Goal: Task Accomplishment & Management: Manage account settings

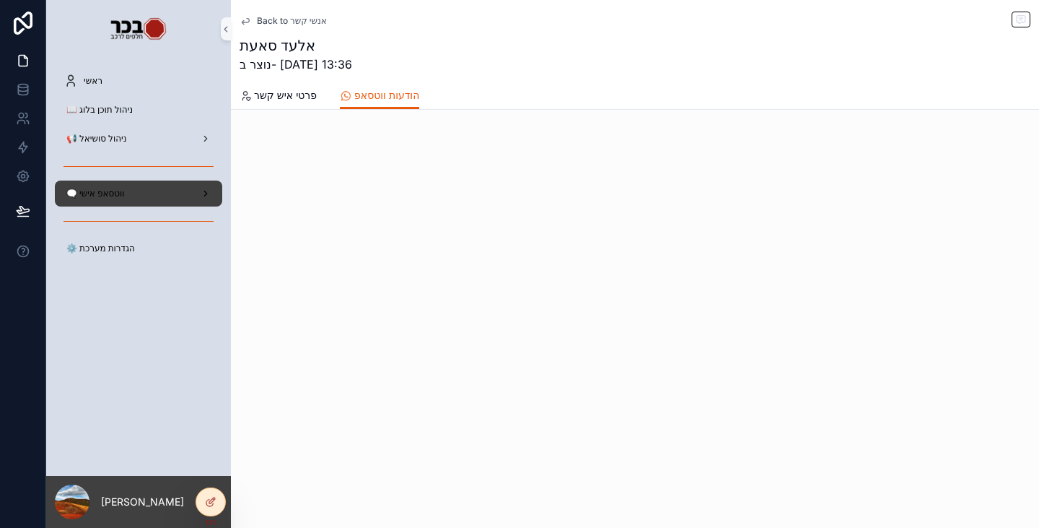
click at [155, 190] on div "🗨️ ווטסאפ אישי" at bounding box center [139, 193] width 150 height 23
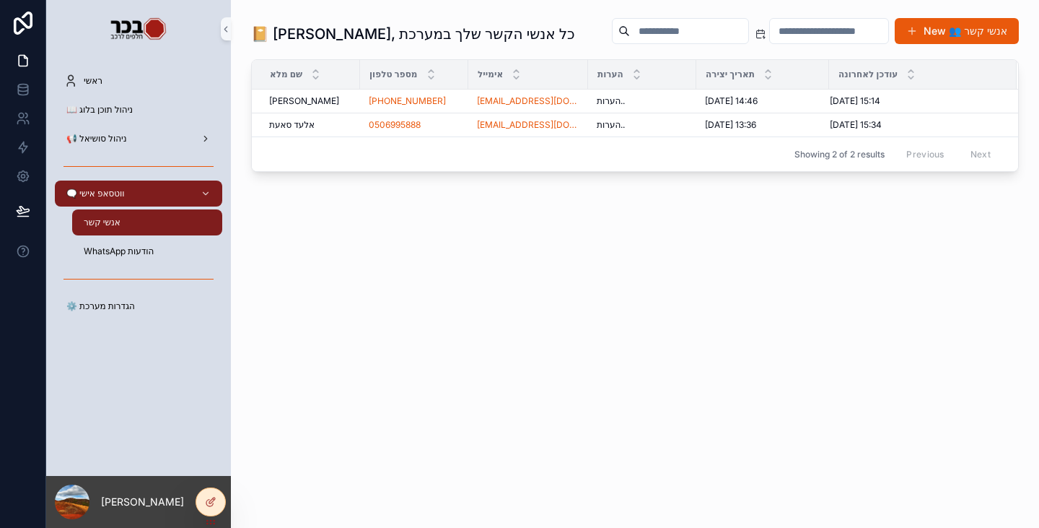
click at [505, 283] on div "📔 [PERSON_NAME], כל אנשי הקשר שלך במערכת New 👥 אנשי קשר שם מלא מספר טלפון אימיי…" at bounding box center [635, 146] width 808 height 293
click at [124, 309] on span "⚙️ הגדרות מערכת" at bounding box center [100, 306] width 69 height 12
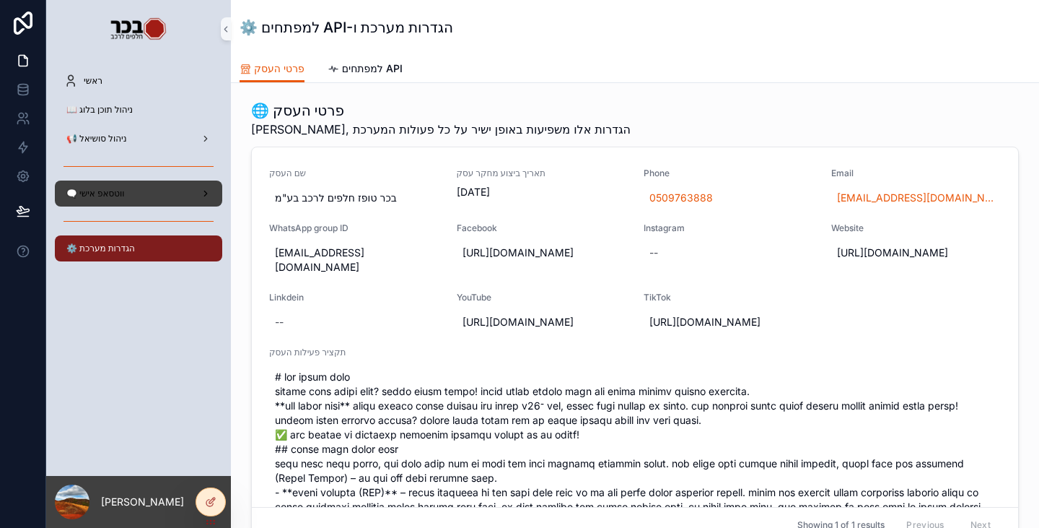
click at [124, 199] on div "🗨️ ווטסאפ אישי" at bounding box center [139, 193] width 150 height 23
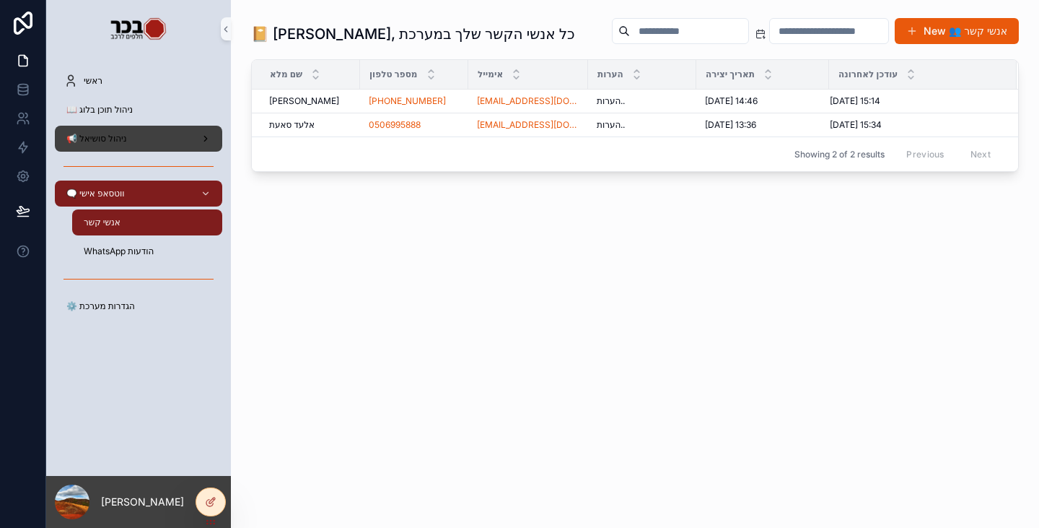
click at [117, 136] on span "📢 ניהול סושיאל" at bounding box center [96, 139] width 61 height 12
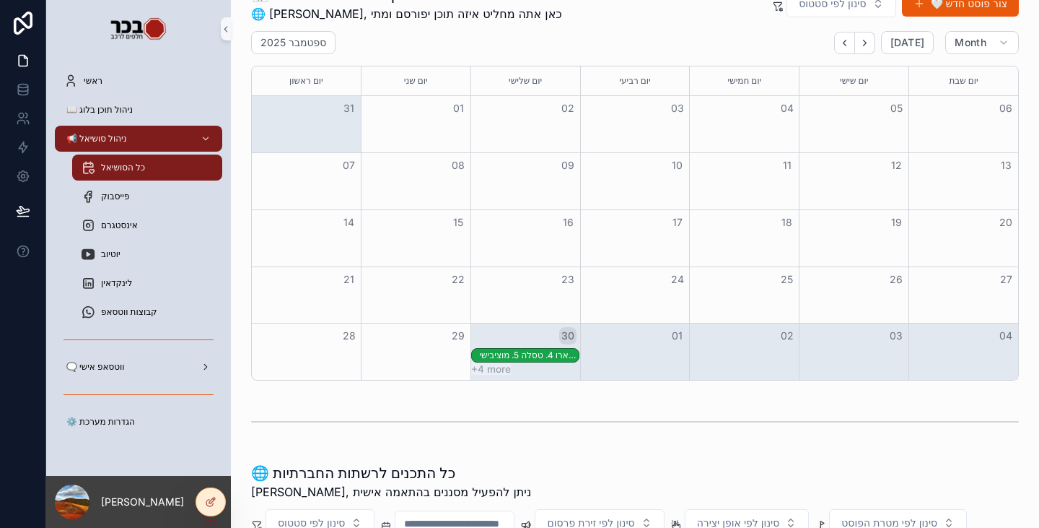
scroll to position [72, 0]
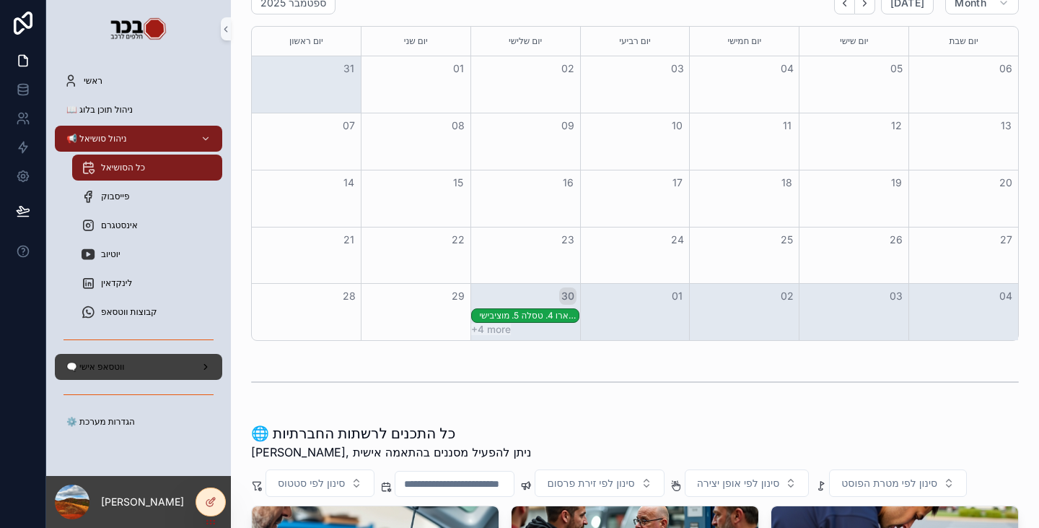
click at [131, 365] on div "🗨️ ווטסאפ אישי" at bounding box center [139, 366] width 150 height 23
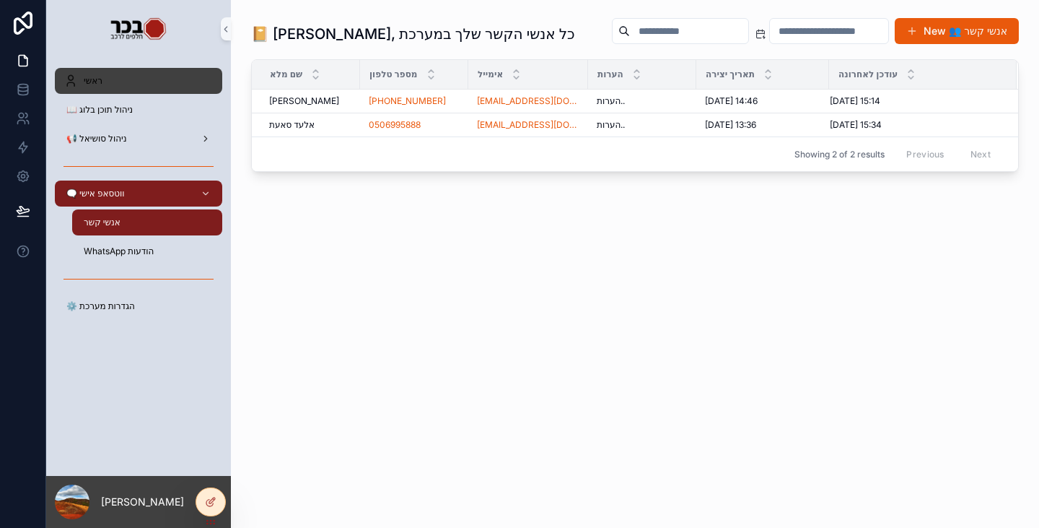
click at [126, 82] on div "ראשי" at bounding box center [139, 80] width 150 height 23
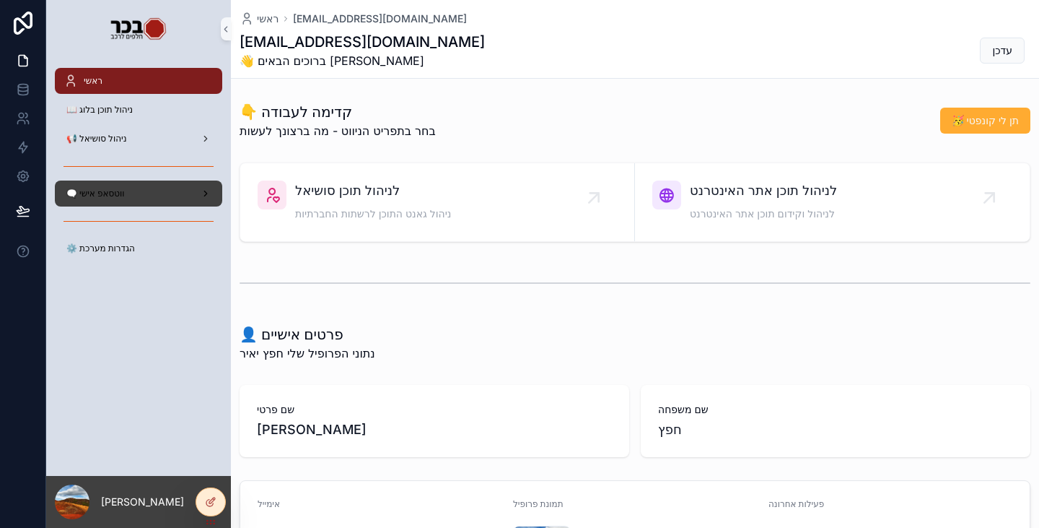
click at [99, 189] on span "🗨️ ווטסאפ אישי" at bounding box center [95, 194] width 58 height 12
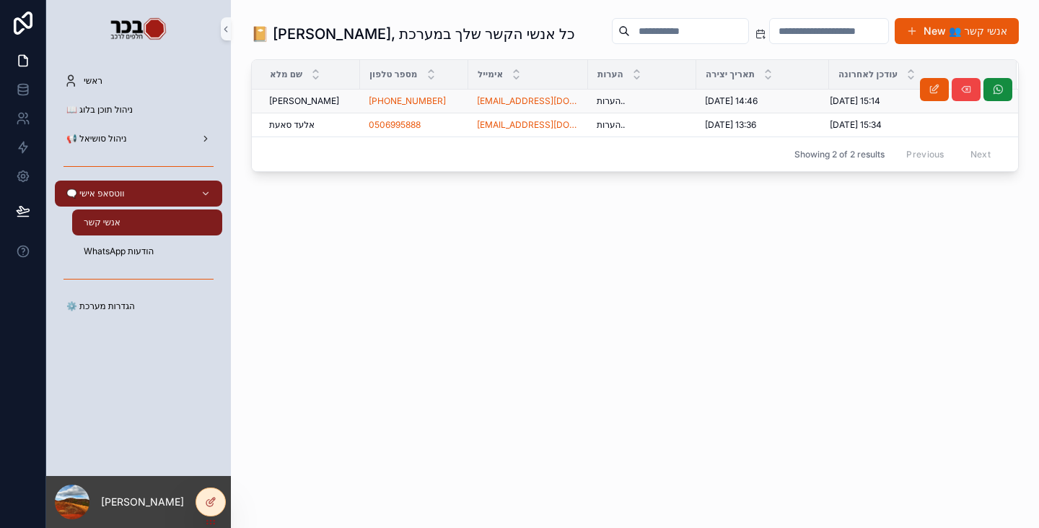
click at [597, 100] on span "הערות.." at bounding box center [611, 101] width 28 height 12
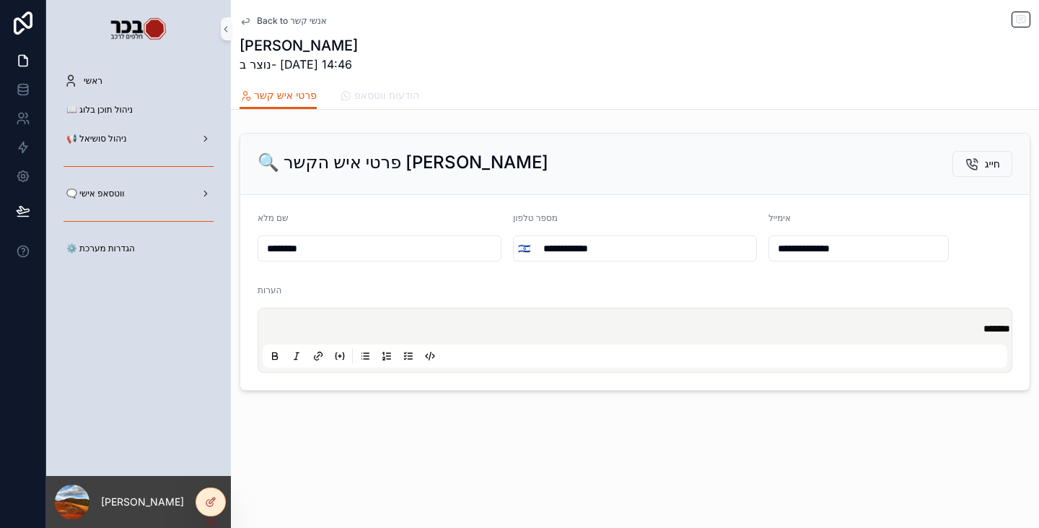
click at [396, 90] on span "הודעות ווטסאפ" at bounding box center [386, 95] width 65 height 14
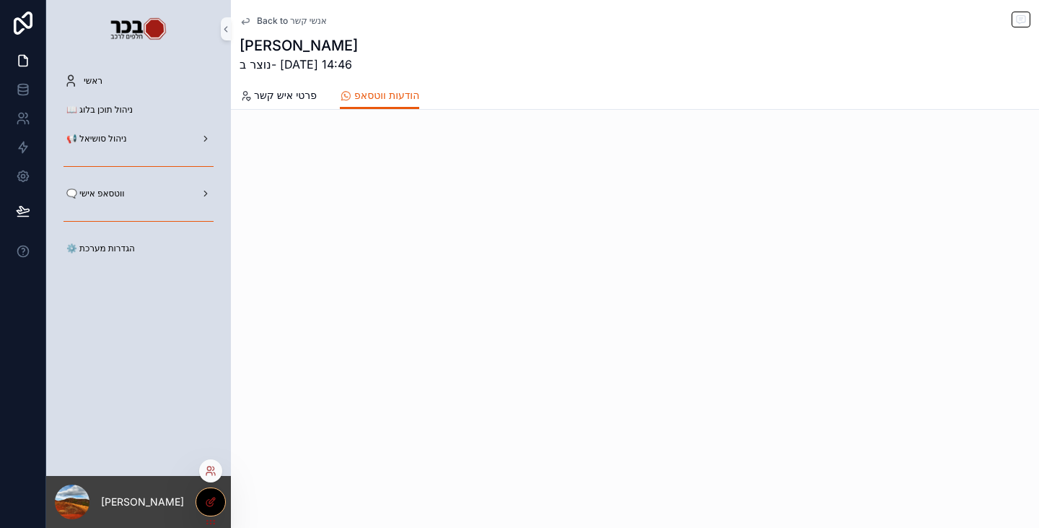
click at [213, 508] on div at bounding box center [210, 501] width 29 height 27
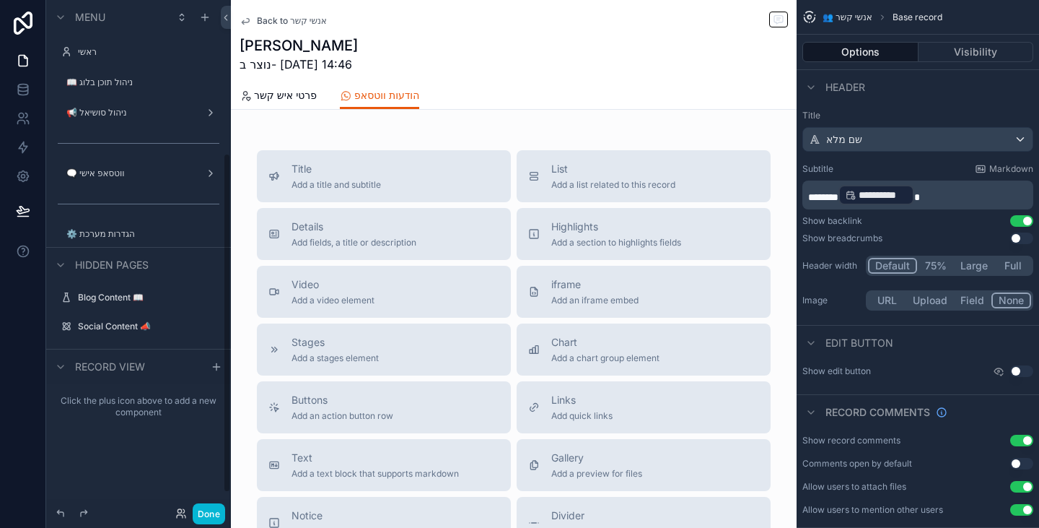
scroll to position [230, 0]
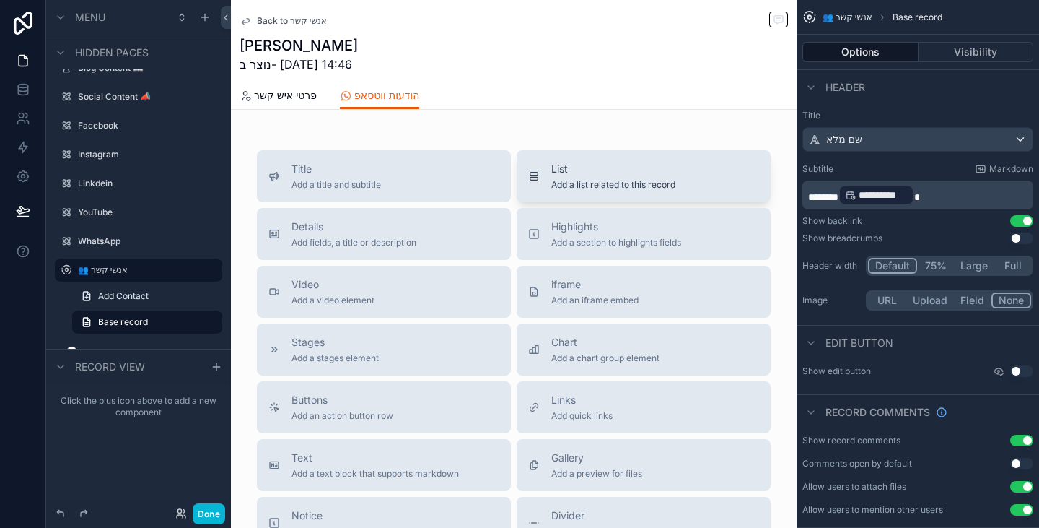
click at [571, 173] on span "List" at bounding box center [613, 169] width 124 height 14
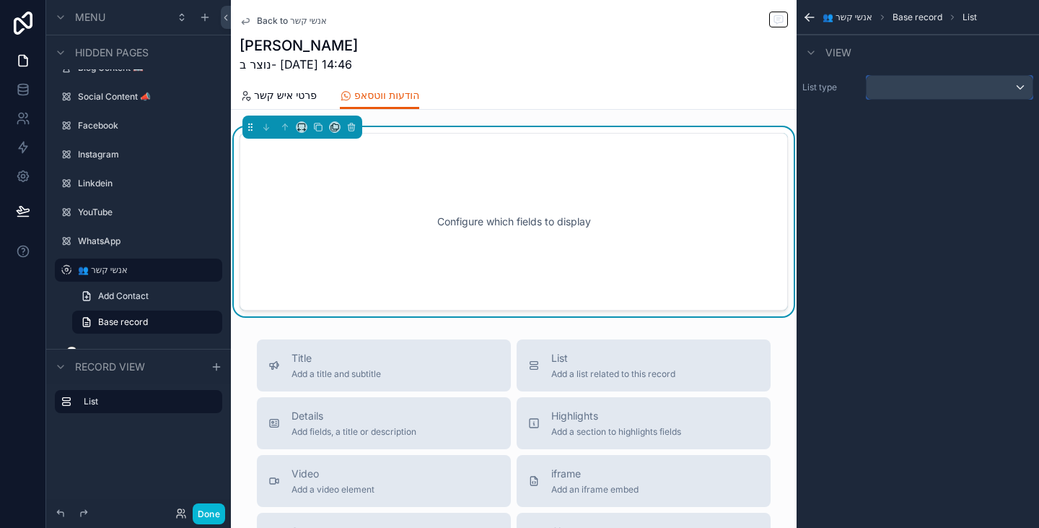
click at [915, 83] on div "scrollable content" at bounding box center [950, 87] width 166 height 23
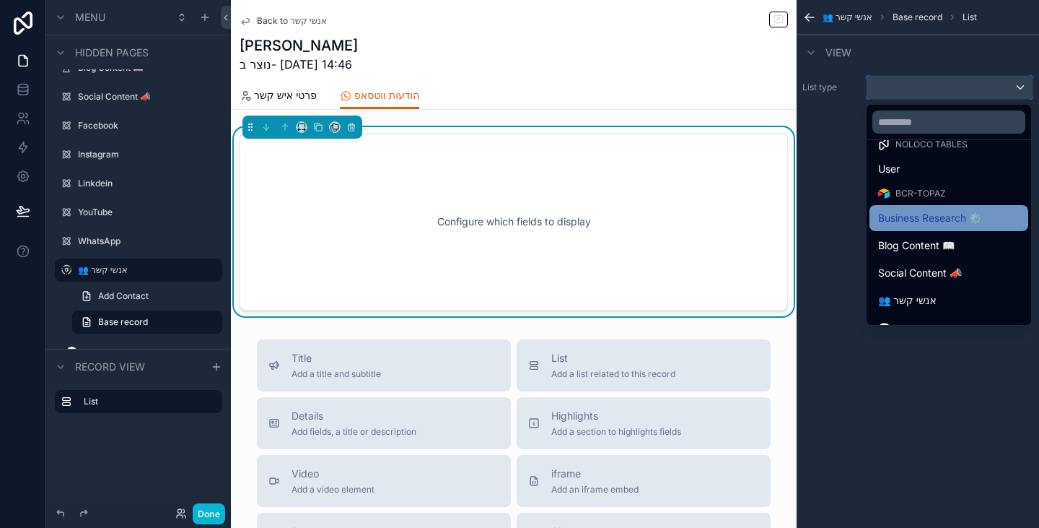
scroll to position [36, 0]
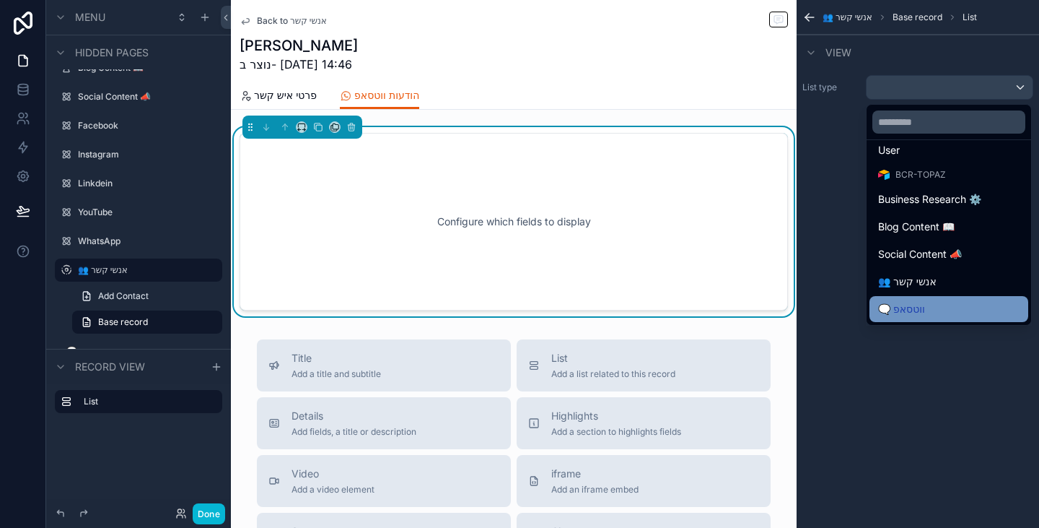
click at [912, 312] on span "🗨️ ווטסאפ" at bounding box center [901, 308] width 47 height 17
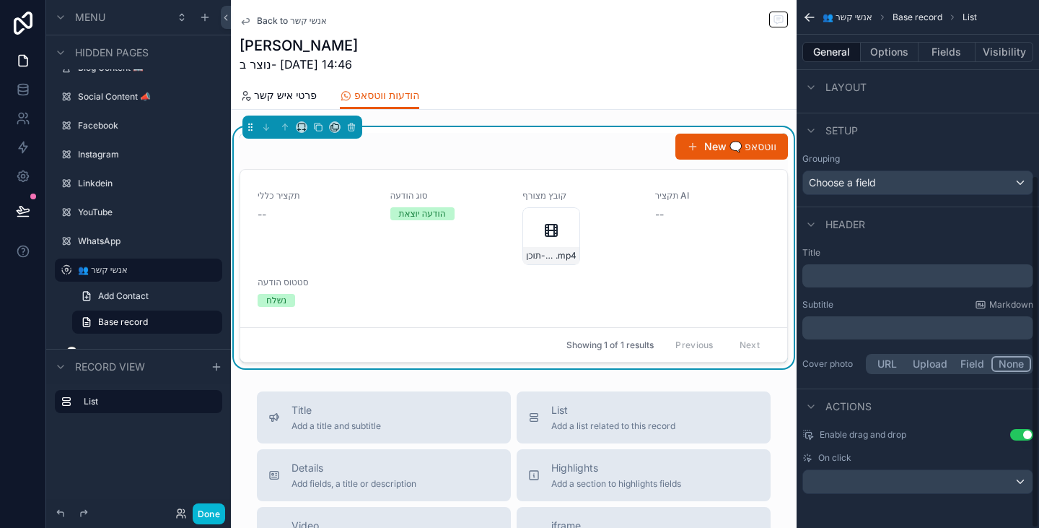
scroll to position [263, 0]
click at [942, 481] on div "scrollable content" at bounding box center [918, 480] width 230 height 23
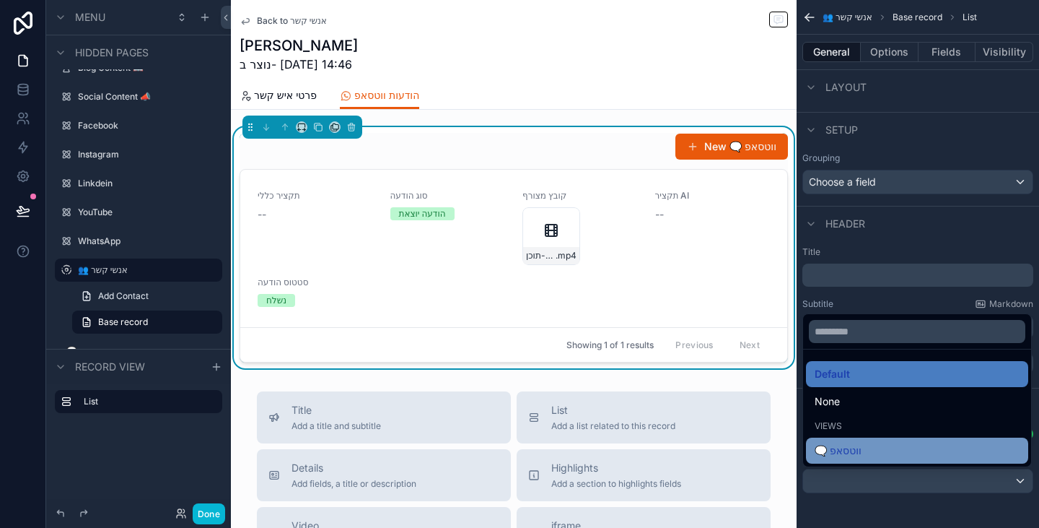
click at [898, 461] on div "🗨️ ווטסאפ" at bounding box center [917, 450] width 222 height 26
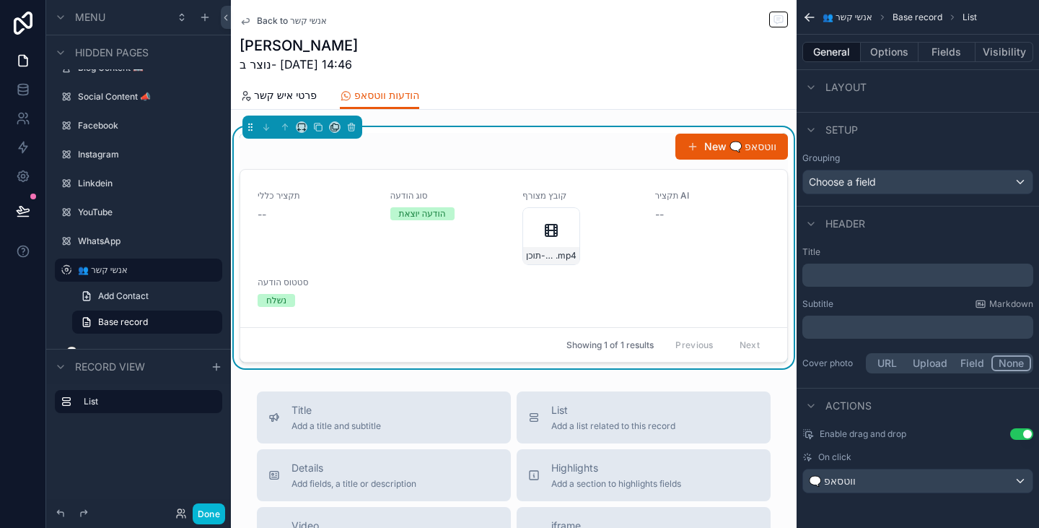
click at [891, 266] on div "﻿" at bounding box center [918, 274] width 231 height 23
click at [894, 274] on p "﻿" at bounding box center [919, 275] width 222 height 14
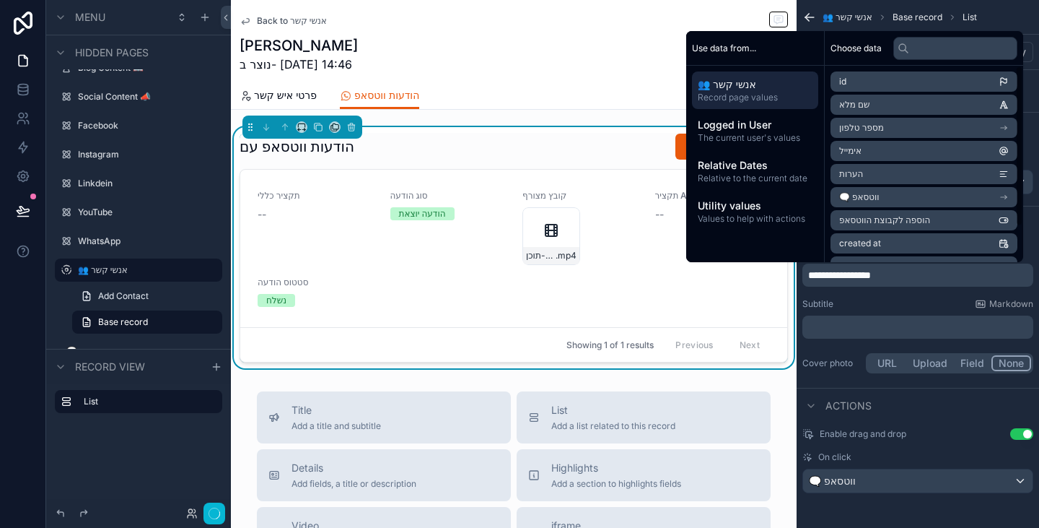
click at [857, 106] on span "שם מלא" at bounding box center [854, 105] width 30 height 12
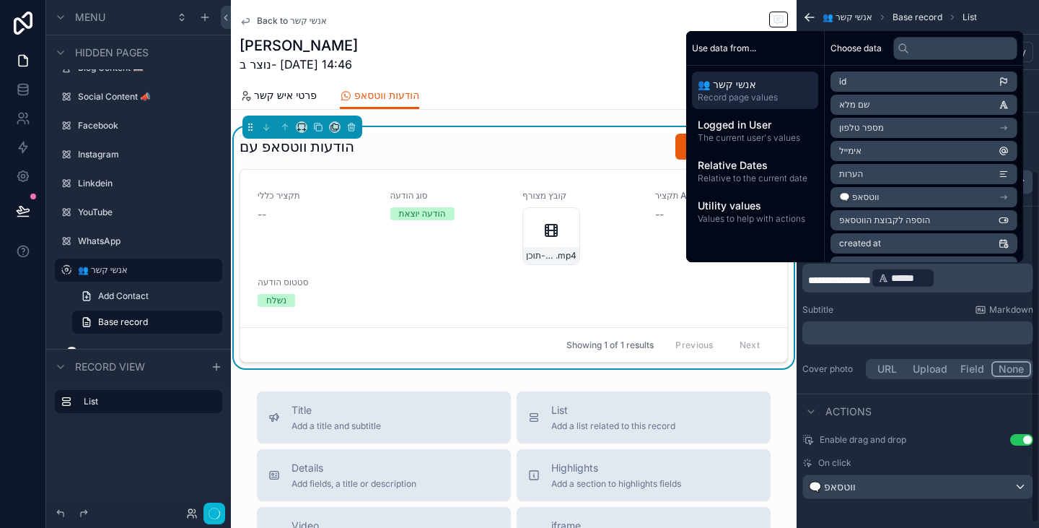
scroll to position [261, 0]
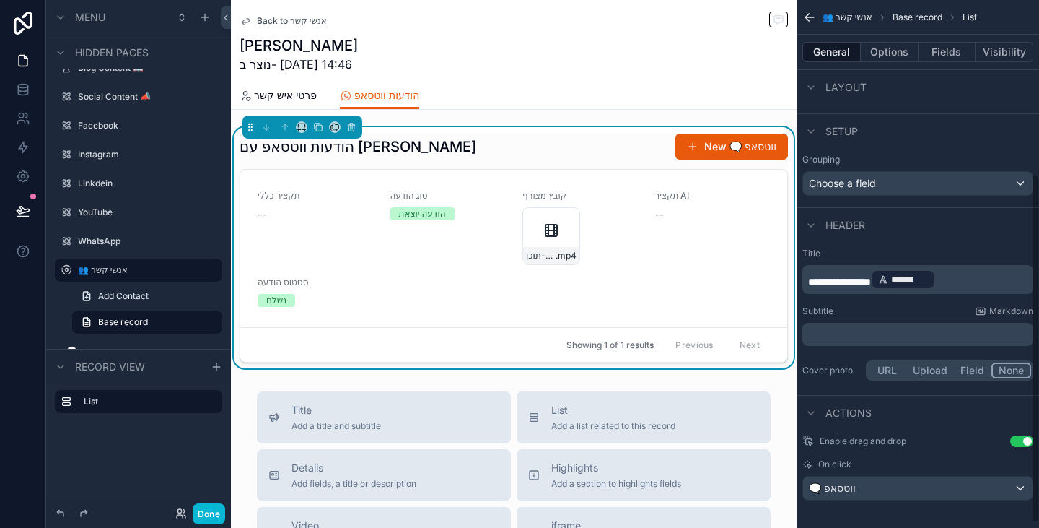
click at [902, 302] on div "**********" at bounding box center [918, 315] width 243 height 147
click at [851, 313] on div "Subtitle Markdown" at bounding box center [918, 311] width 231 height 12
click at [871, 281] on span "**********" at bounding box center [839, 281] width 63 height 10
click at [869, 310] on div "Subtitle Markdown" at bounding box center [918, 311] width 231 height 12
click at [855, 279] on span "**********" at bounding box center [845, 281] width 74 height 10
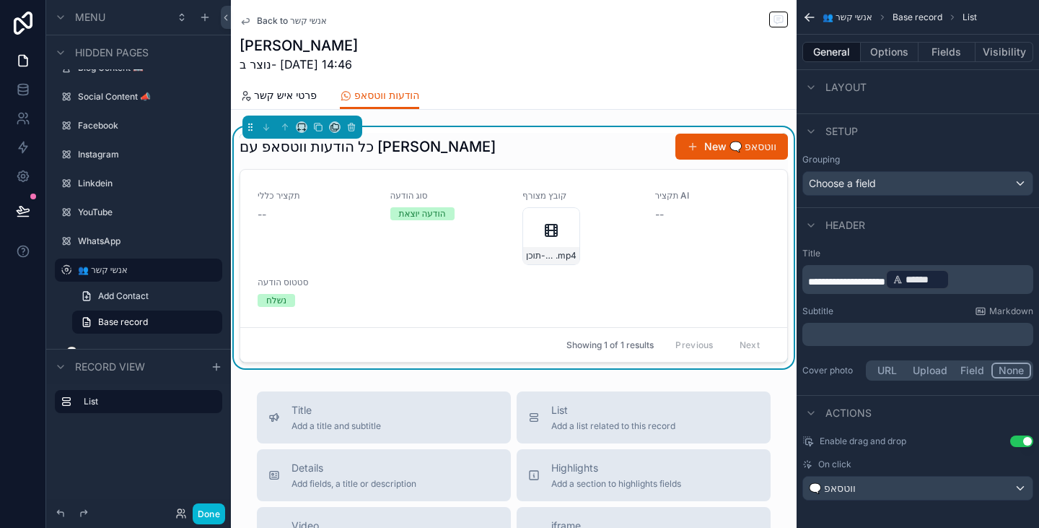
click at [867, 313] on div "Subtitle Markdown" at bounding box center [918, 311] width 231 height 12
click at [891, 56] on button "Options" at bounding box center [890, 52] width 58 height 20
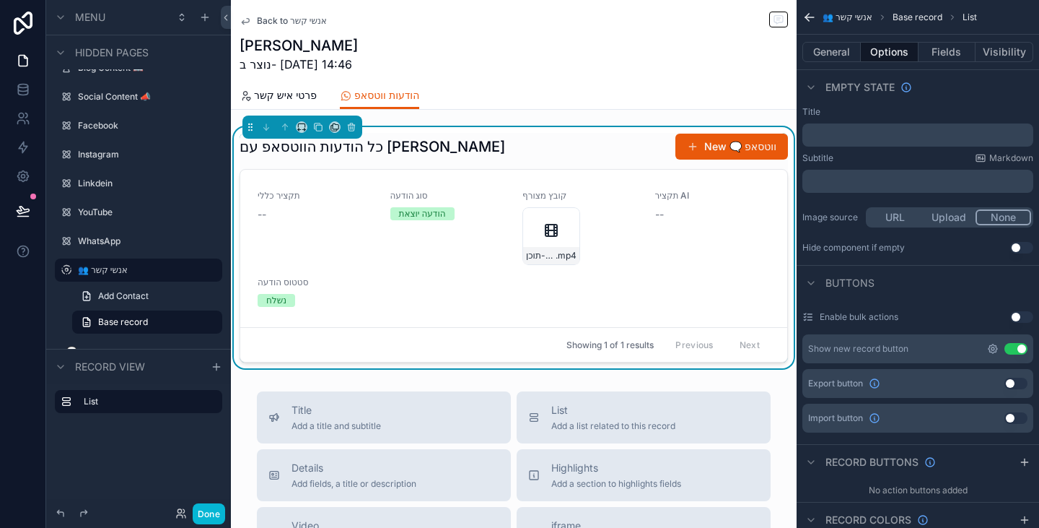
click at [994, 346] on icon "scrollable content" at bounding box center [993, 348] width 9 height 9
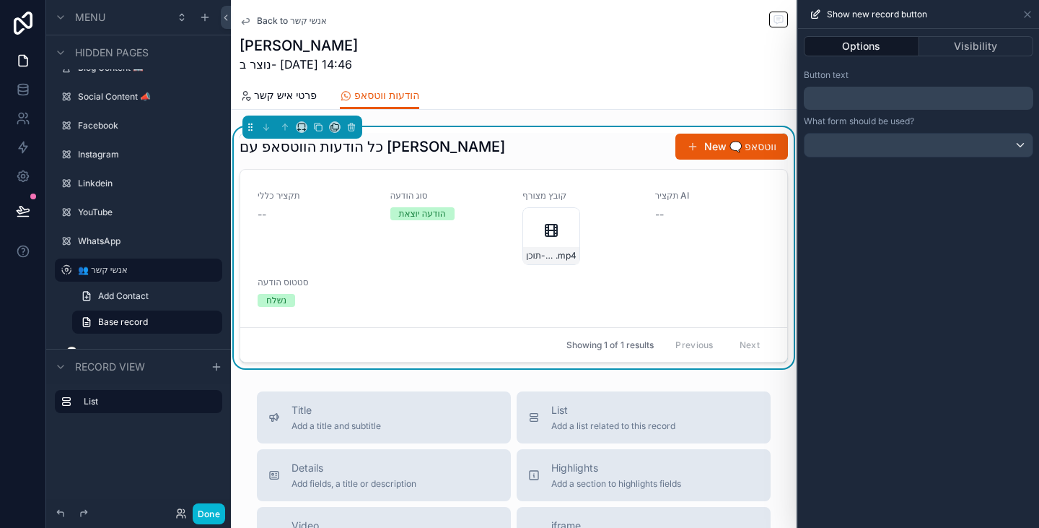
click at [883, 90] on p "﻿" at bounding box center [920, 98] width 221 height 17
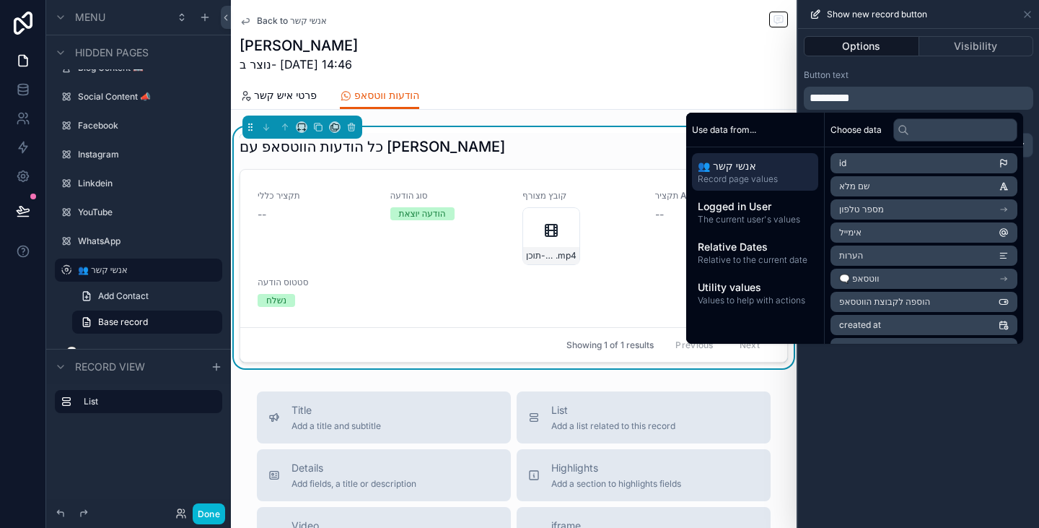
click at [894, 74] on div "Button text" at bounding box center [919, 75] width 230 height 12
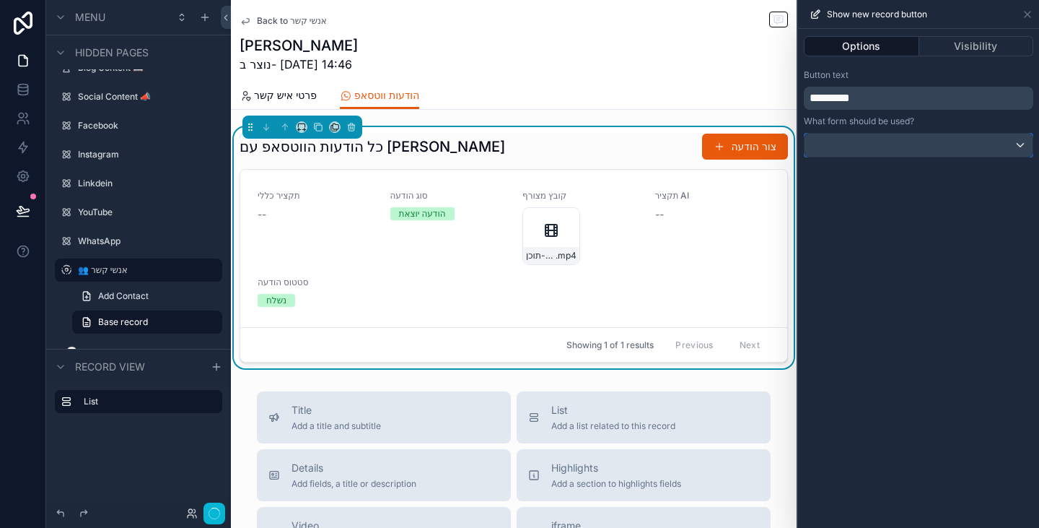
click at [906, 142] on div at bounding box center [919, 145] width 228 height 23
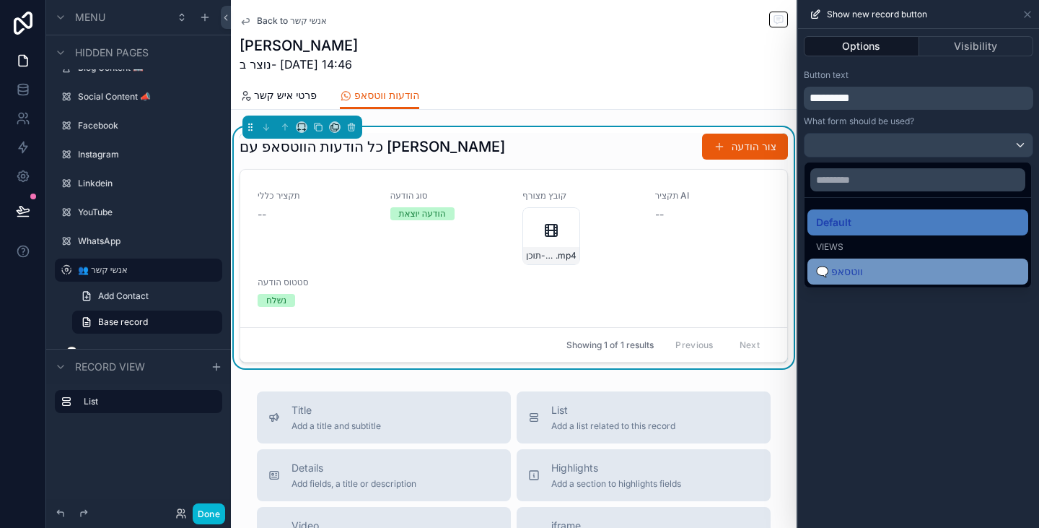
click at [893, 272] on div "🗨️ ווטסאפ" at bounding box center [918, 271] width 204 height 17
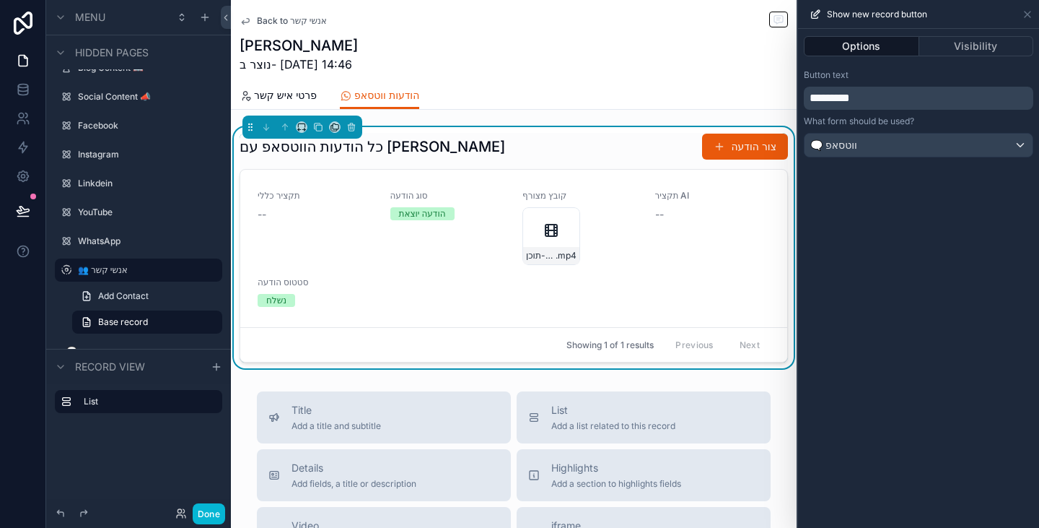
click at [883, 332] on div "Options Visibility Button text ********* What form should be used? 🗨️ ווטסאפ" at bounding box center [918, 278] width 241 height 499
click at [1024, 13] on icon at bounding box center [1028, 15] width 12 height 12
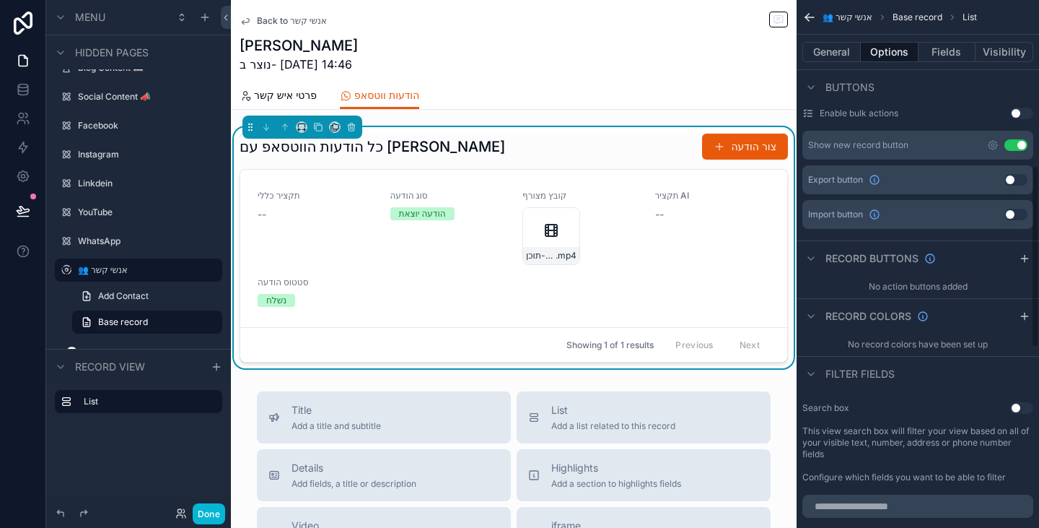
scroll to position [478, 0]
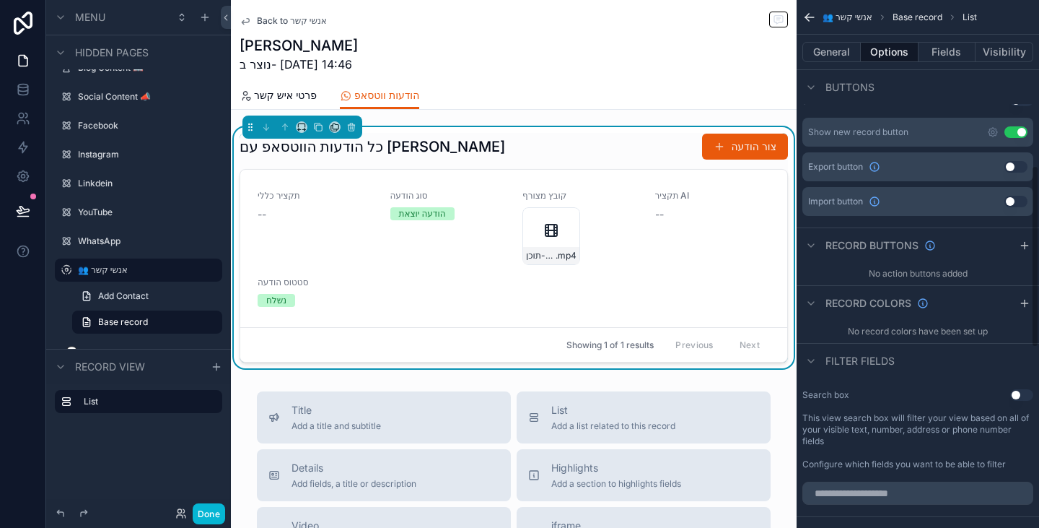
click at [1029, 396] on button "Use setting" at bounding box center [1022, 395] width 23 height 12
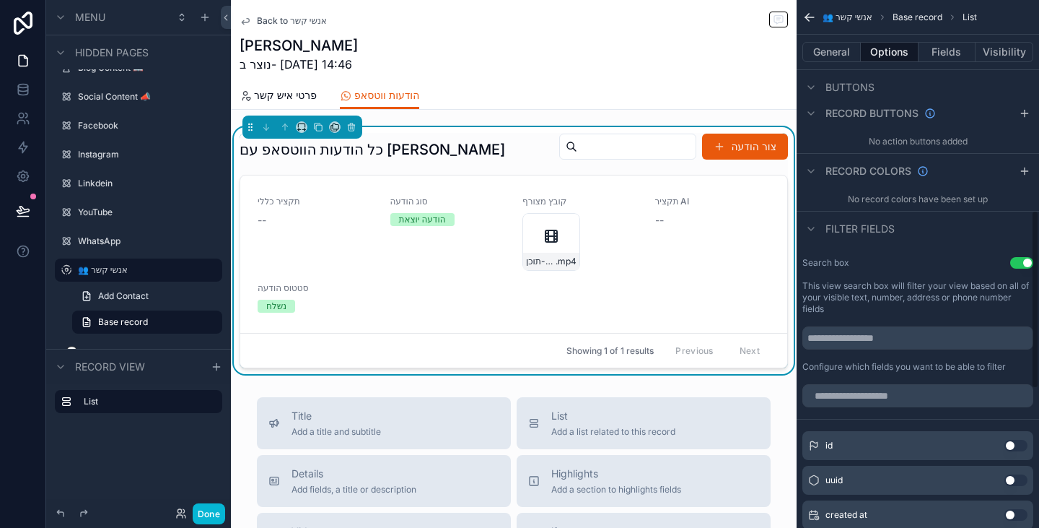
scroll to position [622, 0]
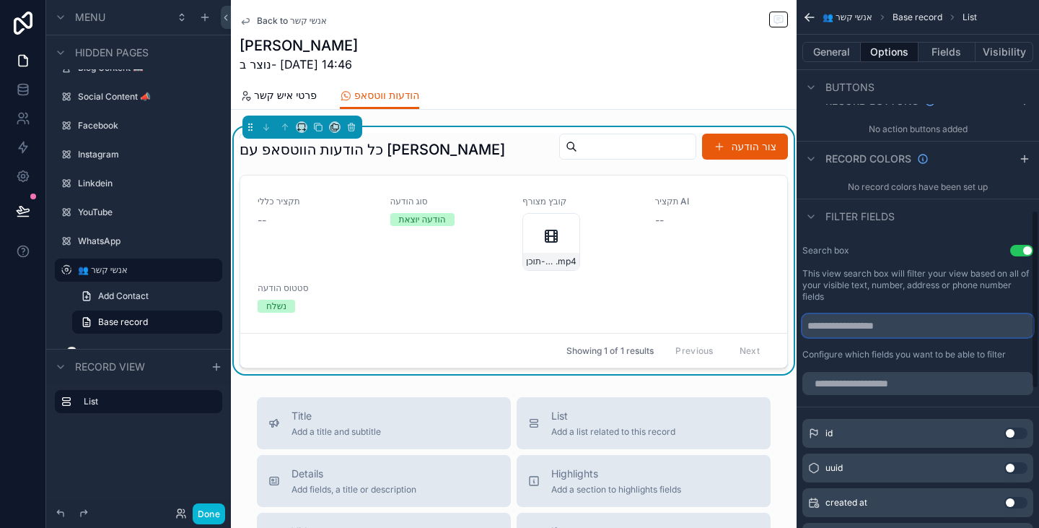
click at [905, 333] on input "scrollable content" at bounding box center [918, 325] width 231 height 23
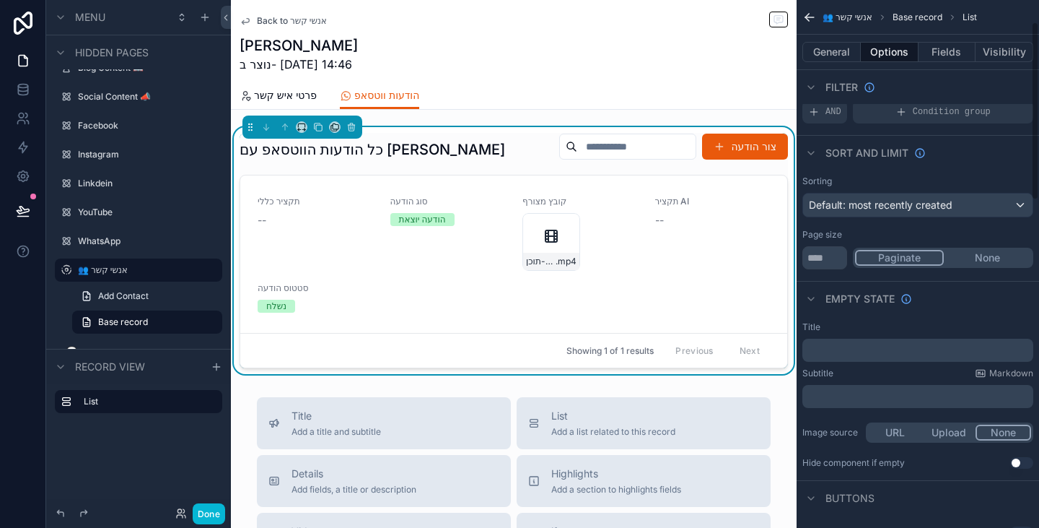
scroll to position [45, 0]
type input "**********"
click at [927, 122] on div "Condition group" at bounding box center [943, 113] width 180 height 23
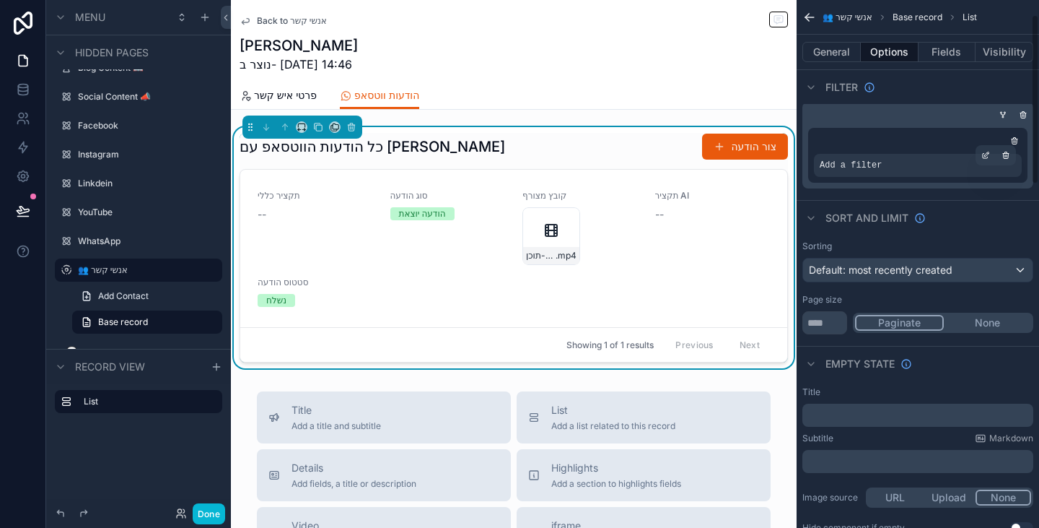
drag, startPoint x: 931, startPoint y: 170, endPoint x: 940, endPoint y: 169, distance: 9.4
click at [932, 170] on div "Add a filter" at bounding box center [918, 165] width 208 height 23
click at [982, 157] on icon "scrollable content" at bounding box center [986, 155] width 9 height 9
click at [929, 64] on div "General Options Fields Visibility" at bounding box center [918, 52] width 243 height 35
click at [1024, 110] on div "scrollable content" at bounding box center [1023, 115] width 14 height 14
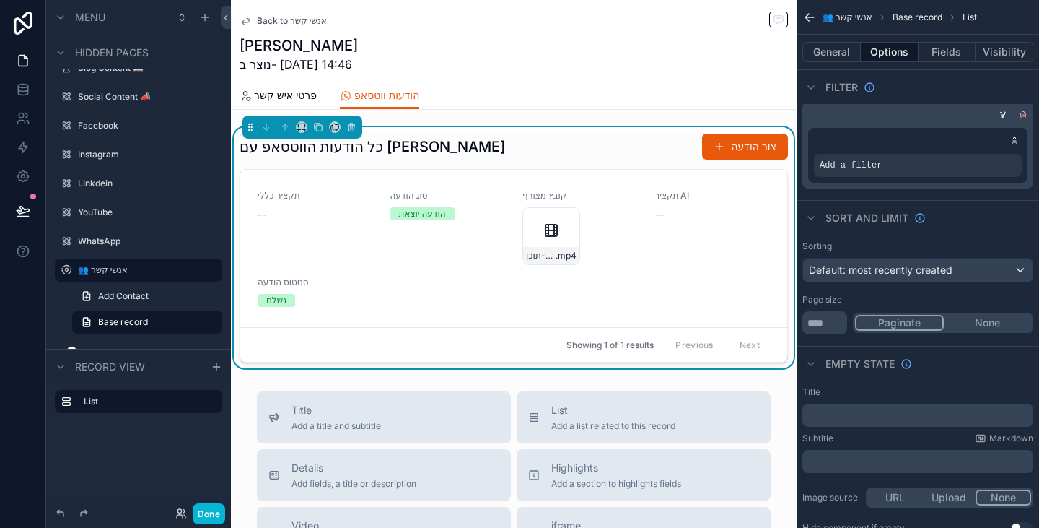
click at [1024, 112] on icon "scrollable content" at bounding box center [1024, 112] width 2 height 1
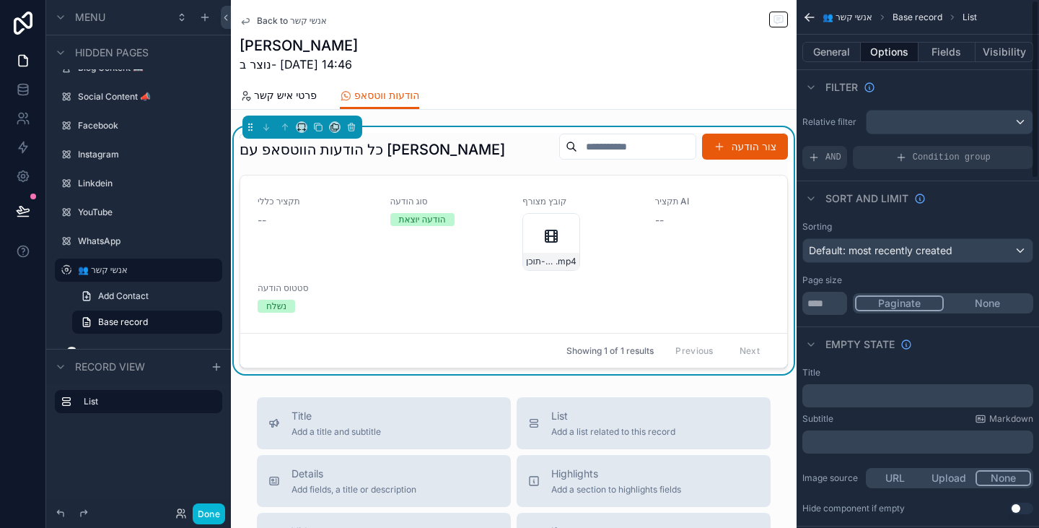
scroll to position [0, 0]
click at [957, 116] on div "scrollable content" at bounding box center [950, 122] width 166 height 23
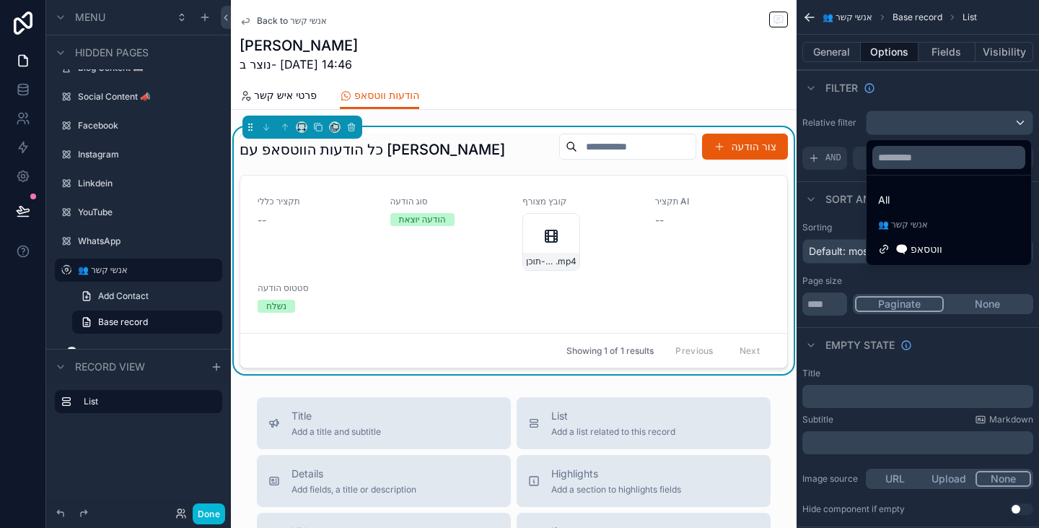
click at [930, 249] on span "🗨️ ווטסאפ" at bounding box center [919, 248] width 47 height 17
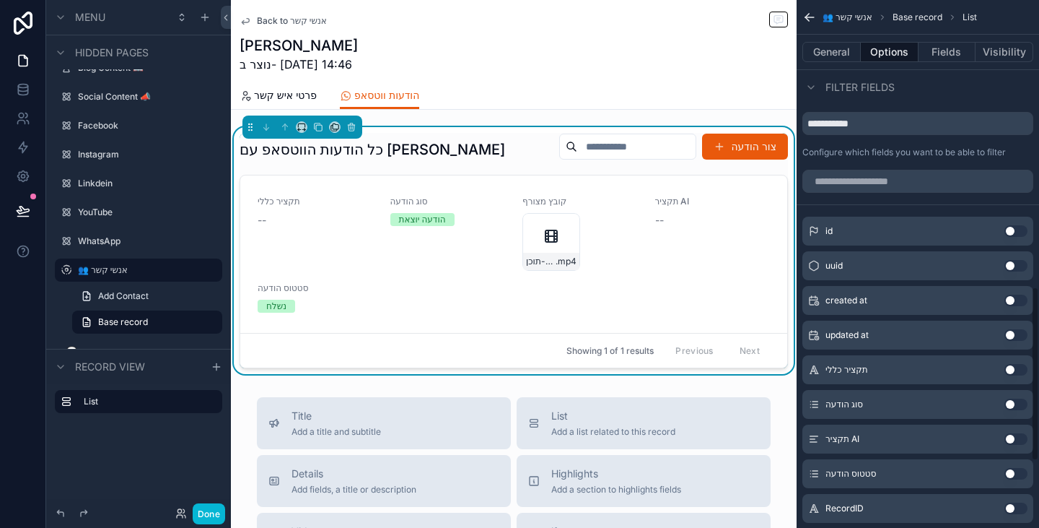
scroll to position [866, 0]
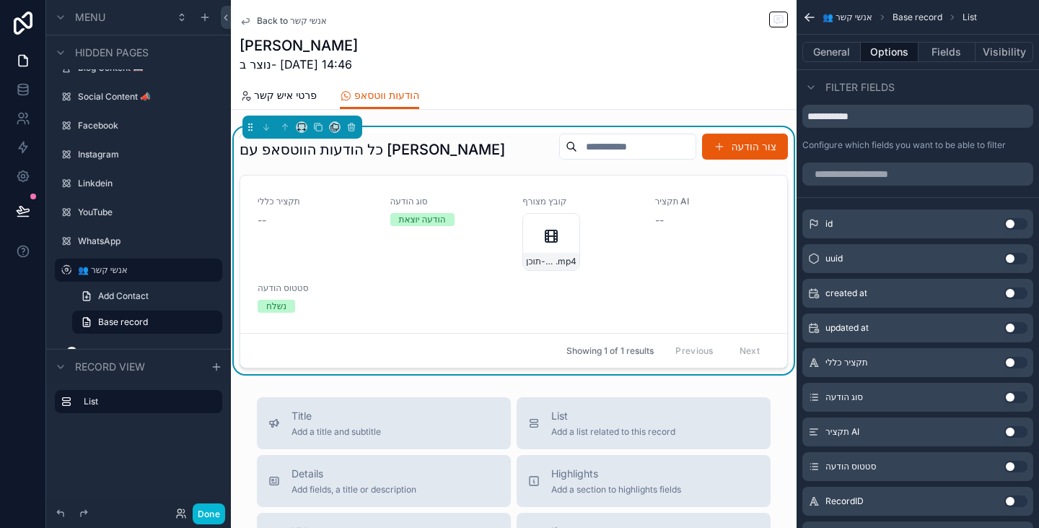
click at [1013, 294] on button "Use setting" at bounding box center [1016, 293] width 23 height 12
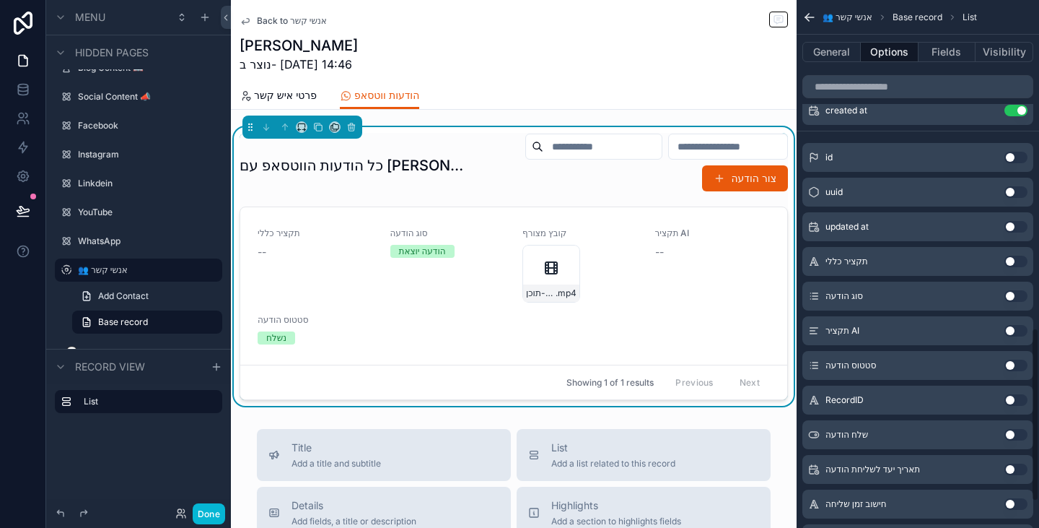
scroll to position [1011, 0]
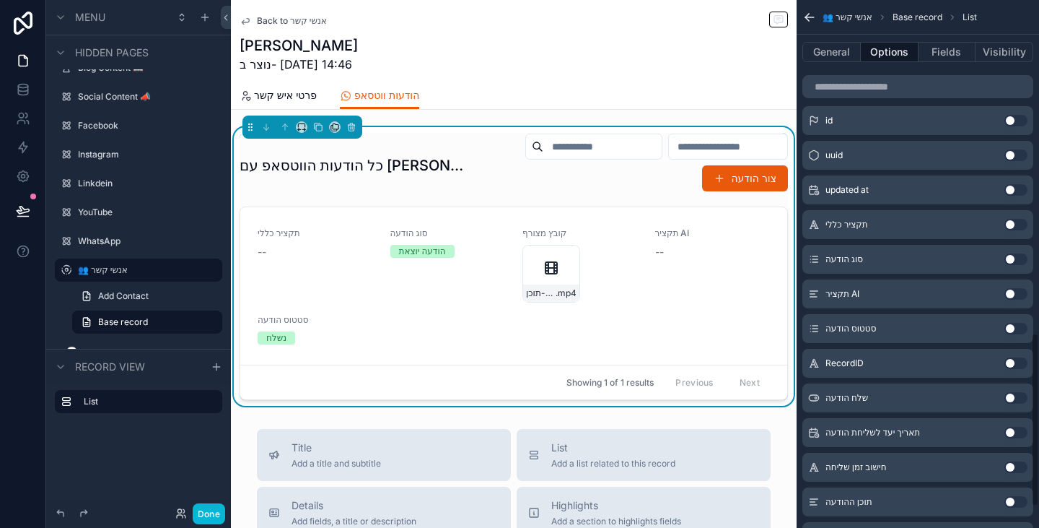
click at [1016, 254] on button "Use setting" at bounding box center [1016, 259] width 23 height 12
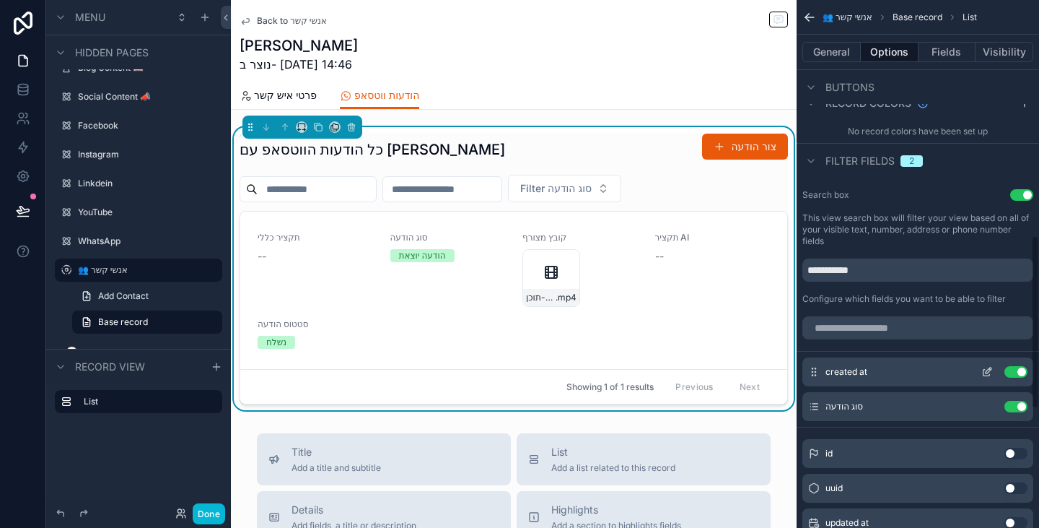
scroll to position [713, 0]
click at [992, 370] on icon "scrollable content" at bounding box center [988, 371] width 12 height 12
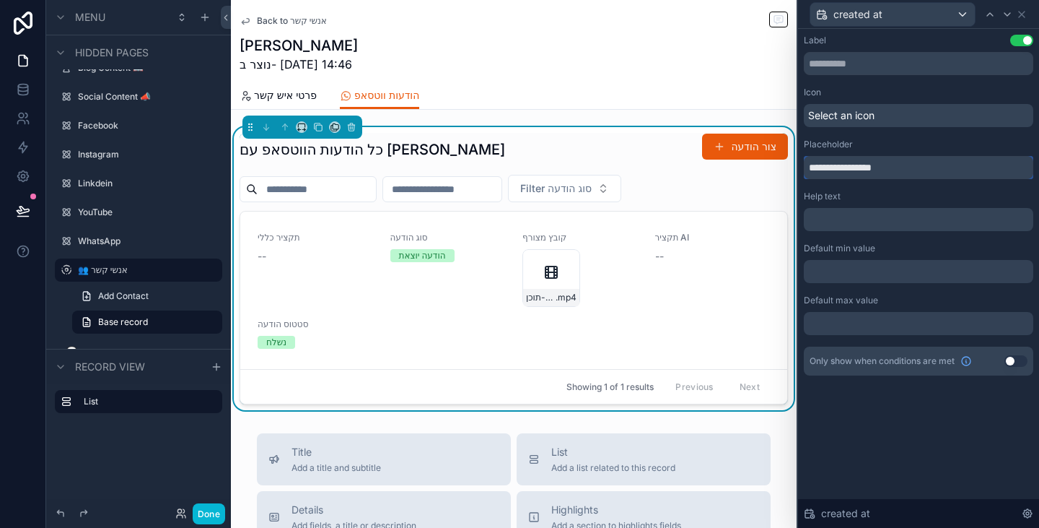
drag, startPoint x: 886, startPoint y: 164, endPoint x: 795, endPoint y: 167, distance: 90.3
click at [795, 167] on div "**********" at bounding box center [519, 264] width 1039 height 528
type input "**********"
click at [889, 110] on div "Select an icon" at bounding box center [919, 115] width 230 height 23
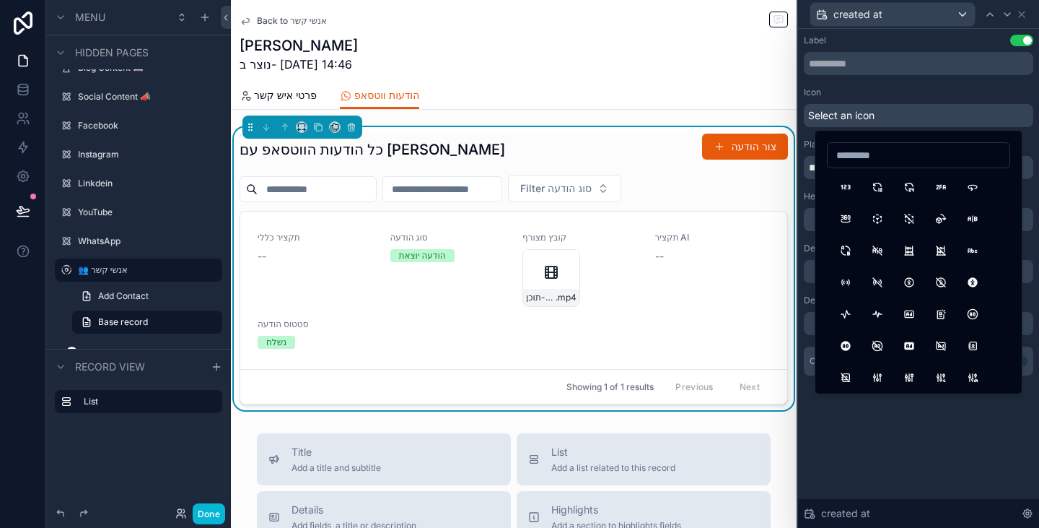
click at [894, 154] on input at bounding box center [919, 155] width 182 height 20
type input "****"
click at [881, 188] on button "CalendarBolt" at bounding box center [878, 187] width 26 height 26
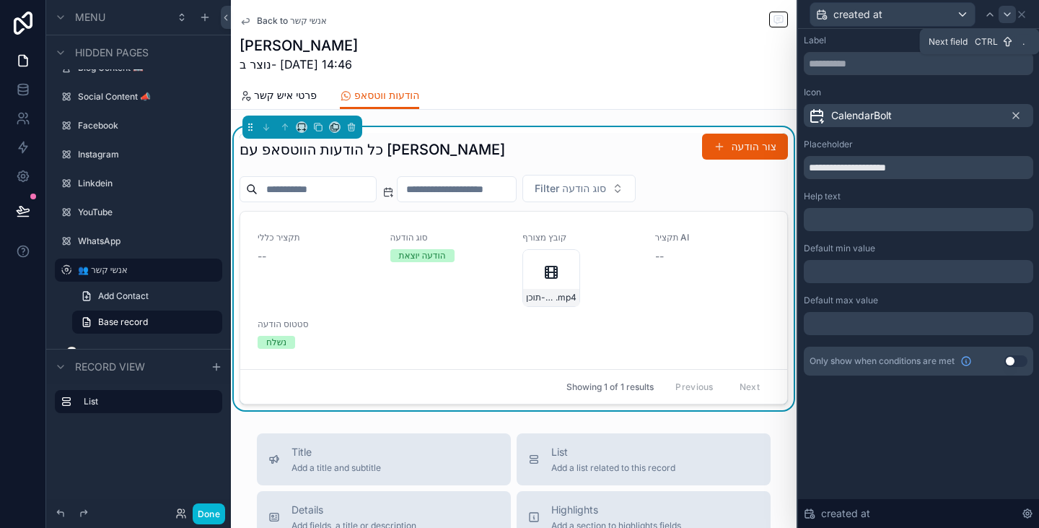
click at [1006, 21] on div at bounding box center [1007, 14] width 17 height 17
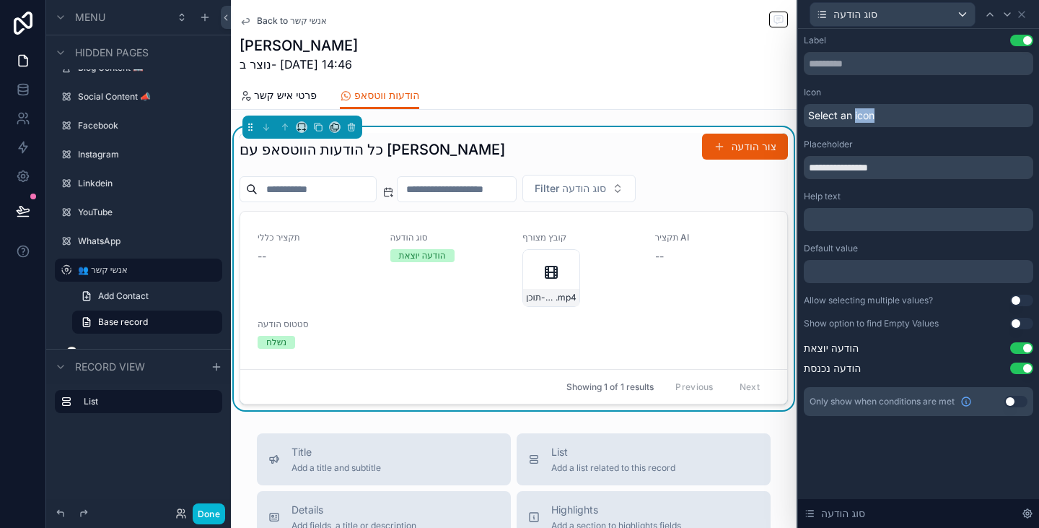
drag, startPoint x: 889, startPoint y: 119, endPoint x: 855, endPoint y: 118, distance: 33.9
click at [855, 118] on div "Select an icon" at bounding box center [919, 115] width 230 height 23
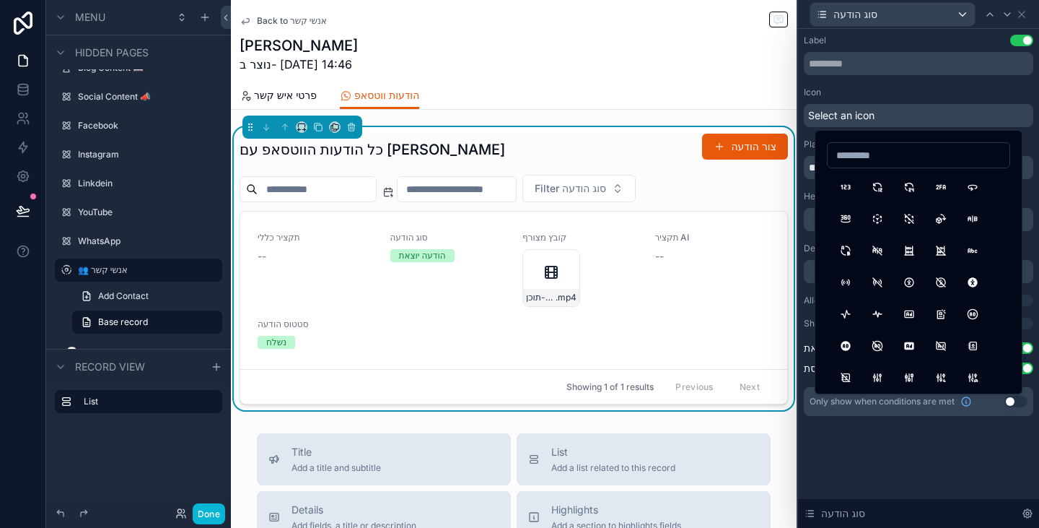
click at [915, 92] on div "Icon" at bounding box center [919, 93] width 230 height 12
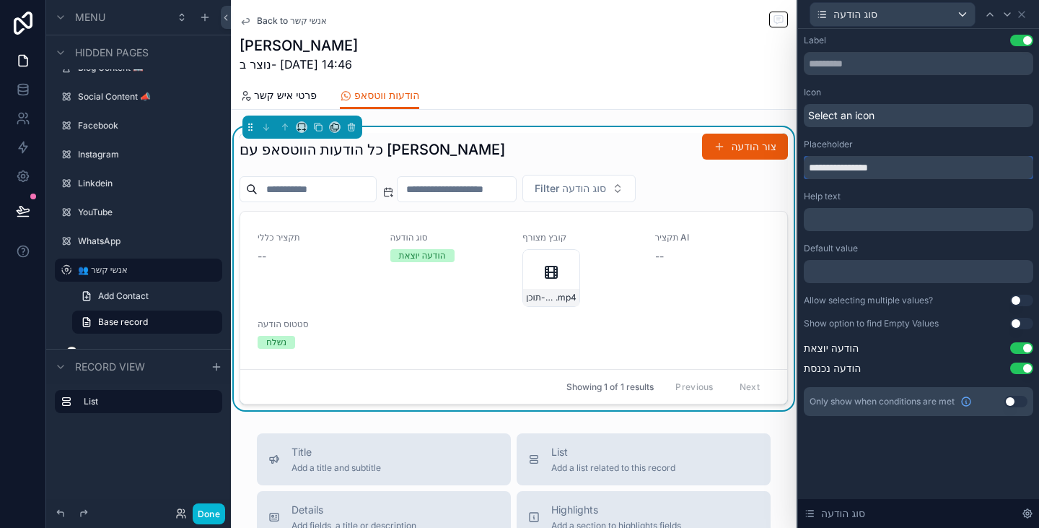
drag, startPoint x: 863, startPoint y: 166, endPoint x: 798, endPoint y: 170, distance: 65.8
click at [798, 170] on div "**********" at bounding box center [918, 264] width 243 height 528
type input "**********"
click at [1029, 301] on button "Use setting" at bounding box center [1022, 300] width 23 height 12
click at [1024, 17] on icon at bounding box center [1022, 15] width 12 height 12
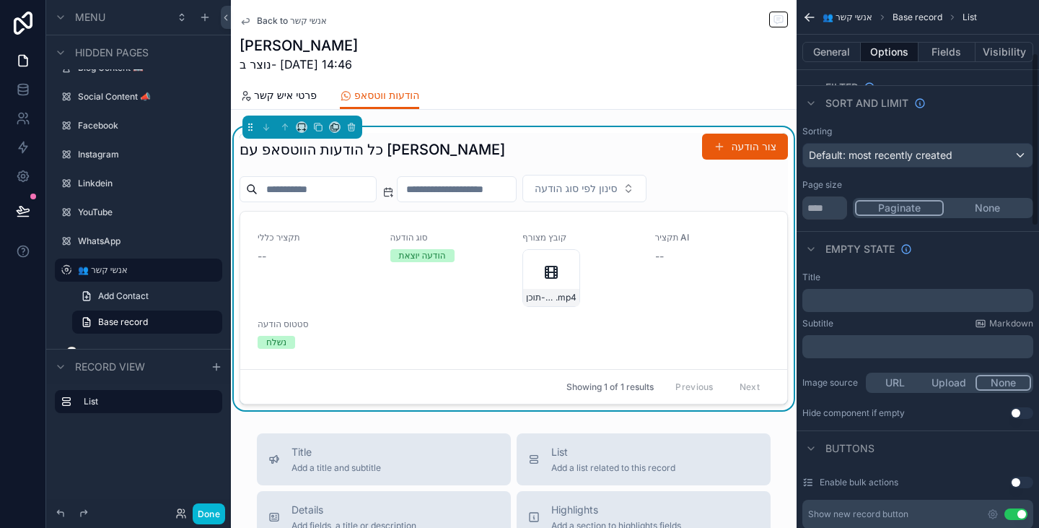
scroll to position [64, 0]
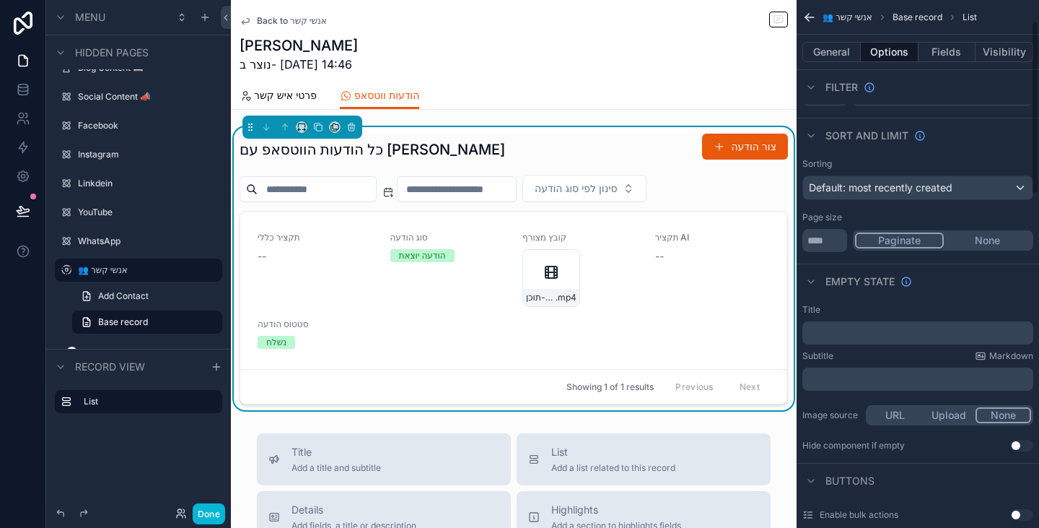
click at [885, 349] on div "Title ﻿ Subtitle Markdown ﻿ Image source URL Upload None Hide component if empt…" at bounding box center [918, 377] width 243 height 159
click at [883, 334] on p "﻿" at bounding box center [919, 333] width 222 height 12
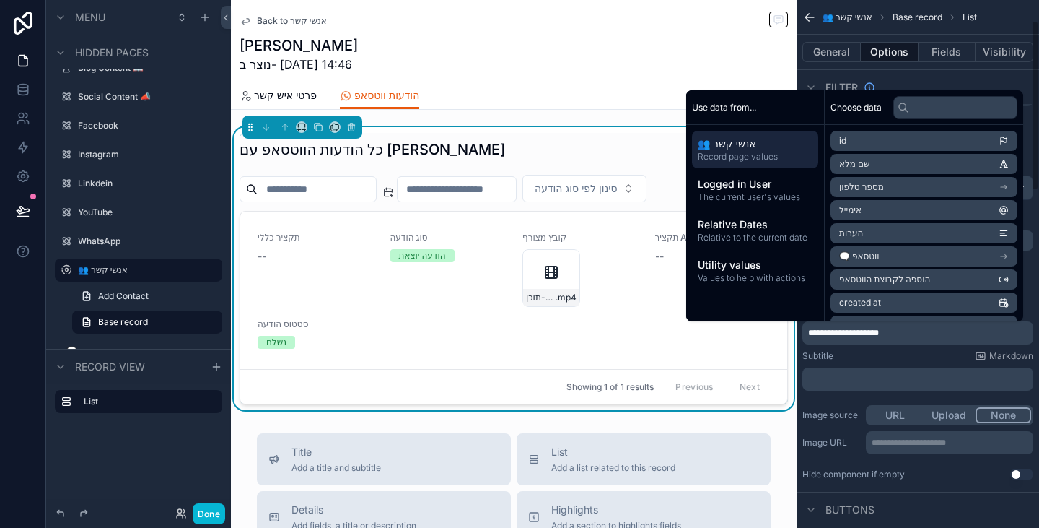
click at [868, 379] on p "﻿" at bounding box center [919, 379] width 222 height 12
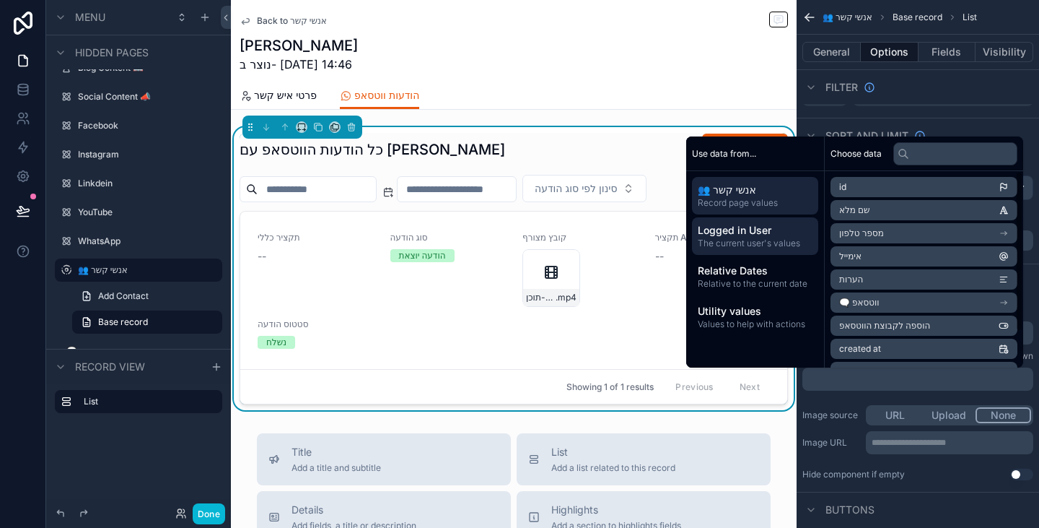
click at [765, 243] on span "The current user's values" at bounding box center [755, 243] width 115 height 12
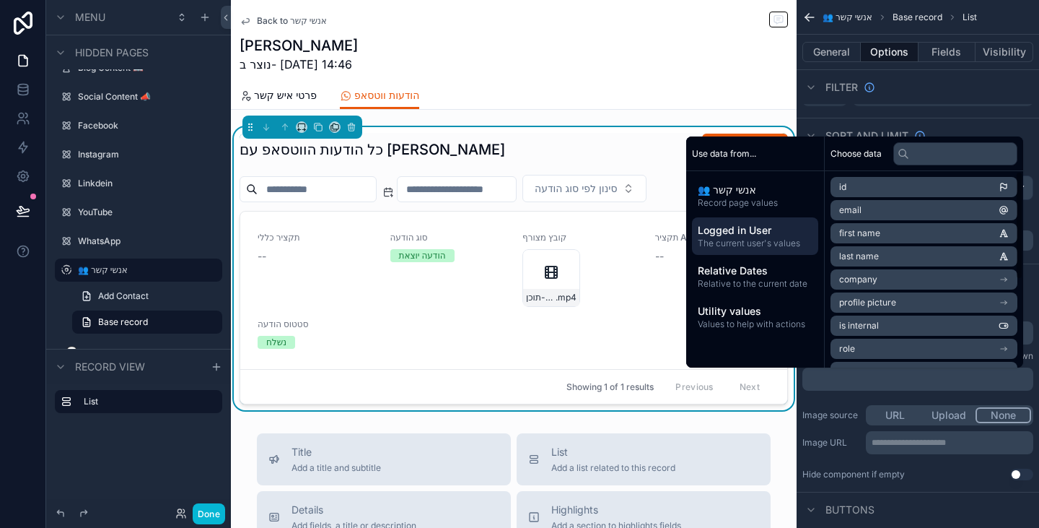
click at [858, 234] on span "first name" at bounding box center [859, 233] width 41 height 12
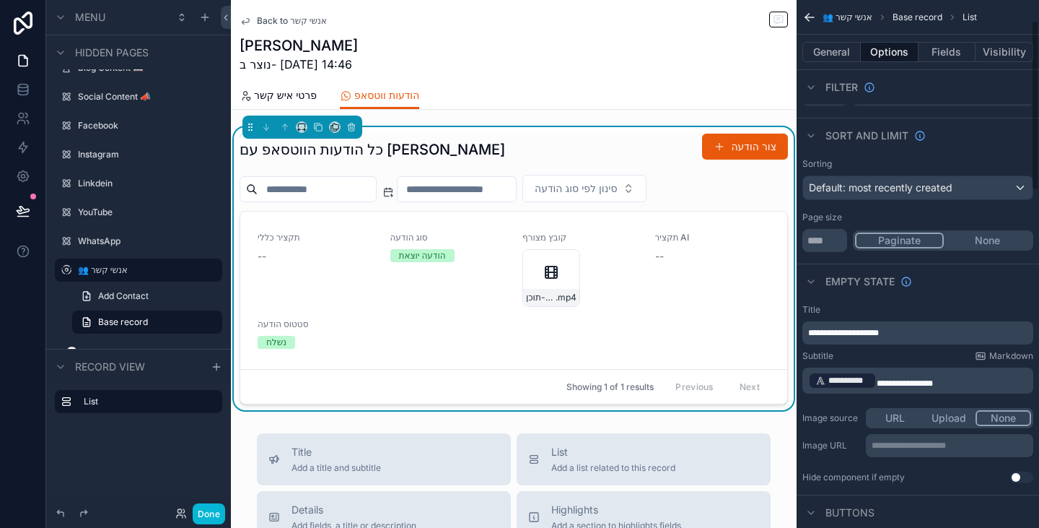
click at [903, 350] on div "Subtitle Markdown" at bounding box center [918, 356] width 231 height 12
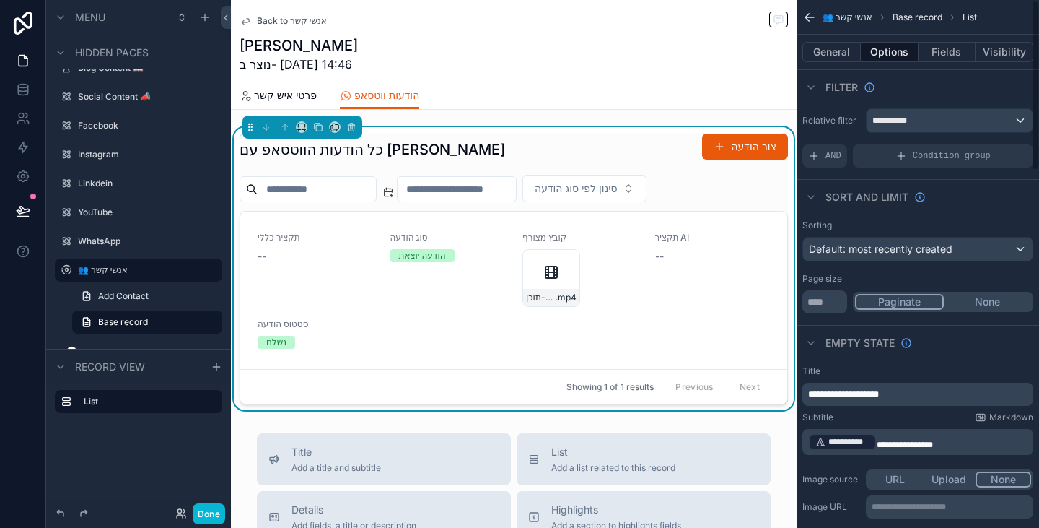
scroll to position [0, 0]
click at [959, 53] on button "Fields" at bounding box center [948, 52] width 58 height 20
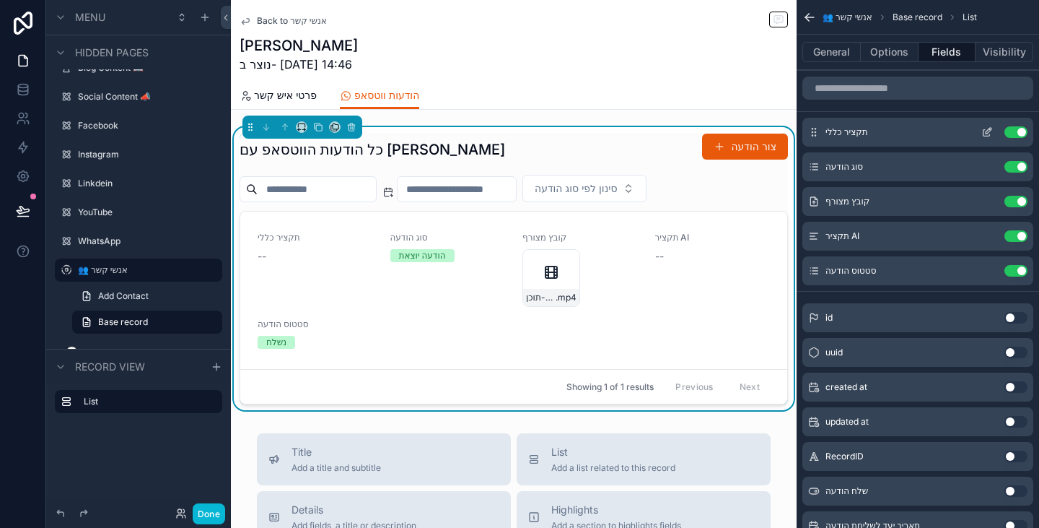
click at [987, 134] on icon "scrollable content" at bounding box center [988, 132] width 12 height 12
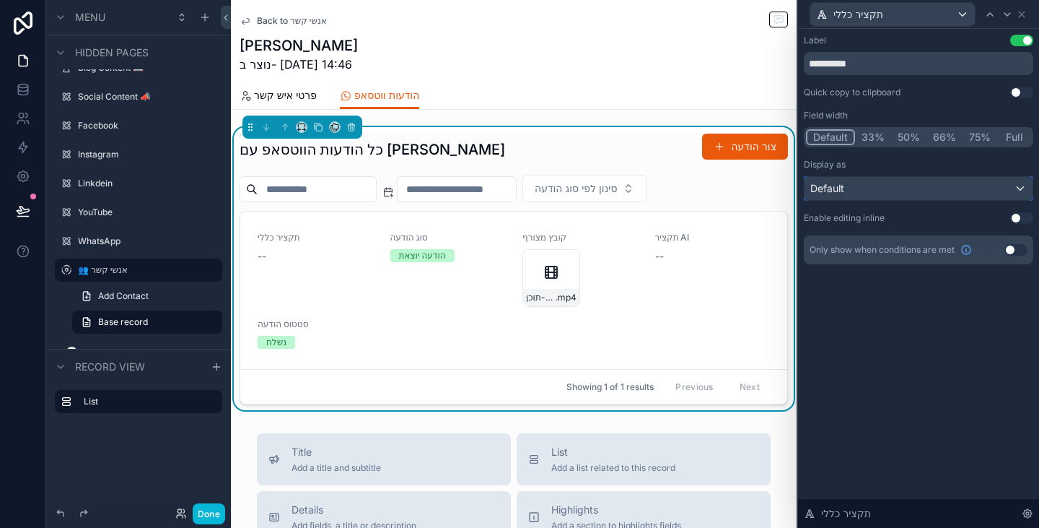
click at [938, 181] on div "Default" at bounding box center [919, 188] width 228 height 23
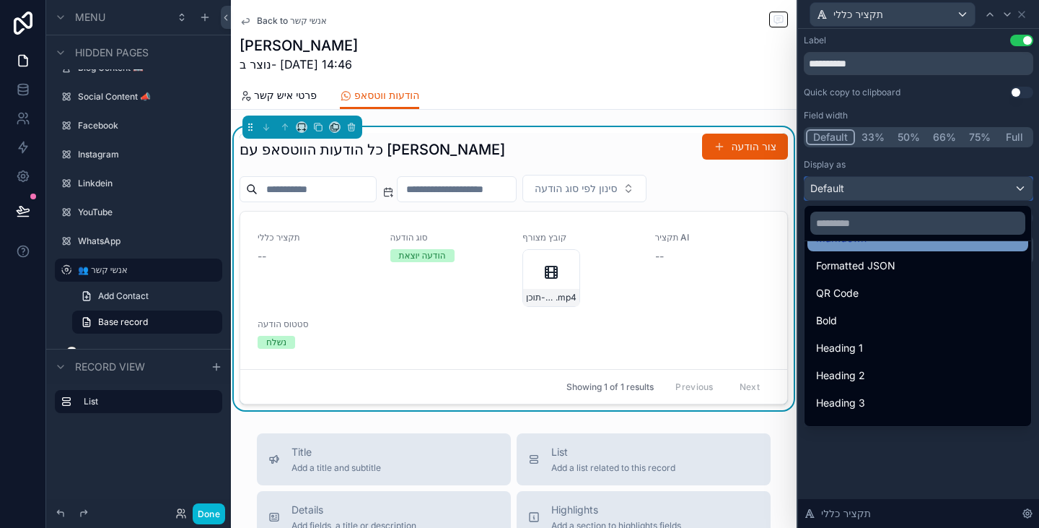
scroll to position [157, 0]
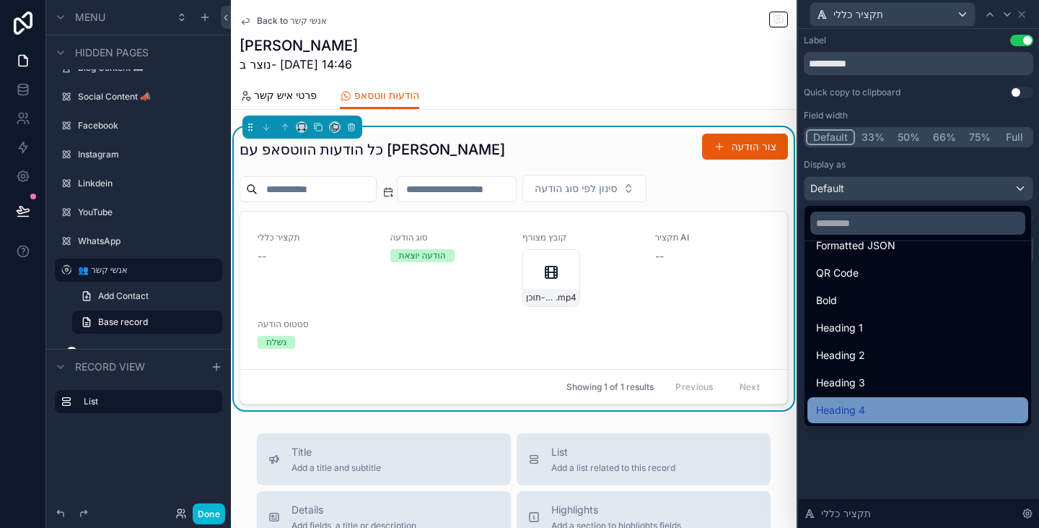
click at [880, 406] on div "Heading 4" at bounding box center [918, 409] width 204 height 17
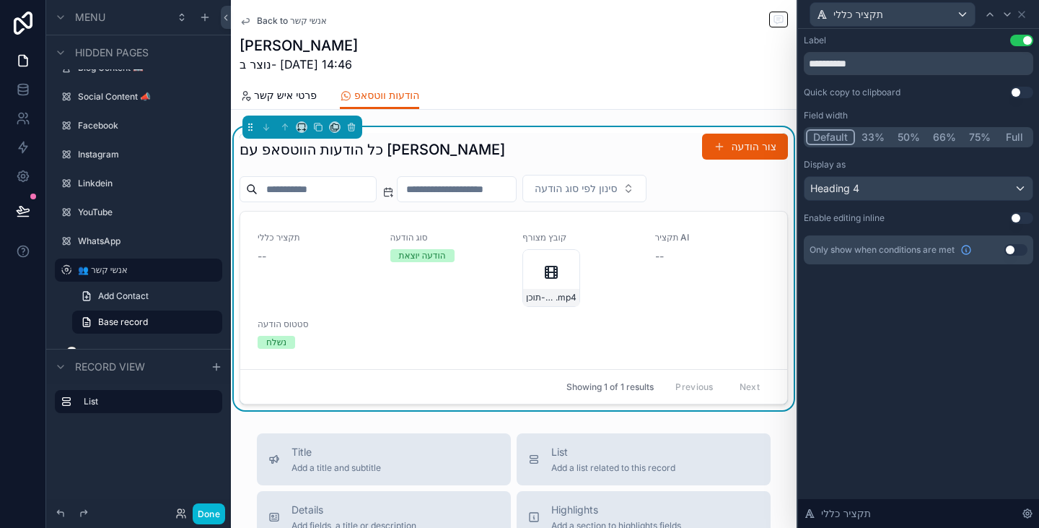
click at [1020, 140] on button "Full" at bounding box center [1015, 137] width 34 height 16
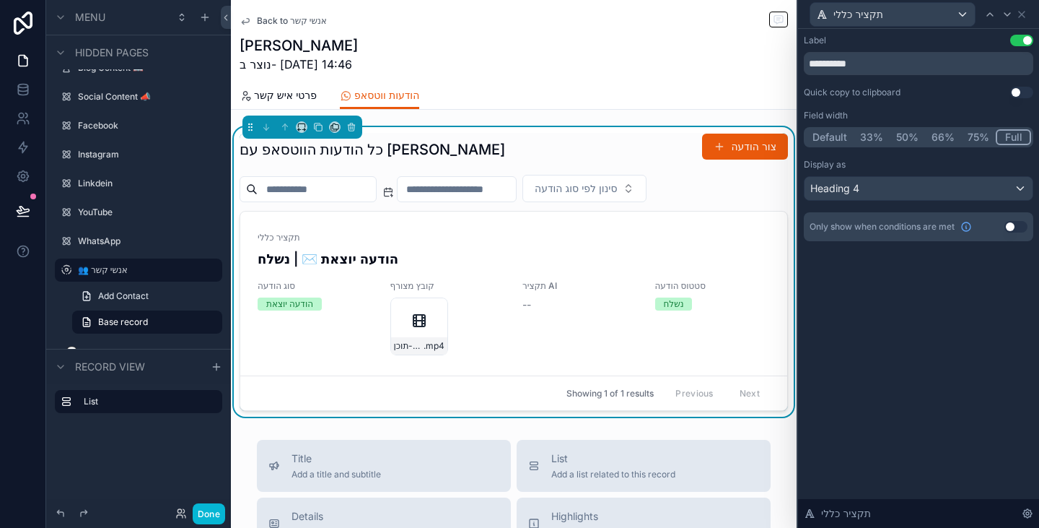
click at [1022, 43] on button "Use setting" at bounding box center [1022, 41] width 23 height 12
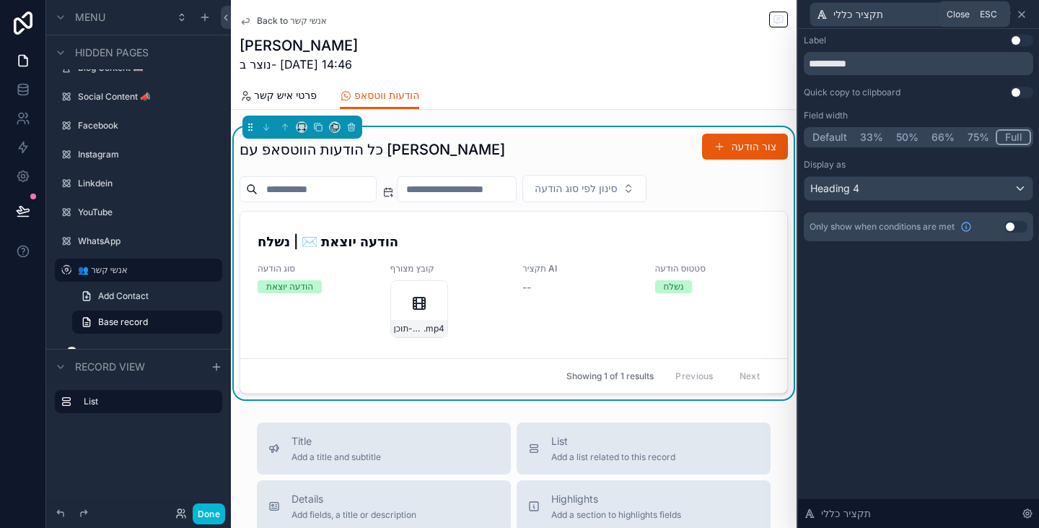
click at [1021, 16] on icon at bounding box center [1022, 15] width 12 height 12
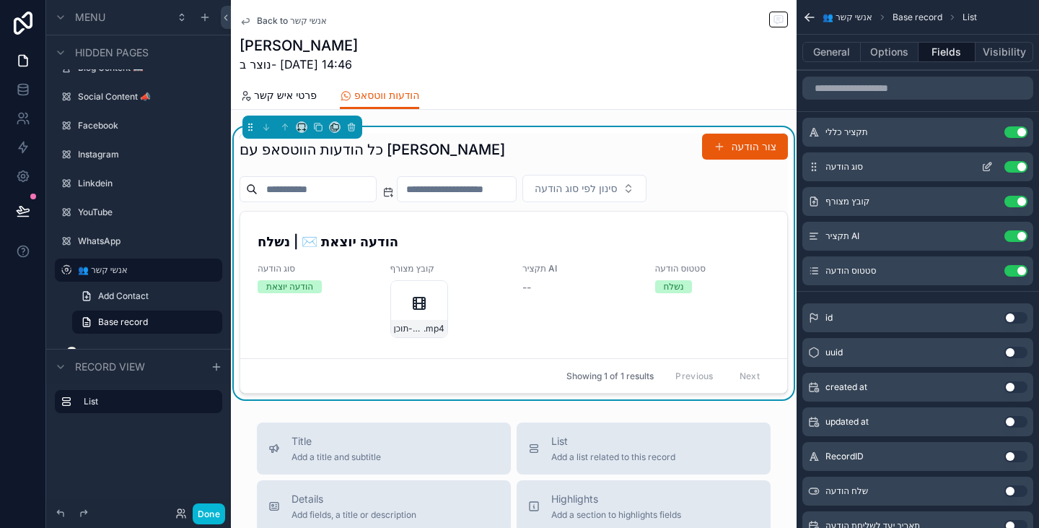
click at [1022, 170] on button "Use setting" at bounding box center [1016, 167] width 23 height 12
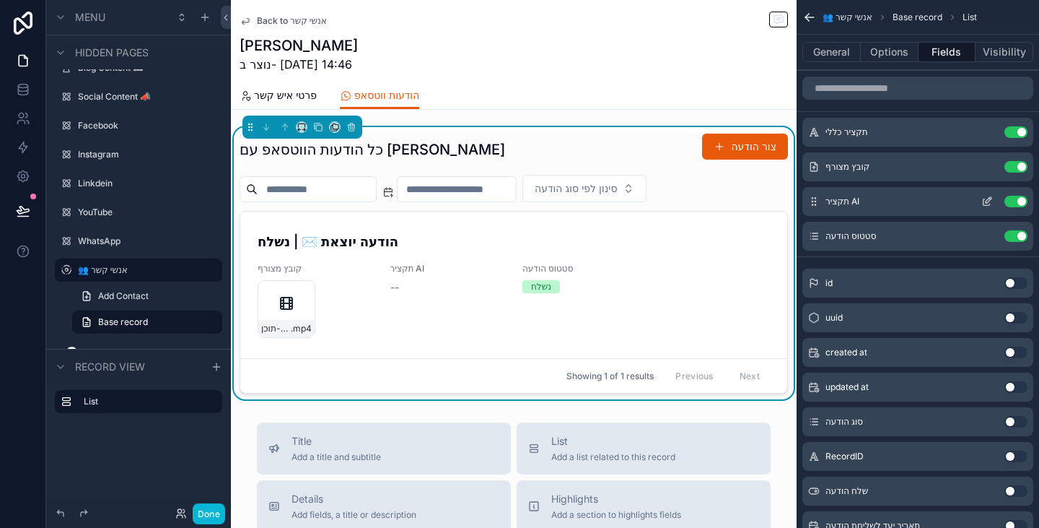
click at [987, 199] on icon "scrollable content" at bounding box center [988, 202] width 12 height 12
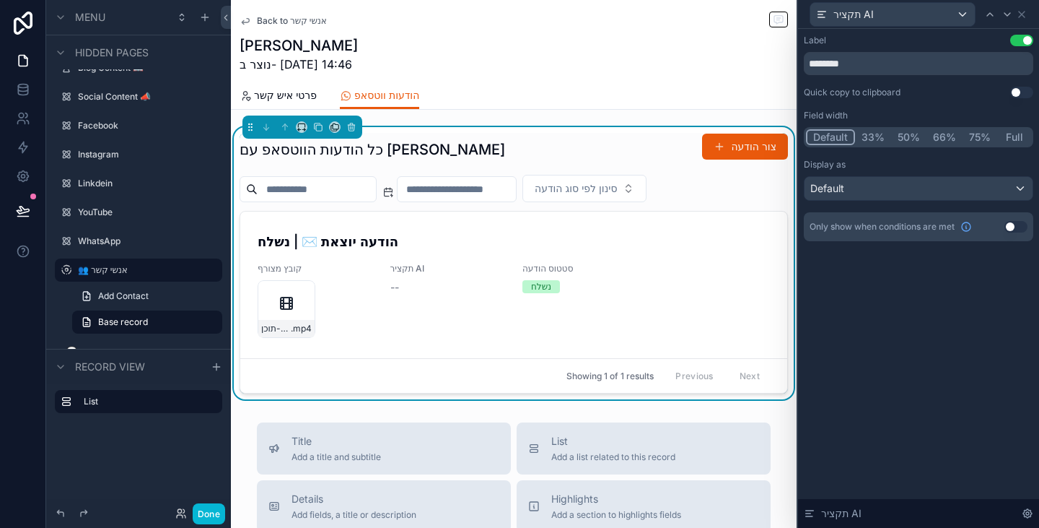
click at [1016, 225] on button "Use setting" at bounding box center [1016, 227] width 23 height 12
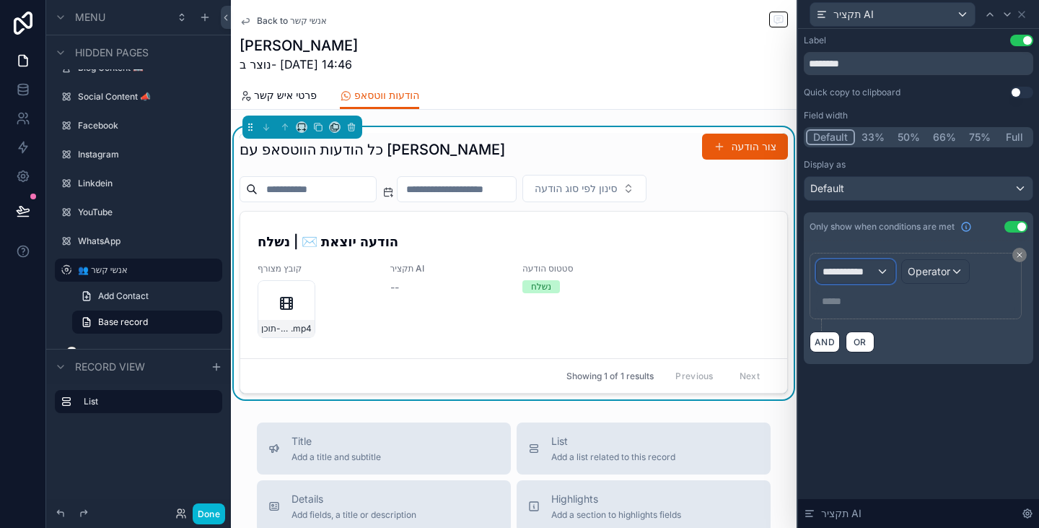
click at [882, 270] on div "**********" at bounding box center [856, 271] width 78 height 23
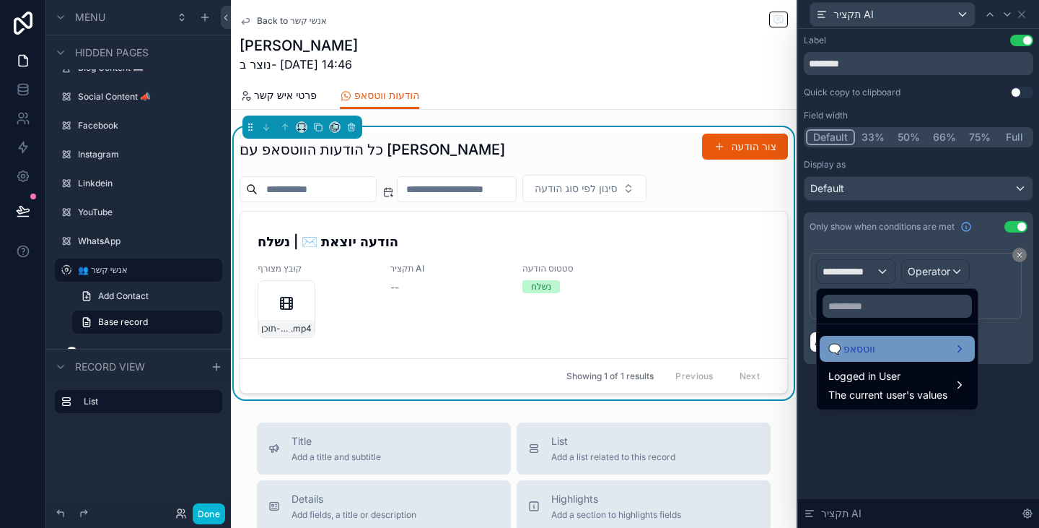
click at [896, 346] on div "🗨️ ווטסאפ" at bounding box center [898, 348] width 138 height 17
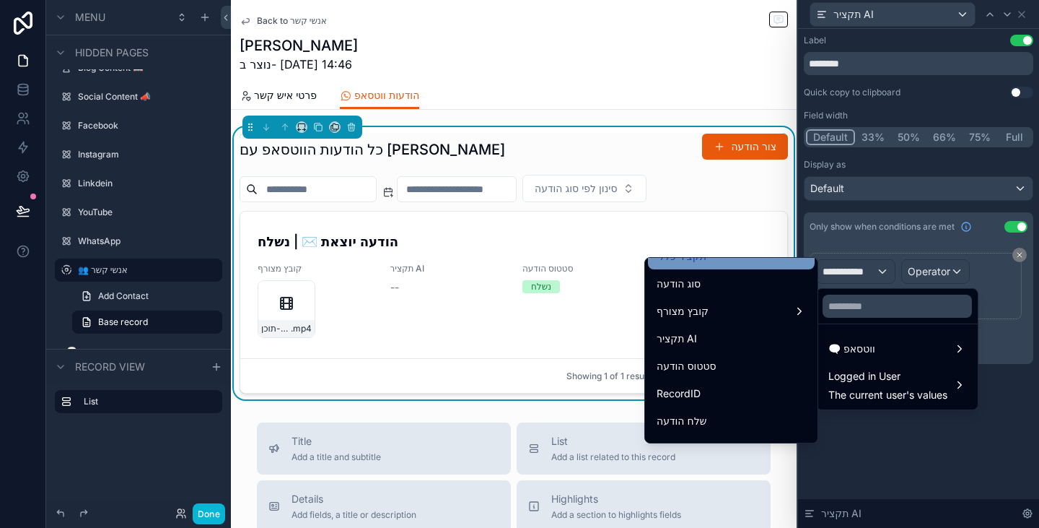
scroll to position [144, 0]
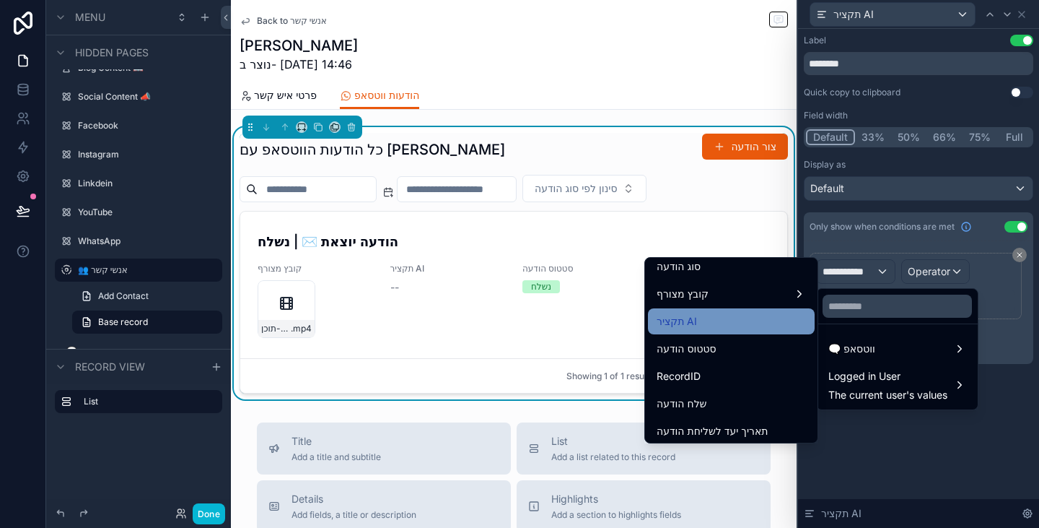
click at [733, 311] on div "תקציר AI" at bounding box center [731, 321] width 167 height 26
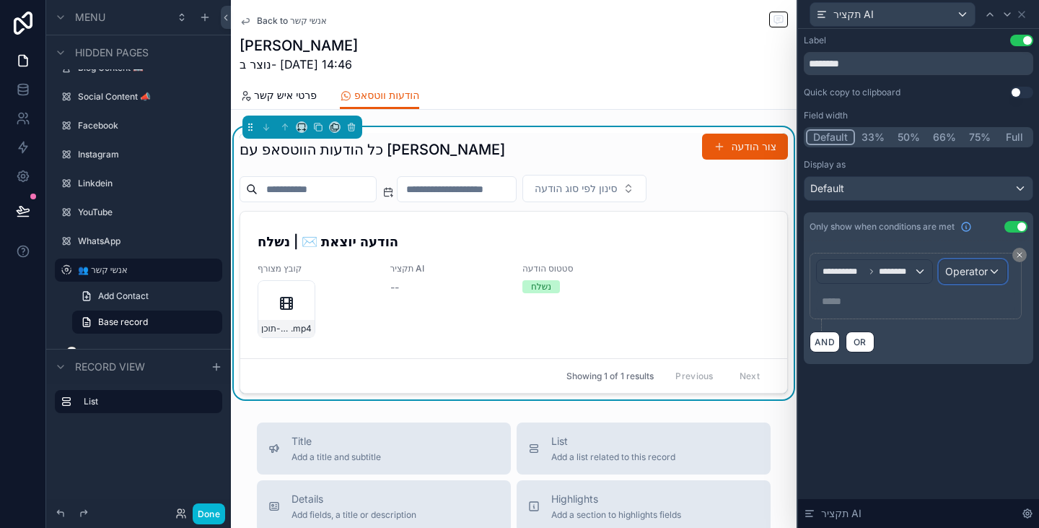
click at [982, 270] on span "Operator" at bounding box center [967, 271] width 43 height 12
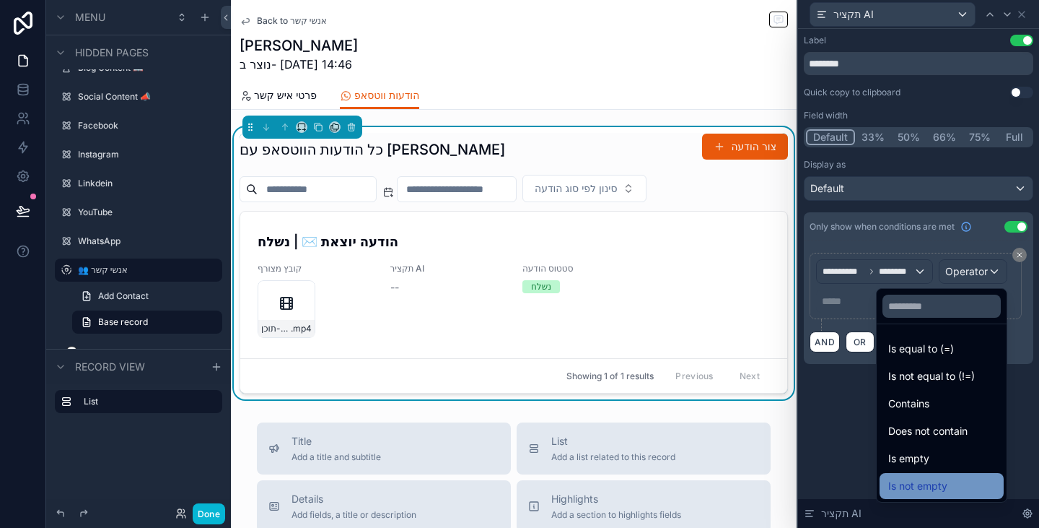
click at [909, 492] on span "Is not empty" at bounding box center [918, 485] width 59 height 17
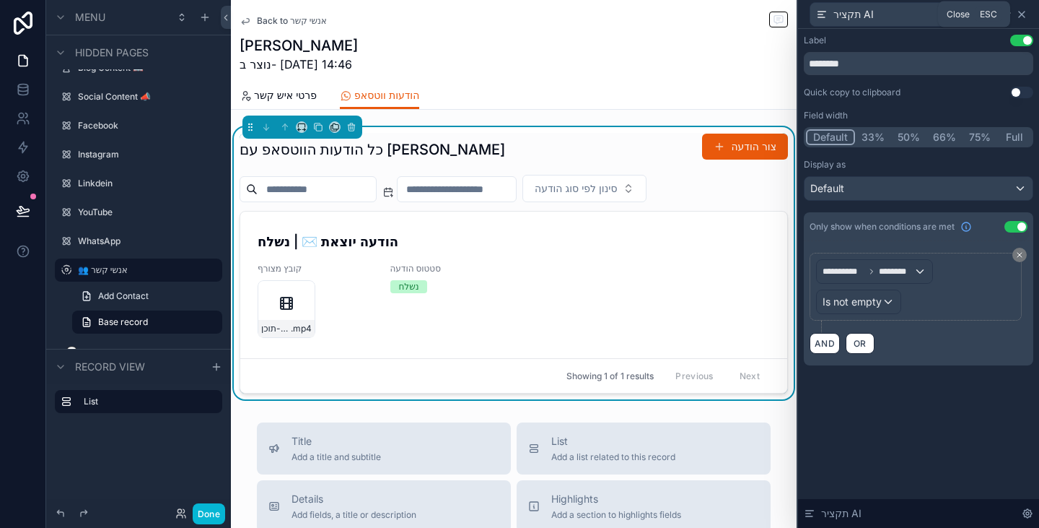
click at [1024, 12] on icon at bounding box center [1022, 15] width 6 height 6
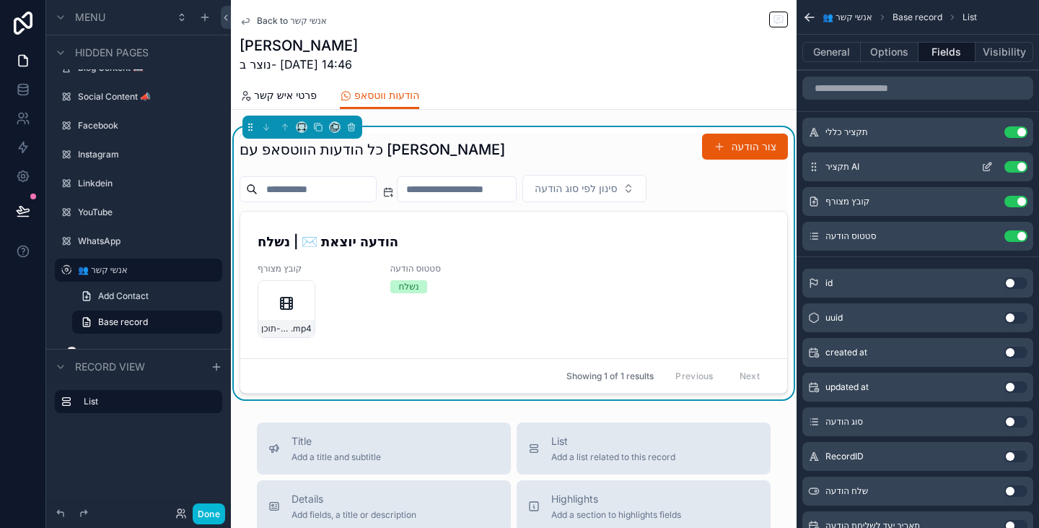
click at [990, 165] on icon "scrollable content" at bounding box center [988, 167] width 12 height 12
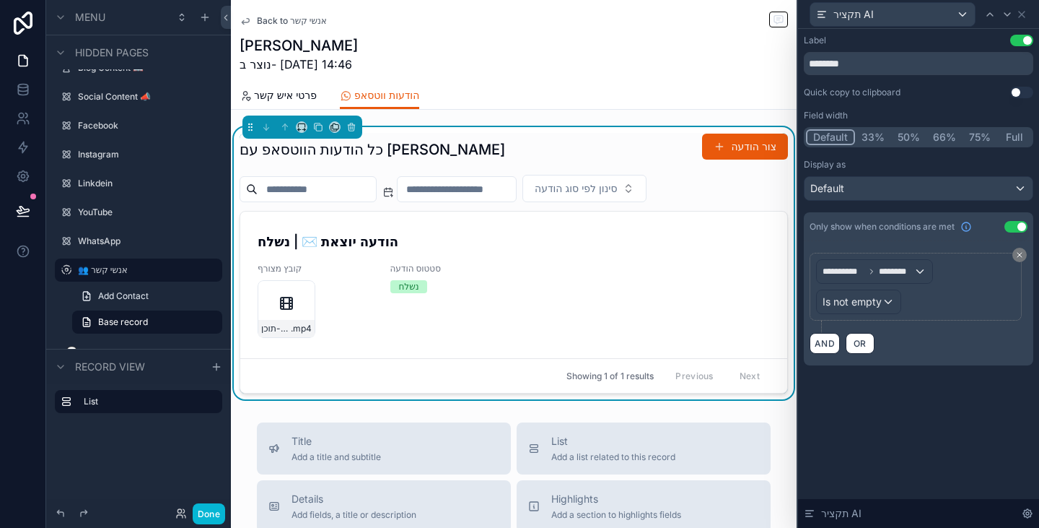
click at [1005, 142] on button "Full" at bounding box center [1015, 137] width 34 height 16
click at [916, 184] on div "Default" at bounding box center [919, 188] width 228 height 23
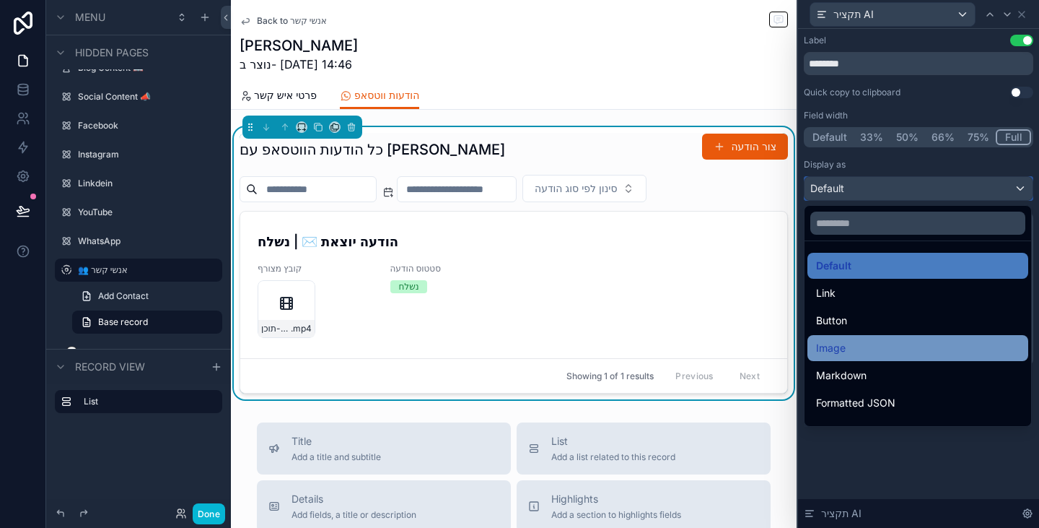
scroll to position [72, 0]
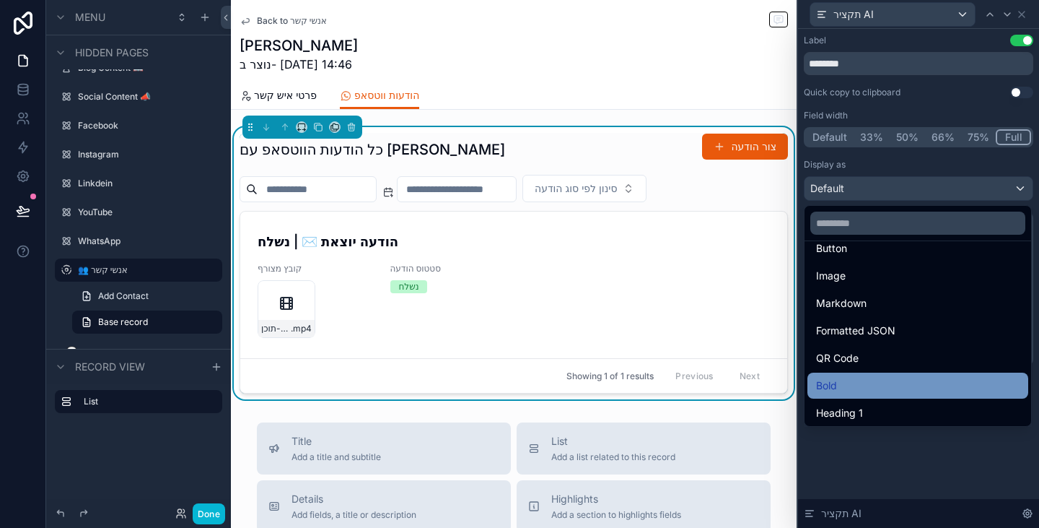
click at [877, 383] on div "Bold" at bounding box center [918, 385] width 204 height 17
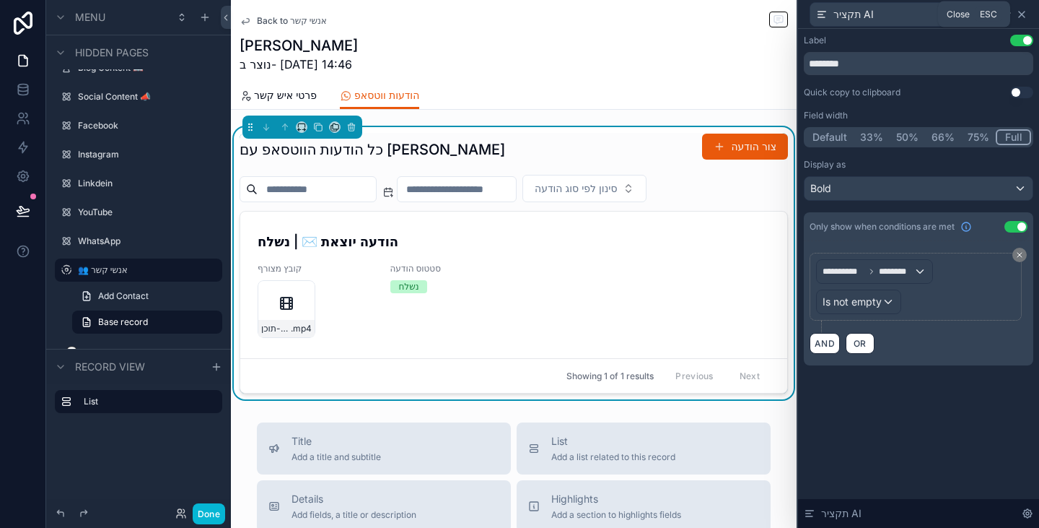
click at [1023, 13] on icon at bounding box center [1022, 15] width 6 height 6
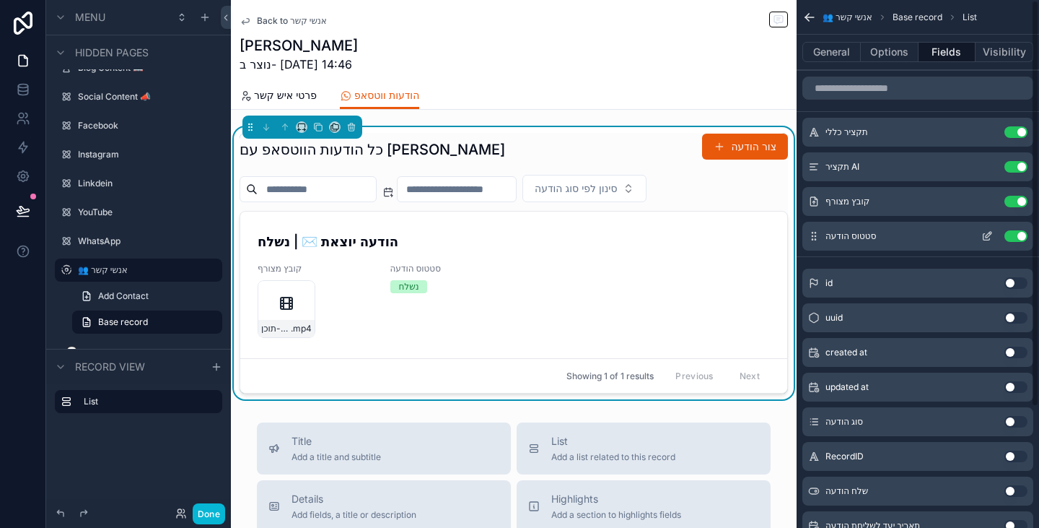
click at [1014, 236] on button "Use setting" at bounding box center [1016, 236] width 23 height 12
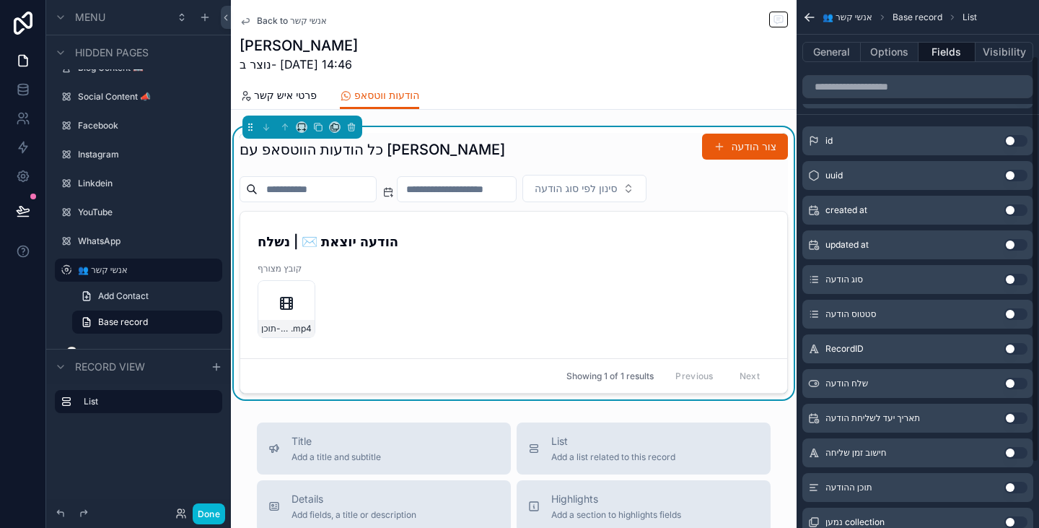
scroll to position [144, 0]
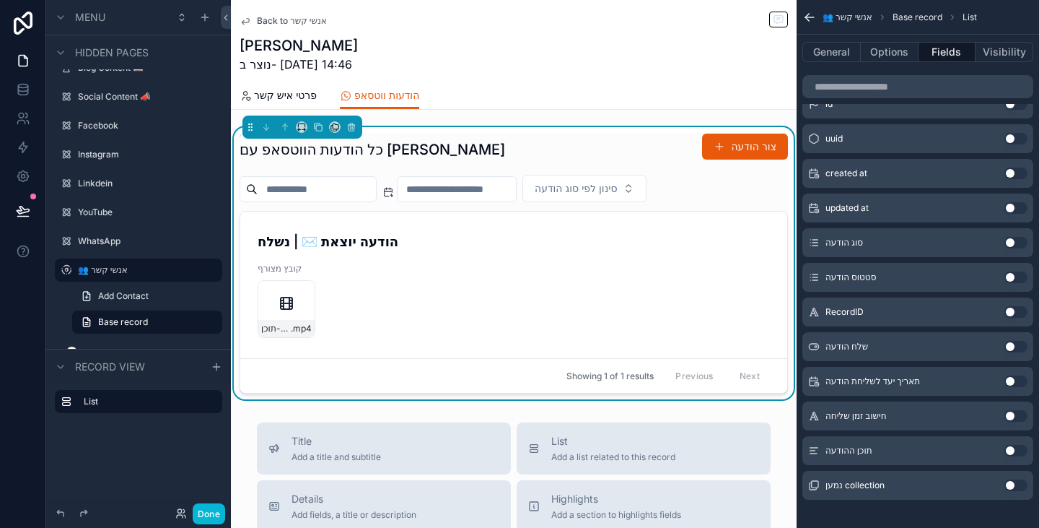
click at [1019, 457] on div "תוכן ההודעה Use setting" at bounding box center [918, 450] width 231 height 29
click at [1018, 452] on button "Use setting" at bounding box center [1016, 451] width 23 height 12
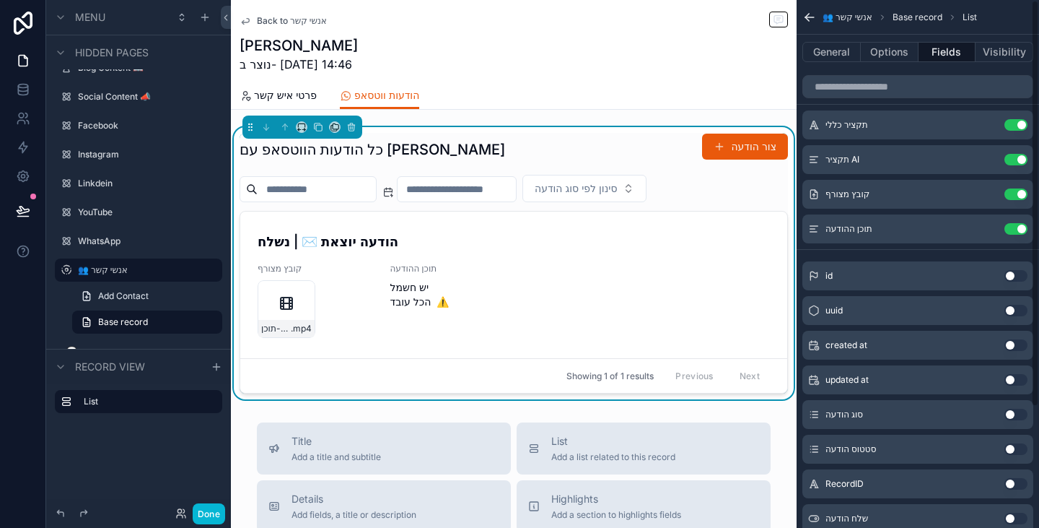
scroll to position [0, 0]
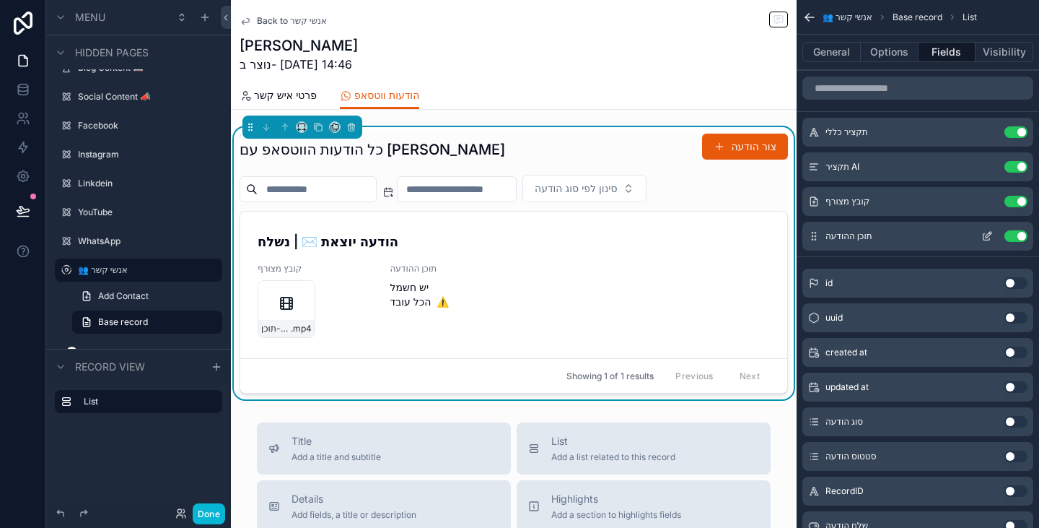
click at [987, 237] on icon "scrollable content" at bounding box center [989, 235] width 6 height 6
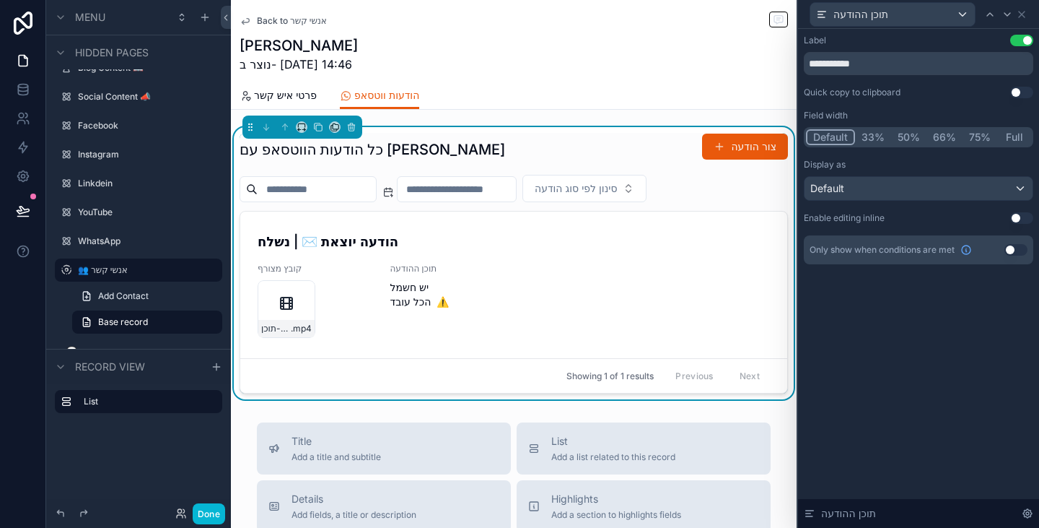
click at [1011, 141] on button "Full" at bounding box center [1015, 137] width 34 height 16
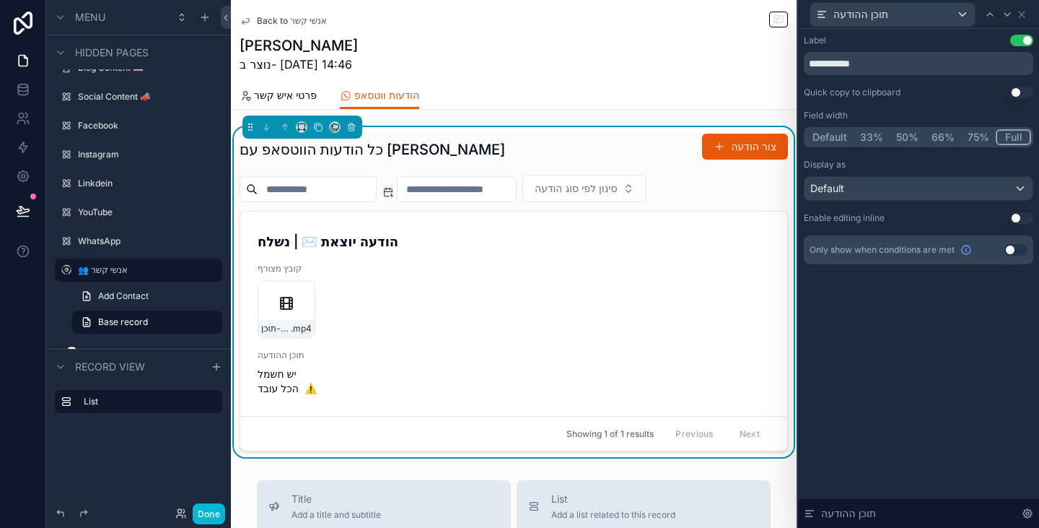
click at [973, 138] on button "75%" at bounding box center [978, 137] width 35 height 16
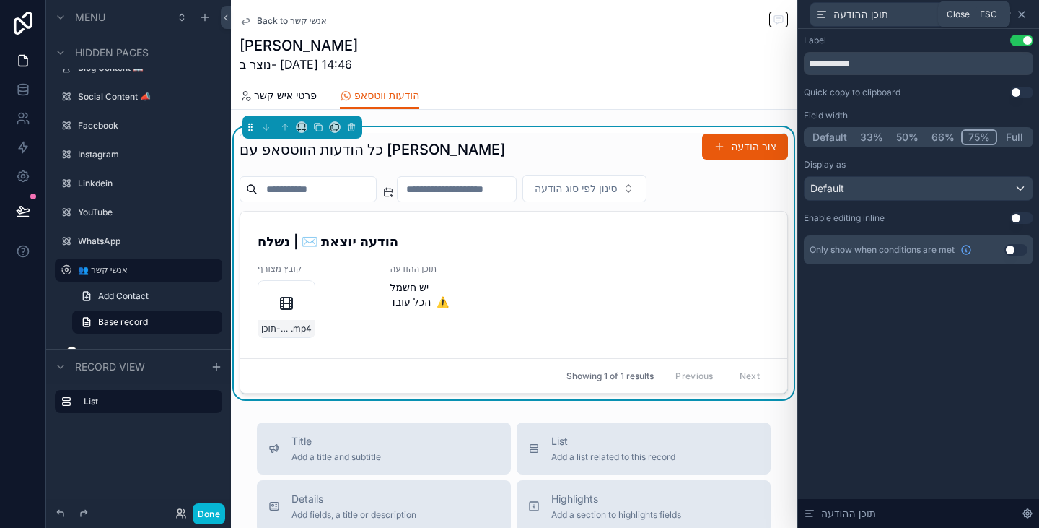
click at [1021, 13] on icon at bounding box center [1022, 15] width 6 height 6
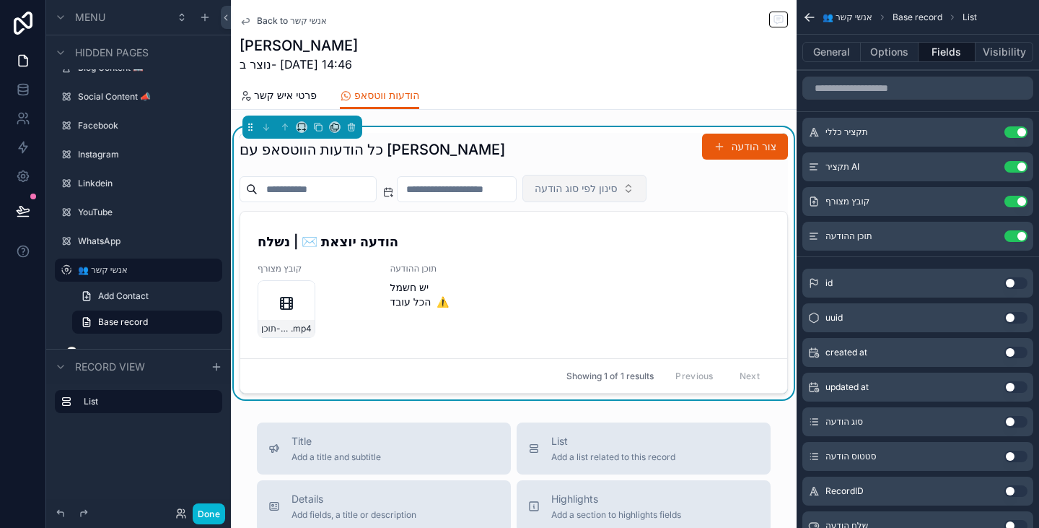
click at [617, 189] on span "סינון לפי סוג הודעה" at bounding box center [576, 188] width 82 height 14
click at [982, 203] on button "scrollable content" at bounding box center [987, 202] width 23 height 12
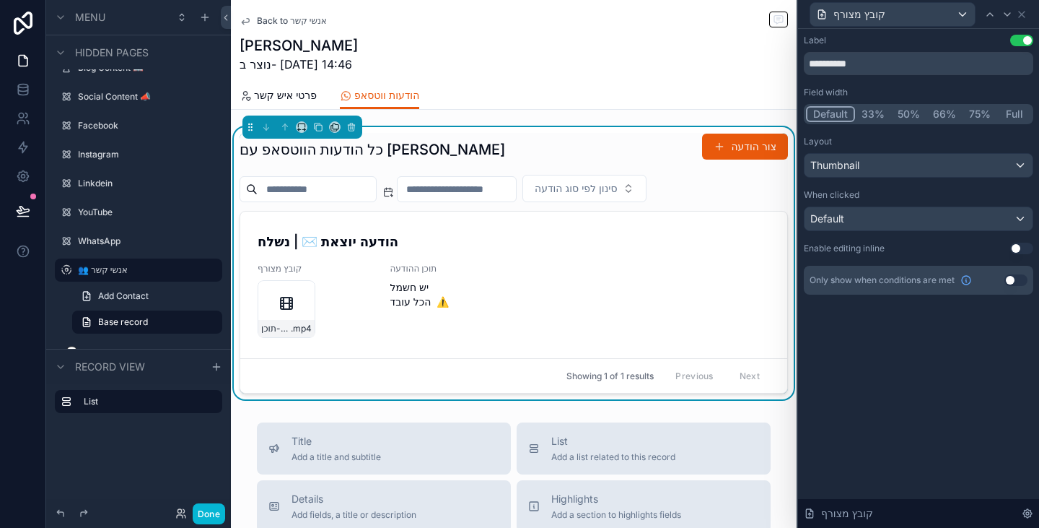
click at [1019, 280] on button "Use setting" at bounding box center [1016, 280] width 23 height 12
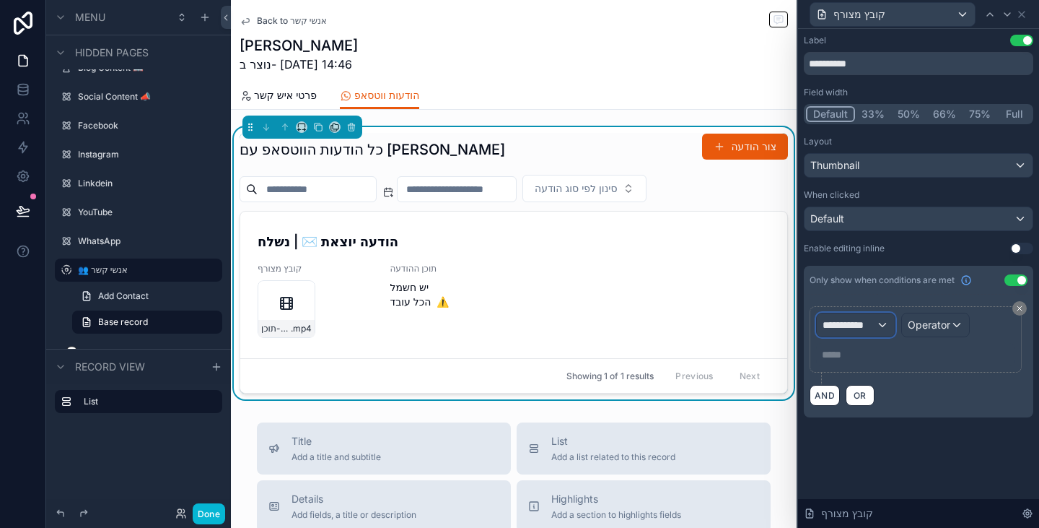
click at [860, 324] on span "**********" at bounding box center [849, 325] width 53 height 14
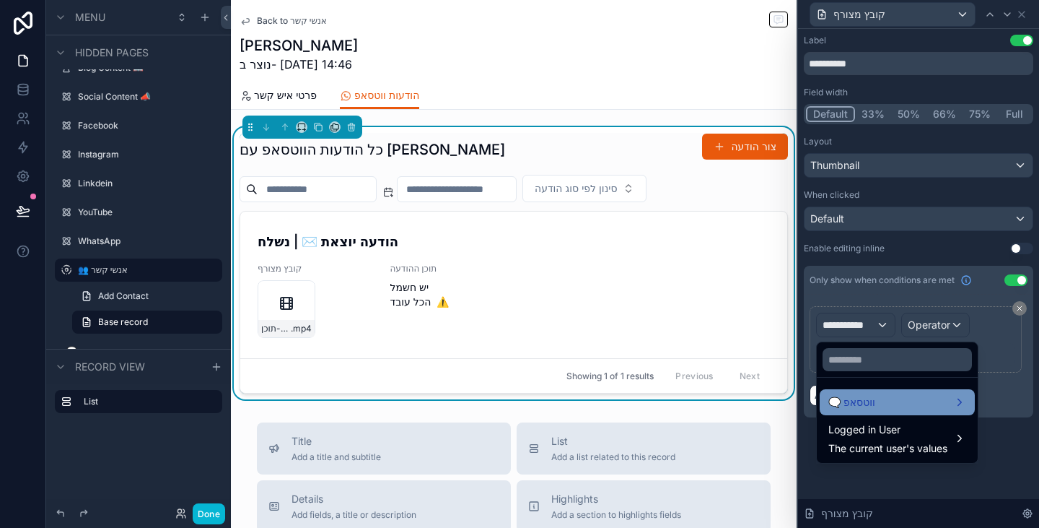
click at [877, 402] on div "🗨️ ווטסאפ" at bounding box center [898, 401] width 138 height 17
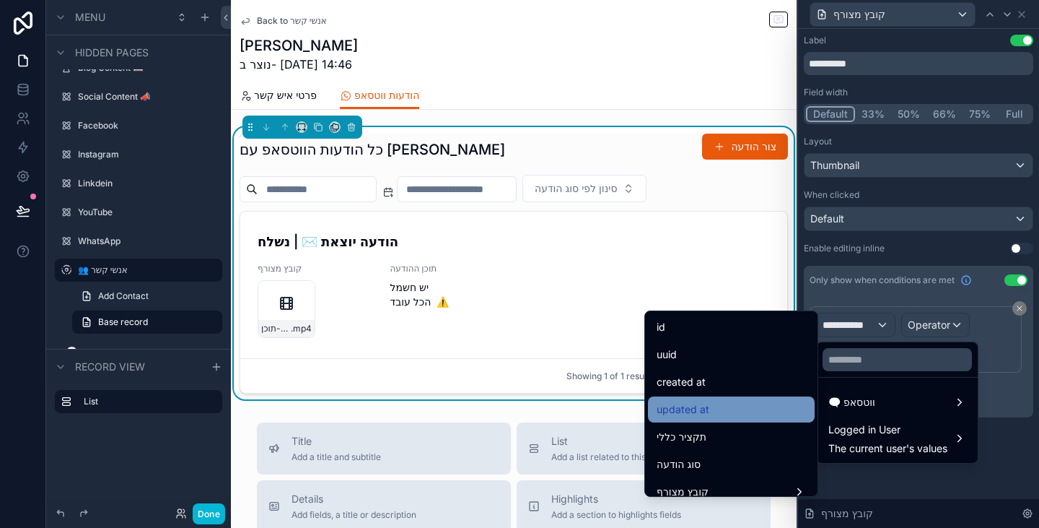
scroll to position [72, 0]
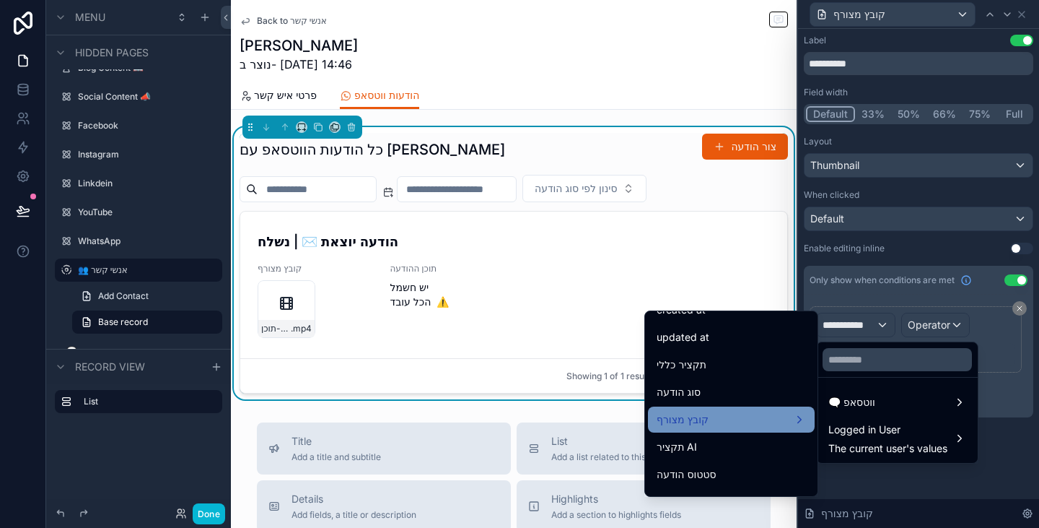
click at [734, 428] on div "קובץ מצורף" at bounding box center [731, 419] width 167 height 26
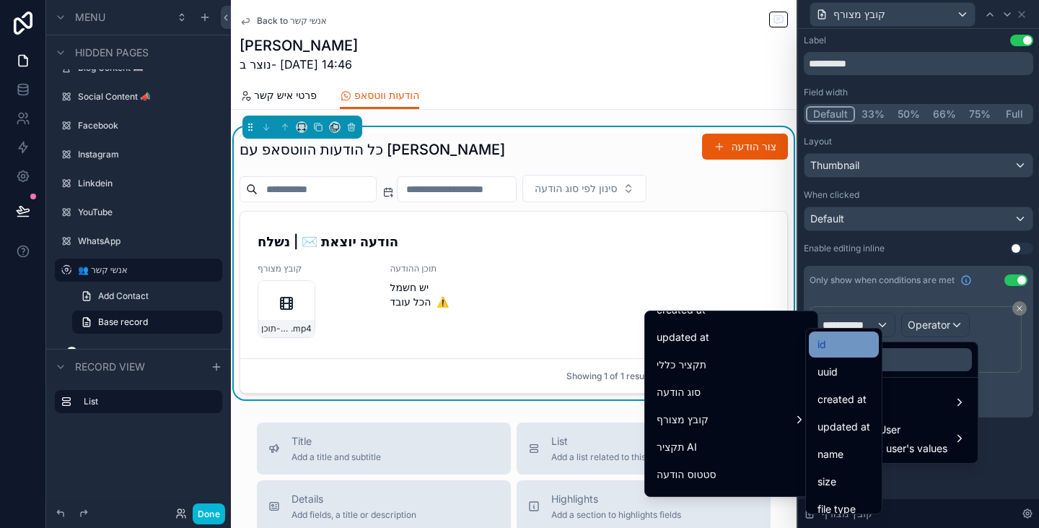
click at [848, 347] on div "id" at bounding box center [844, 344] width 53 height 17
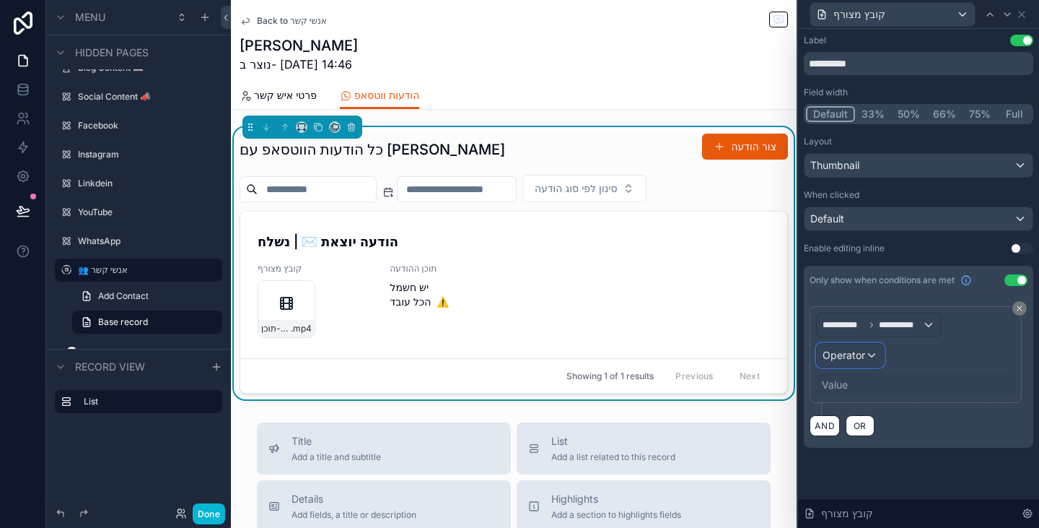
click at [860, 357] on span "Operator" at bounding box center [844, 355] width 43 height 12
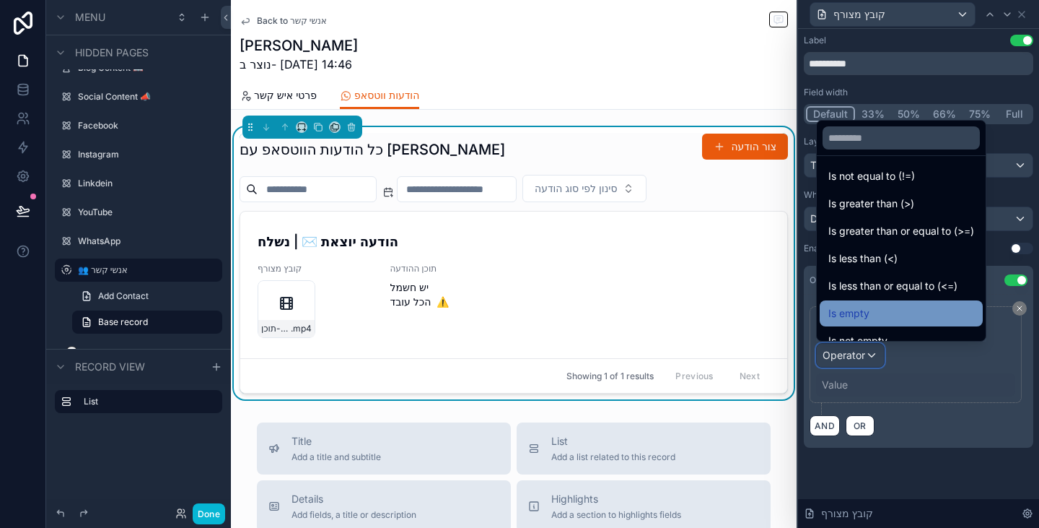
scroll to position [102, 0]
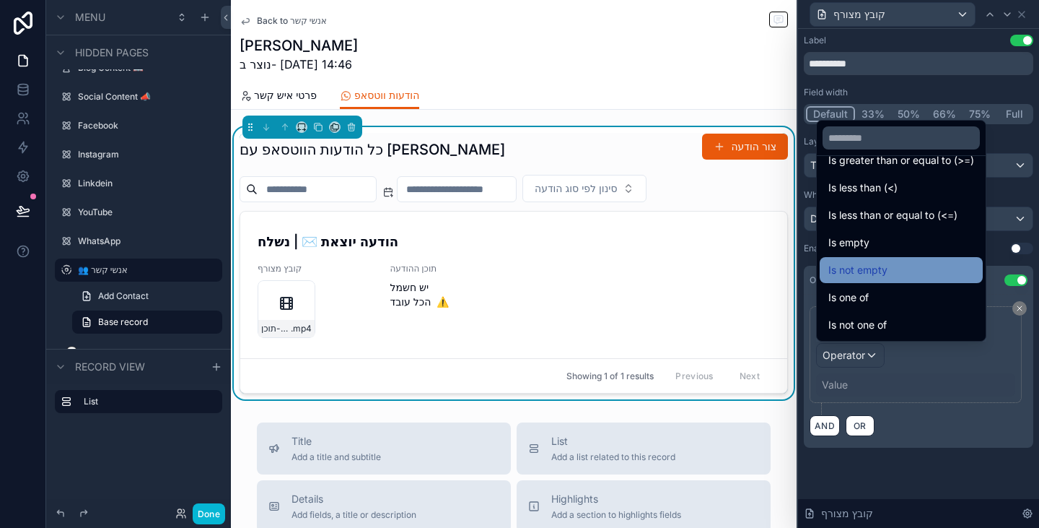
click at [903, 269] on div "Is not empty" at bounding box center [902, 269] width 146 height 17
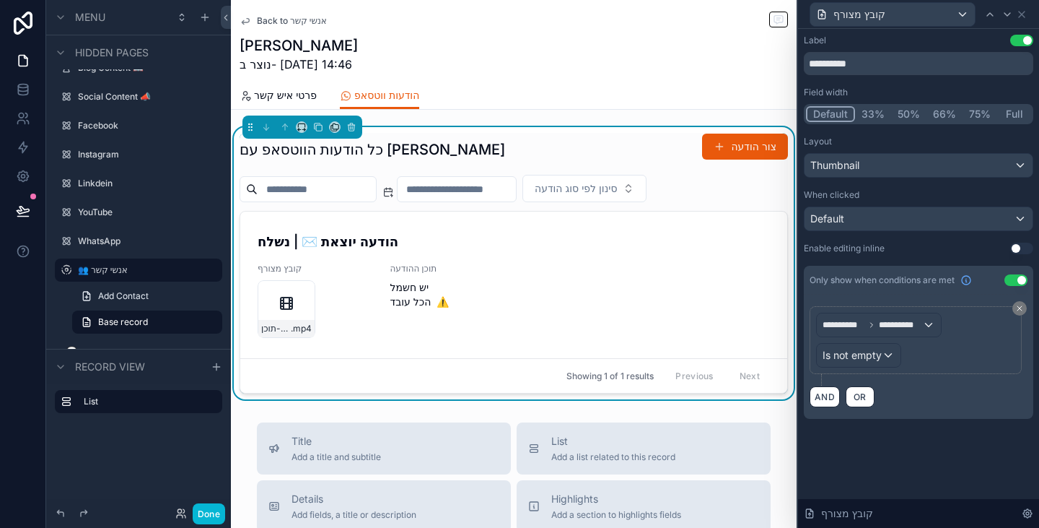
click at [941, 430] on div "**********" at bounding box center [918, 241] width 241 height 424
click at [1028, 11] on div "קובץ מצורף" at bounding box center [919, 14] width 230 height 28
click at [1026, 11] on icon at bounding box center [1022, 15] width 12 height 12
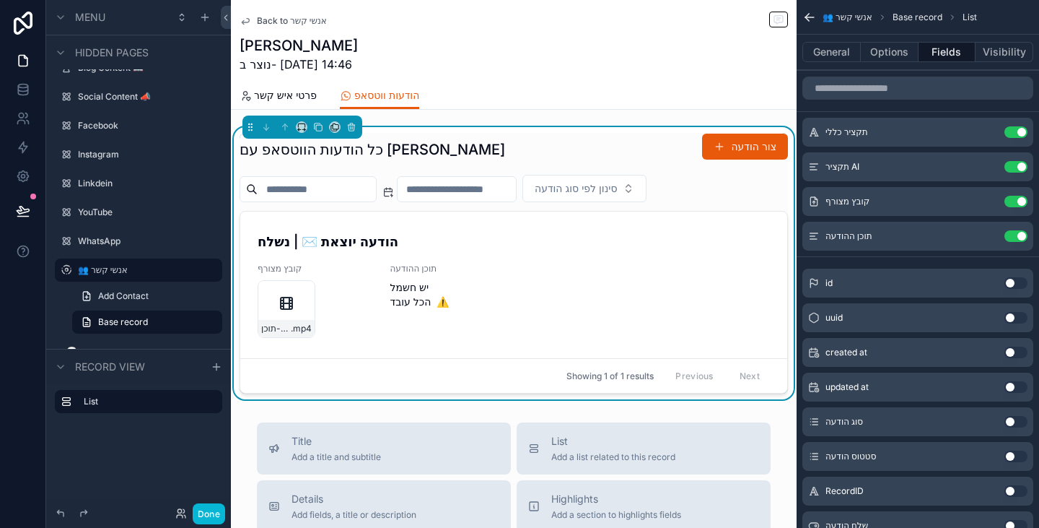
click at [632, 69] on div "[PERSON_NAME] נוצר ב- [DATE] 14:46" at bounding box center [514, 54] width 549 height 38
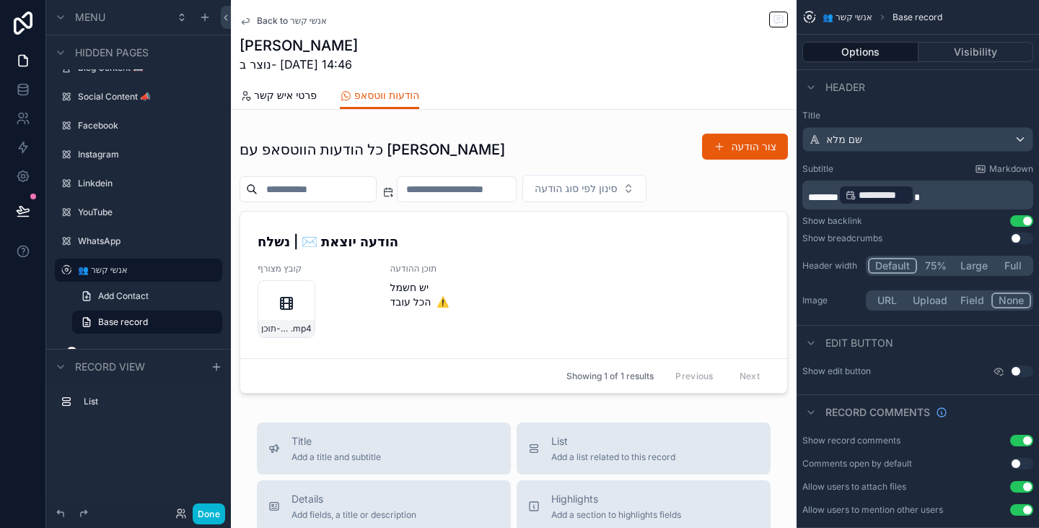
click at [584, 71] on div "[PERSON_NAME] נוצר ב- [DATE] 14:46" at bounding box center [514, 54] width 549 height 38
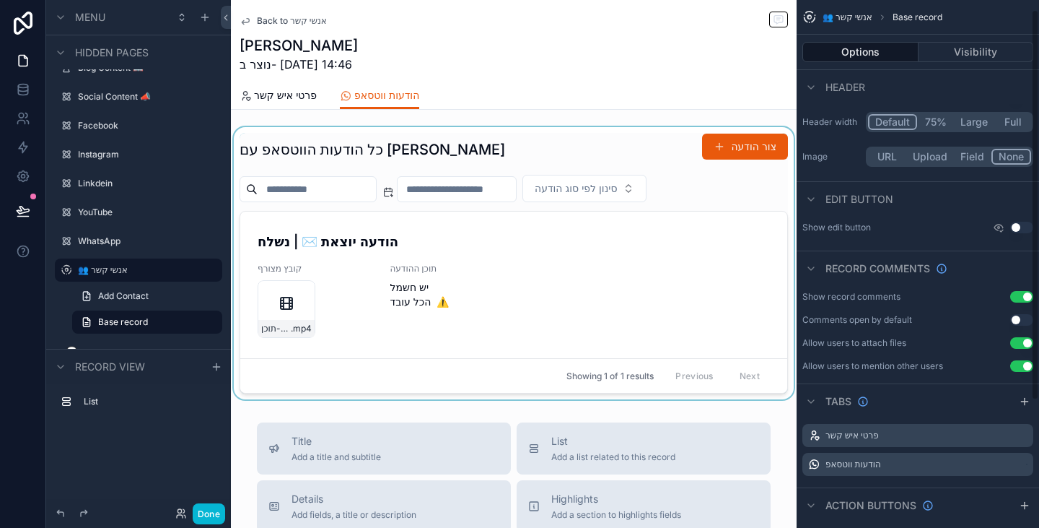
scroll to position [144, 0]
click at [710, 266] on div "scrollable content" at bounding box center [514, 263] width 566 height 272
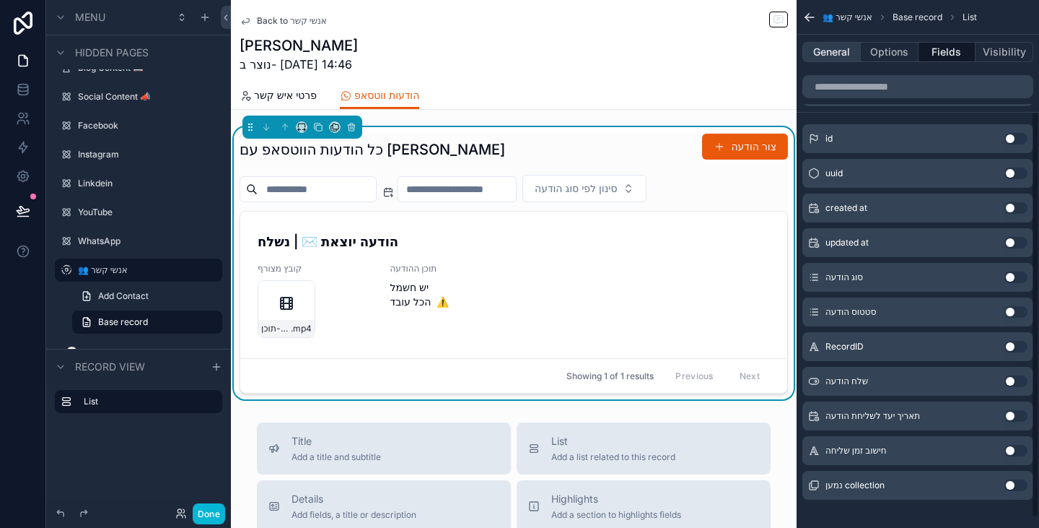
click at [837, 50] on button "General" at bounding box center [832, 52] width 58 height 20
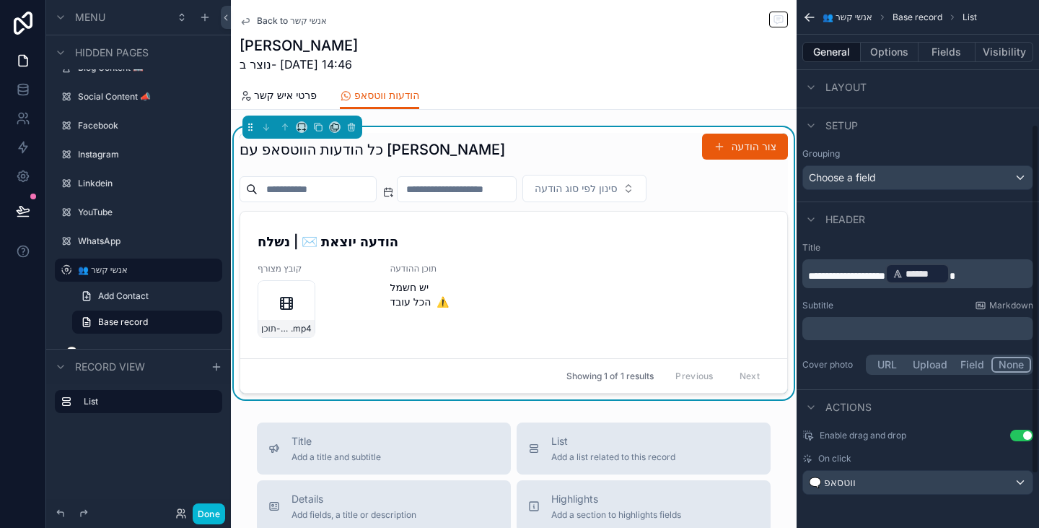
scroll to position [269, 0]
click at [879, 49] on button "Options" at bounding box center [890, 52] width 58 height 20
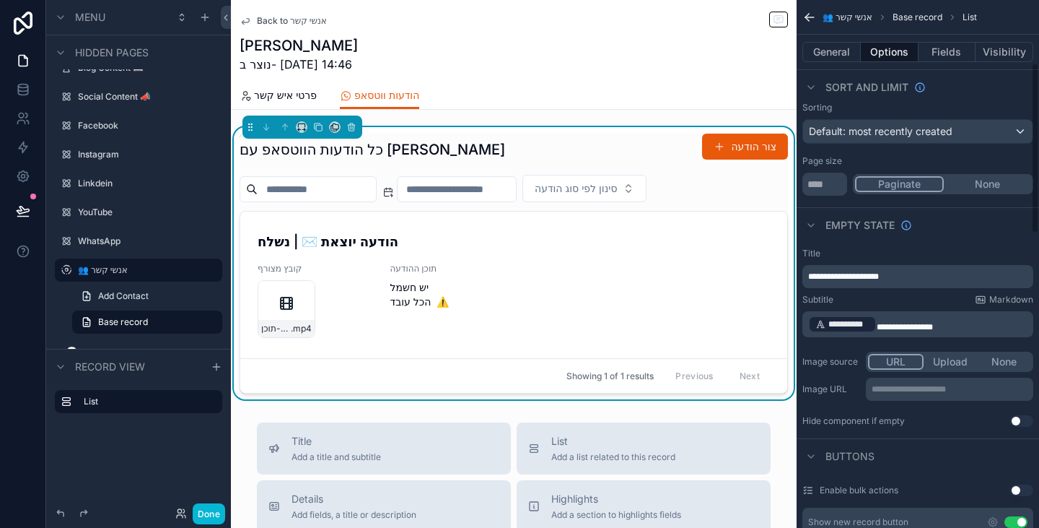
scroll to position [0, 0]
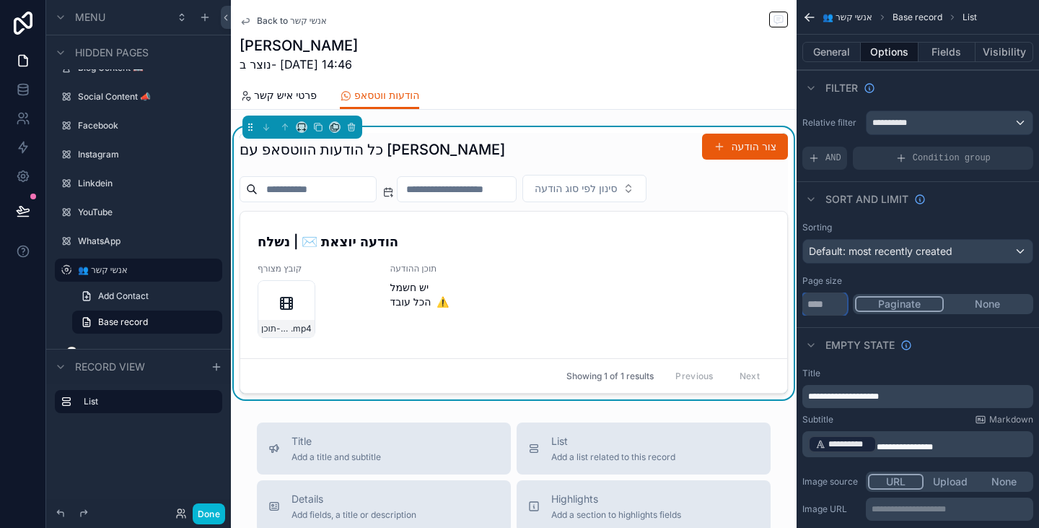
drag, startPoint x: 818, startPoint y: 306, endPoint x: 799, endPoint y: 305, distance: 18.8
click at [799, 305] on div "Sorting Default: most recently created Page size ** Paginate None" at bounding box center [918, 268] width 243 height 105
click at [984, 305] on button "None" at bounding box center [987, 304] width 87 height 16
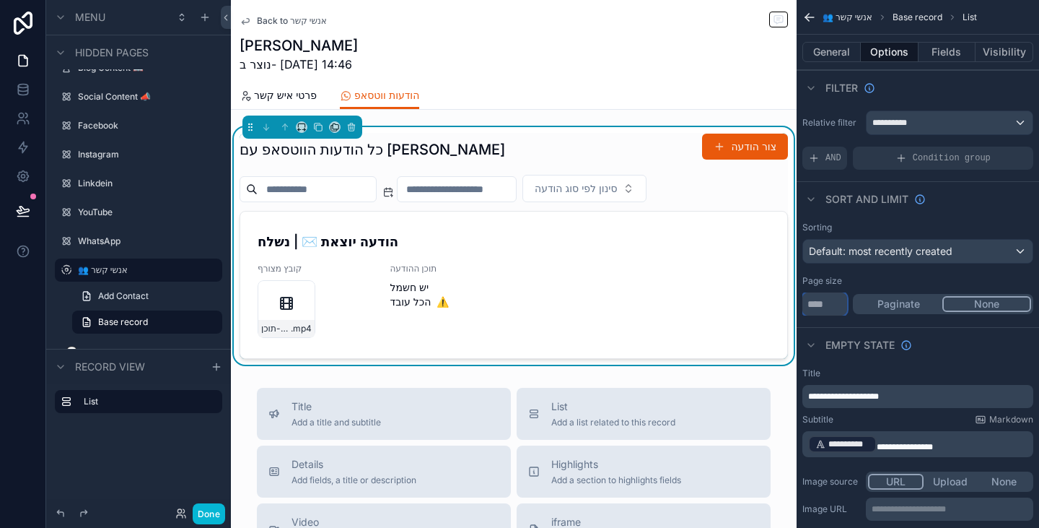
click at [827, 305] on input "****" at bounding box center [825, 303] width 45 height 23
click at [902, 279] on div "Page size" at bounding box center [918, 281] width 231 height 12
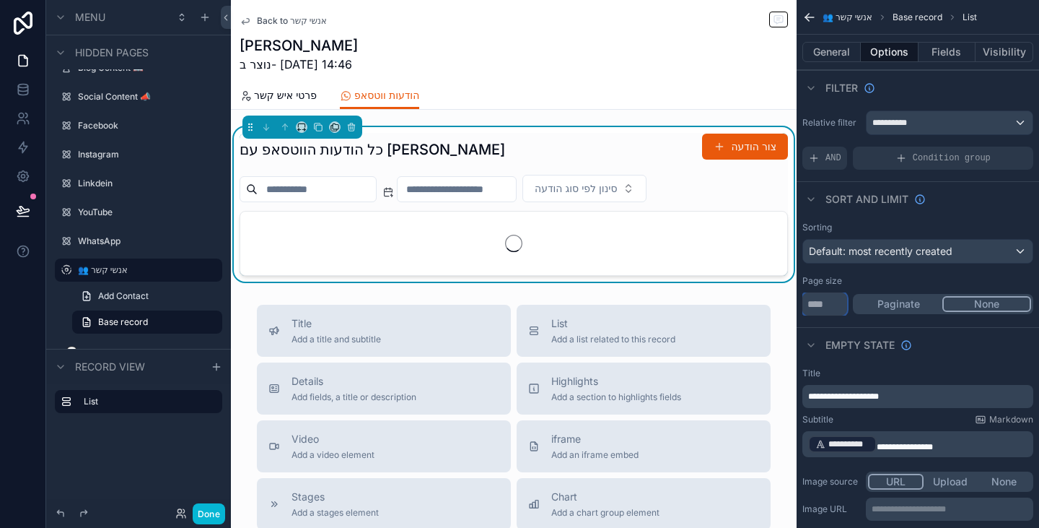
click at [827, 302] on input "*****" at bounding box center [825, 303] width 45 height 23
type input "******"
click at [892, 280] on div "Page size" at bounding box center [918, 281] width 231 height 12
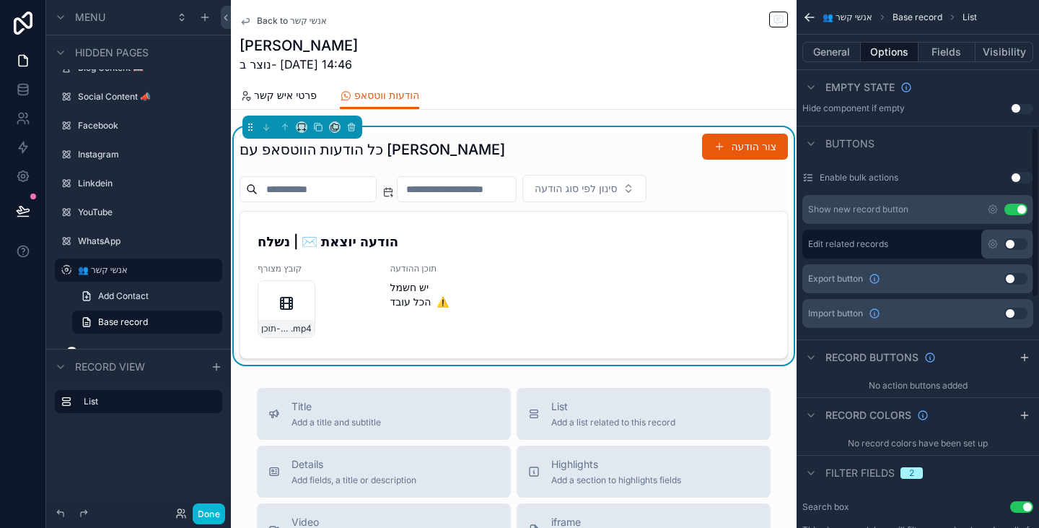
scroll to position [433, 0]
click at [993, 243] on icon "scrollable content" at bounding box center [993, 243] width 12 height 12
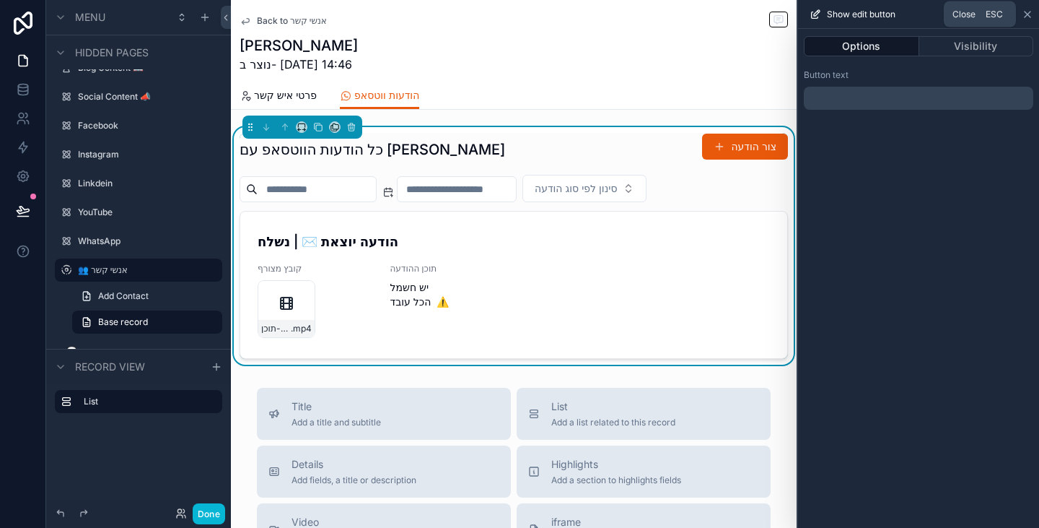
click at [1030, 12] on icon at bounding box center [1028, 15] width 12 height 12
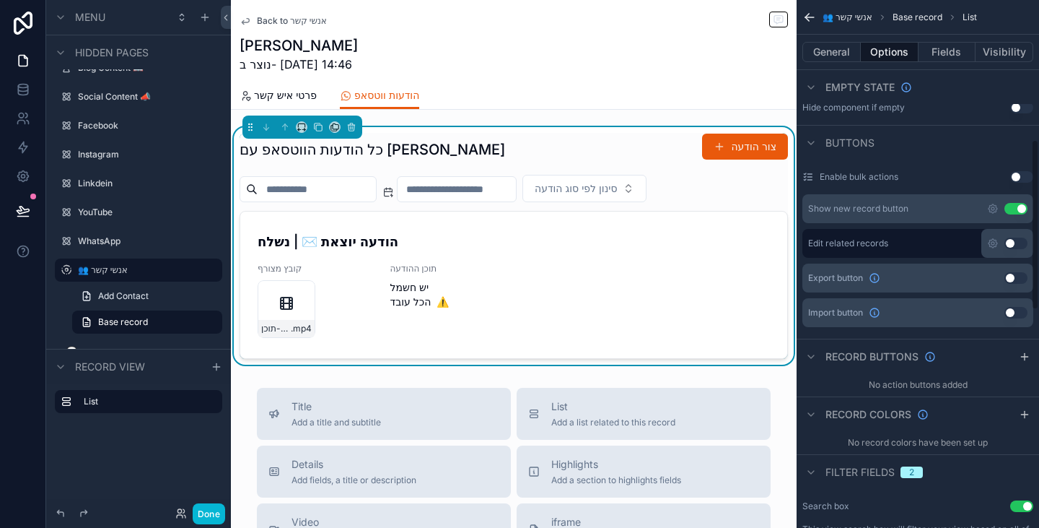
click at [1012, 247] on button "Use setting" at bounding box center [1016, 243] width 23 height 12
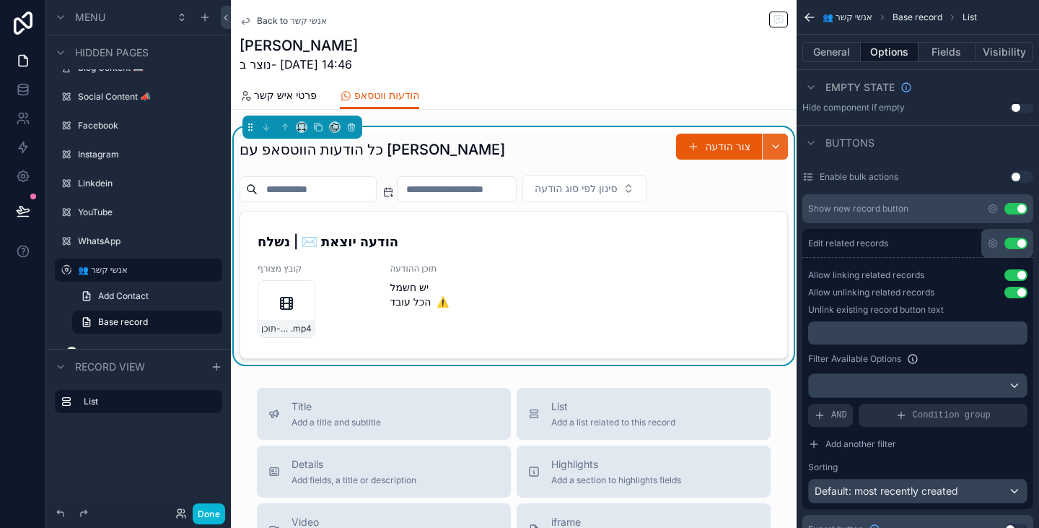
click at [769, 144] on button "scrollable content" at bounding box center [775, 147] width 26 height 26
click at [1013, 241] on button "Use setting" at bounding box center [1016, 243] width 23 height 12
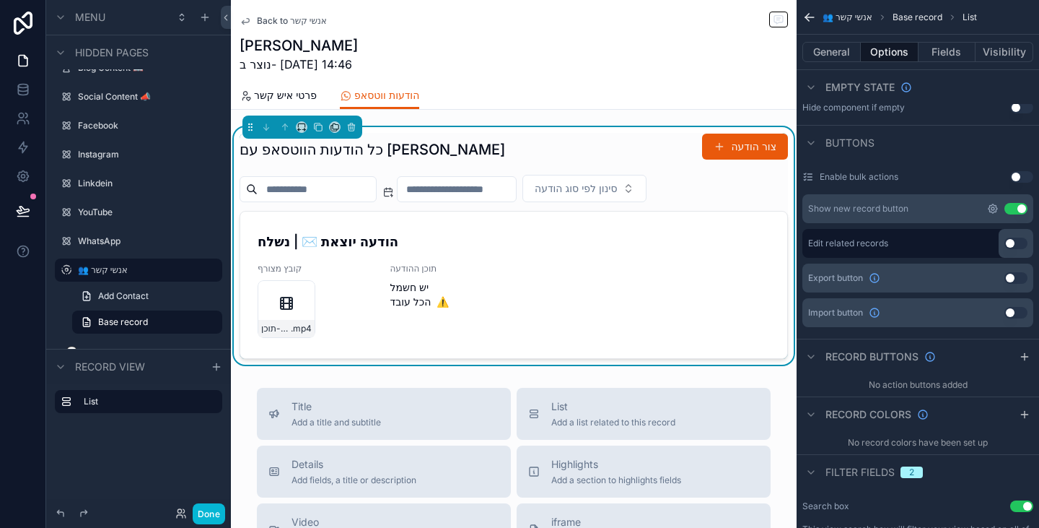
click at [992, 210] on icon "scrollable content" at bounding box center [993, 208] width 3 height 3
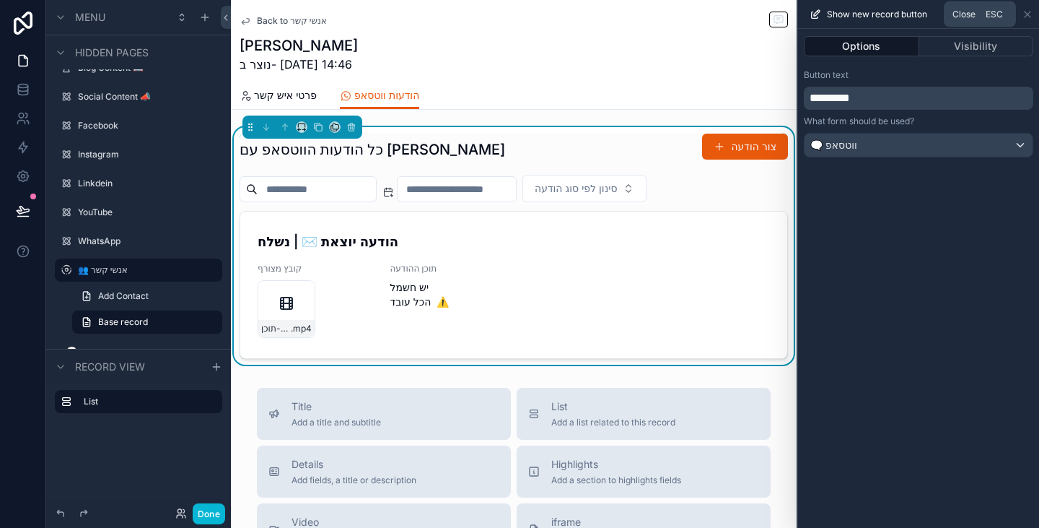
click at [1030, 13] on icon at bounding box center [1028, 15] width 12 height 12
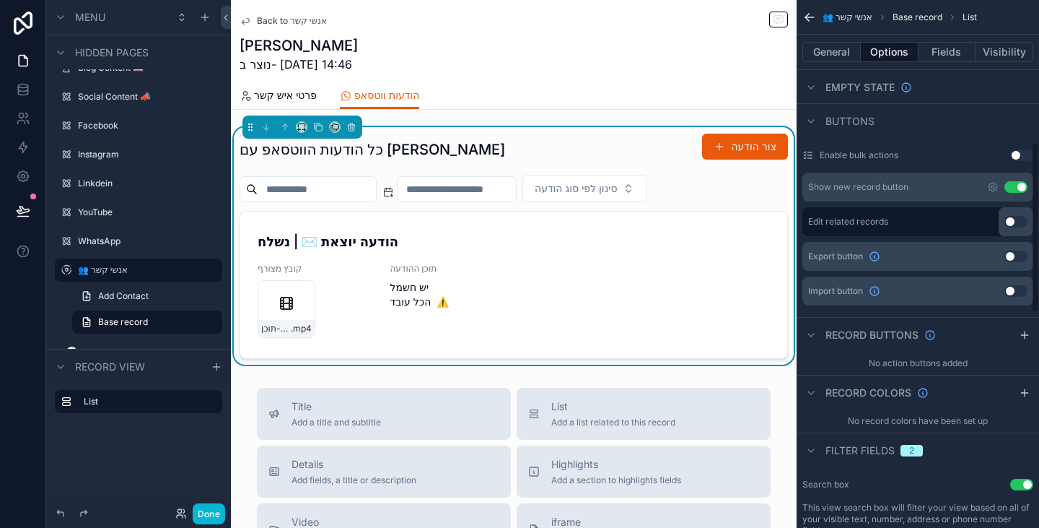
scroll to position [505, 0]
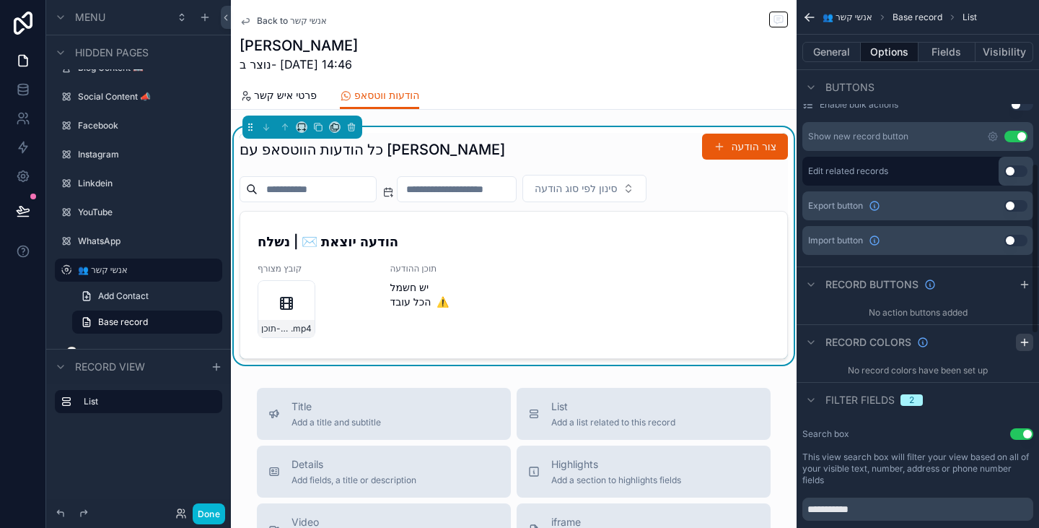
click at [1026, 343] on icon "scrollable content" at bounding box center [1025, 342] width 12 height 12
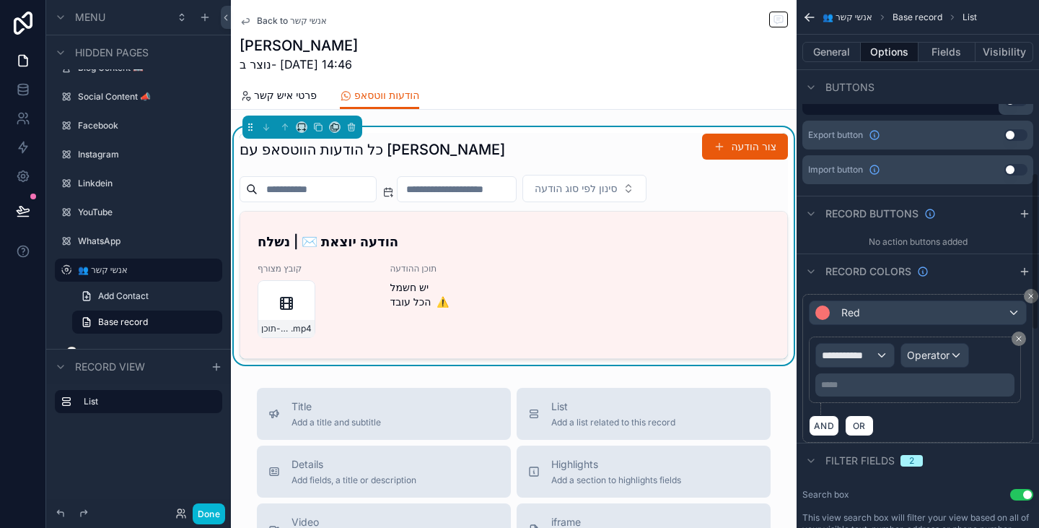
scroll to position [577, 0]
click at [881, 356] on div "**********" at bounding box center [855, 353] width 78 height 23
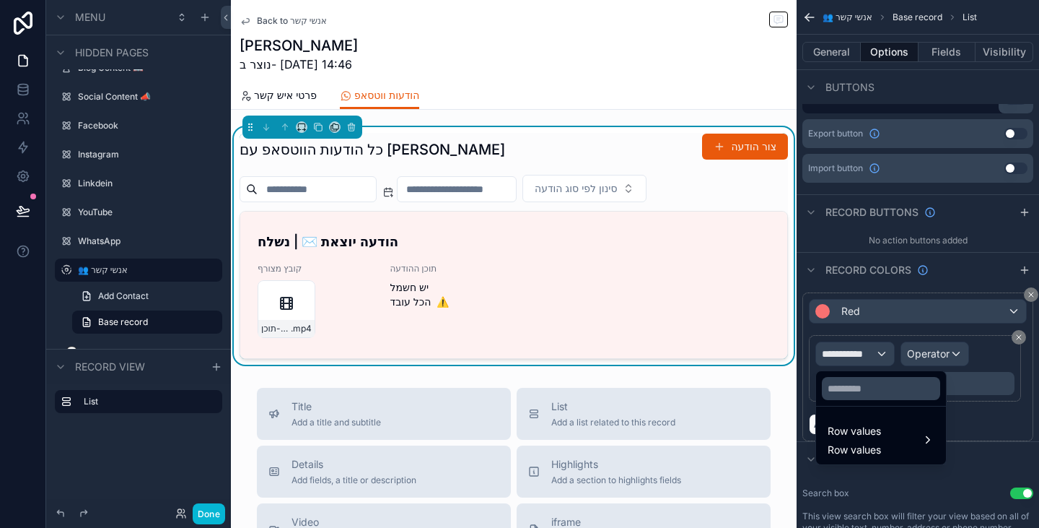
click at [887, 317] on div "scrollable content" at bounding box center [519, 264] width 1039 height 528
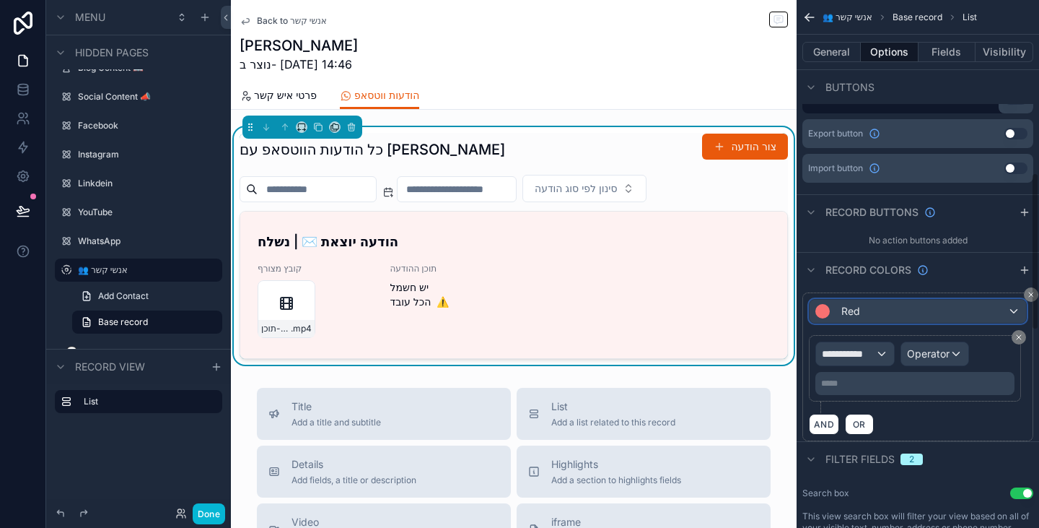
click at [888, 317] on div "Red" at bounding box center [918, 311] width 217 height 23
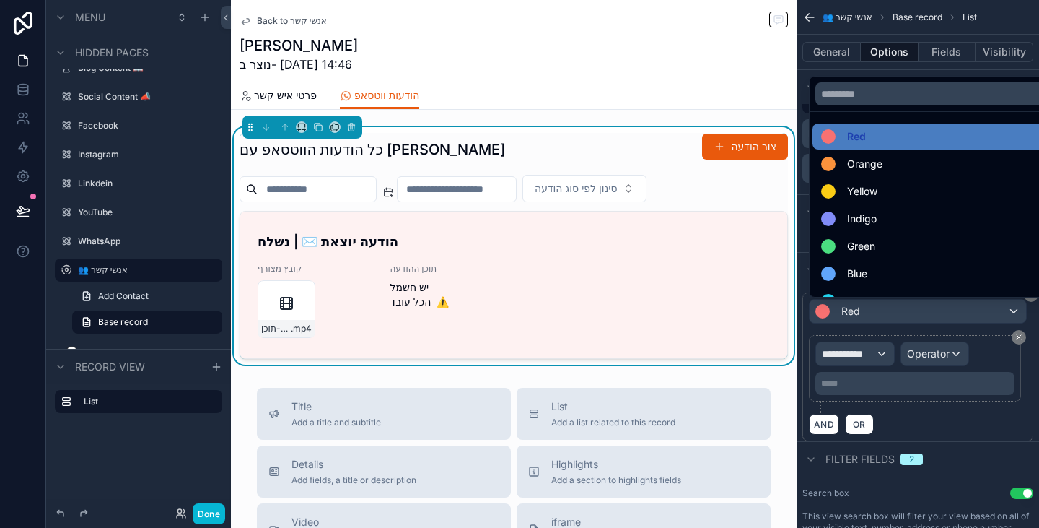
click at [877, 281] on div "Blue" at bounding box center [934, 273] width 227 height 17
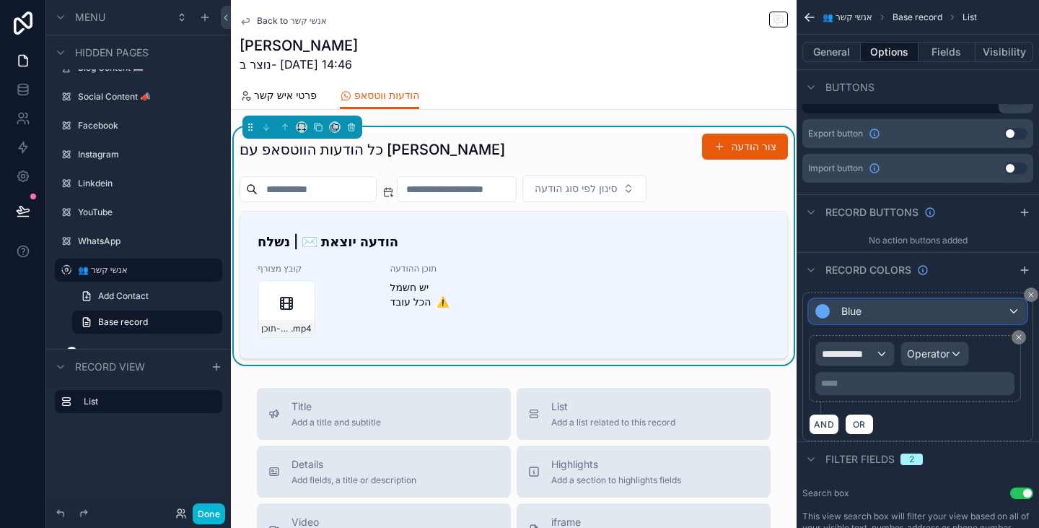
click at [906, 318] on div "Blue" at bounding box center [918, 311] width 217 height 23
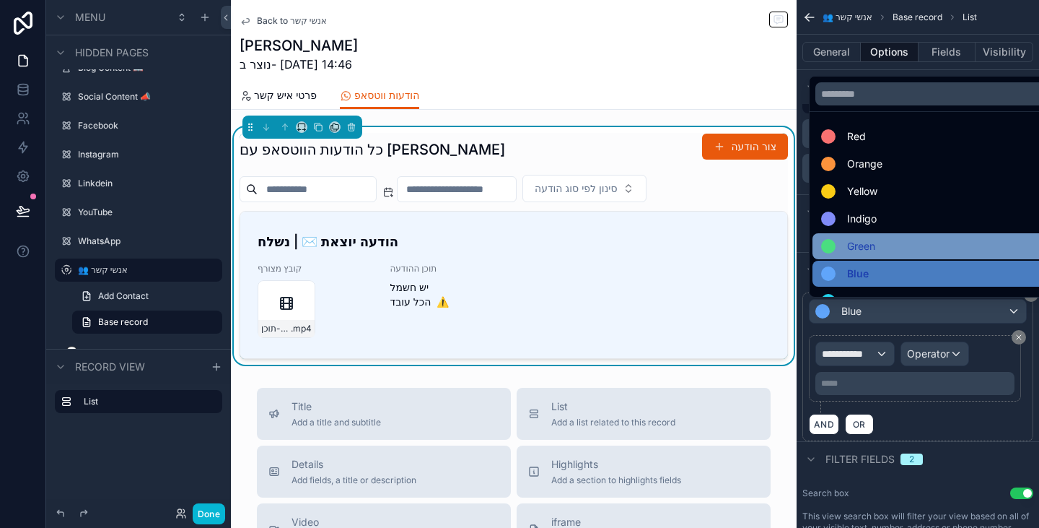
click at [885, 245] on div "Green" at bounding box center [934, 245] width 227 height 17
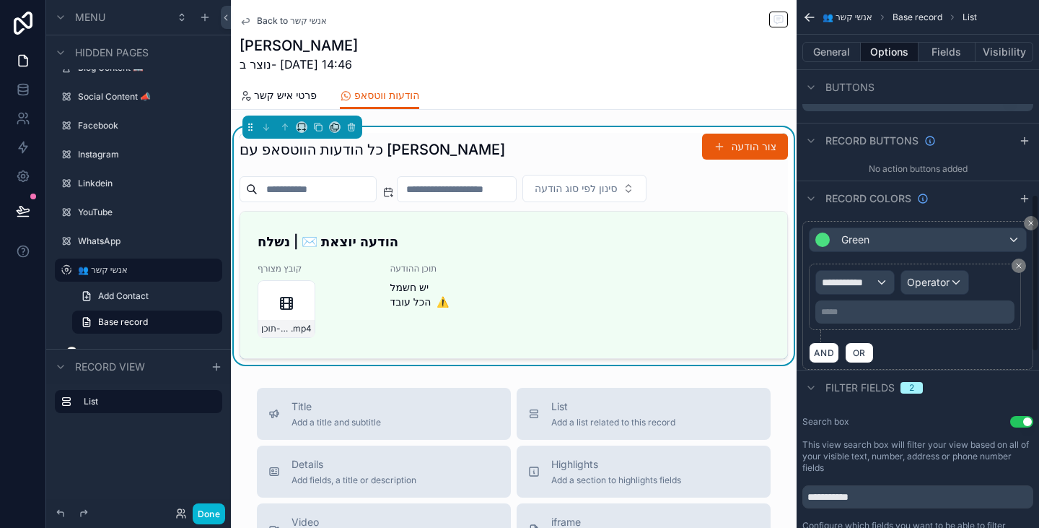
scroll to position [650, 0]
click at [879, 284] on div "**********" at bounding box center [855, 281] width 78 height 23
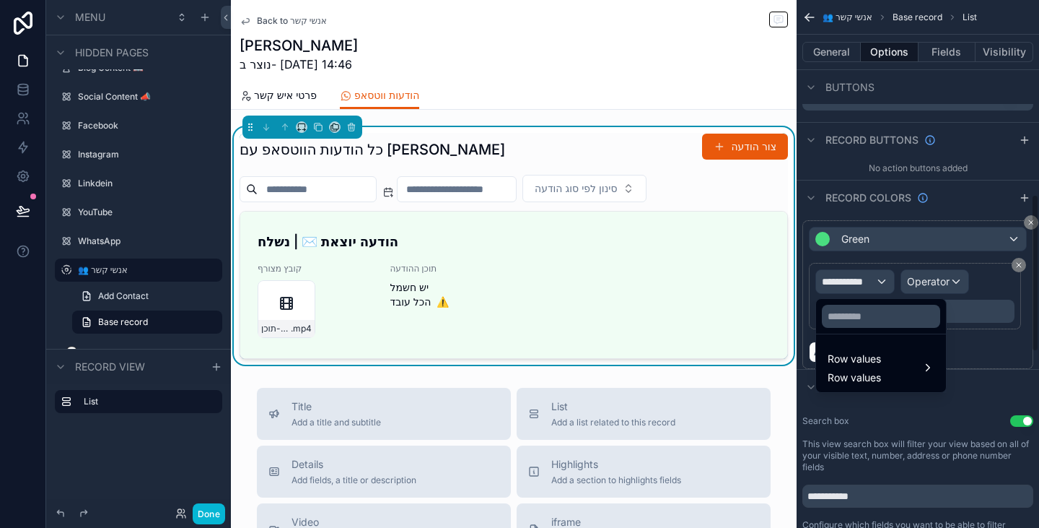
click at [936, 281] on div "scrollable content" at bounding box center [519, 264] width 1039 height 528
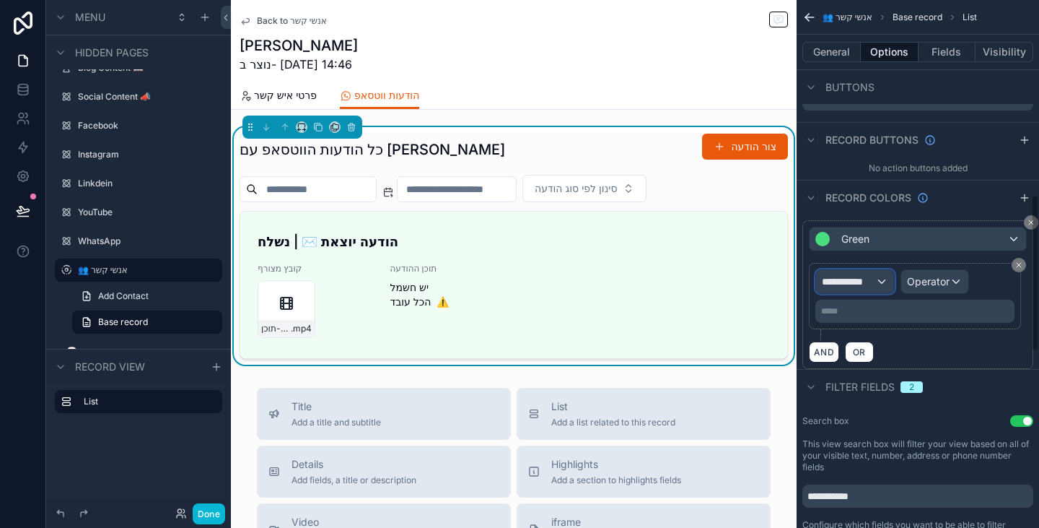
click at [863, 284] on span "**********" at bounding box center [848, 281] width 53 height 14
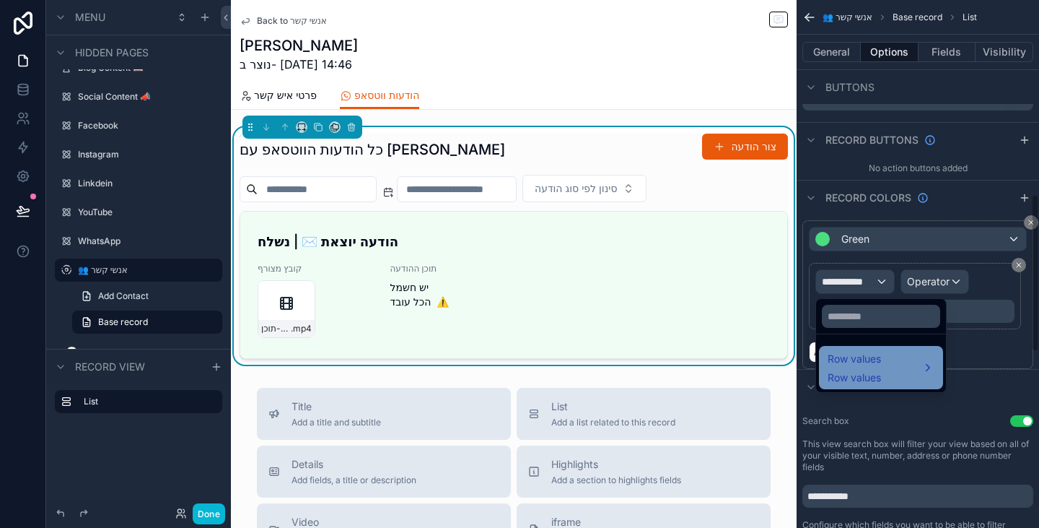
click at [887, 358] on div "Row values Row values" at bounding box center [881, 367] width 107 height 35
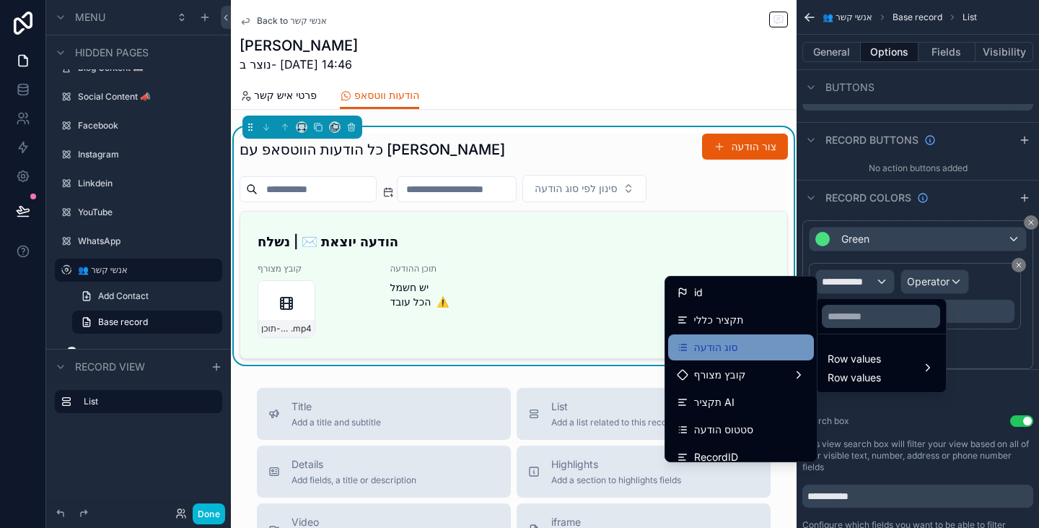
click at [755, 343] on div "סוג הודעה" at bounding box center [741, 347] width 128 height 17
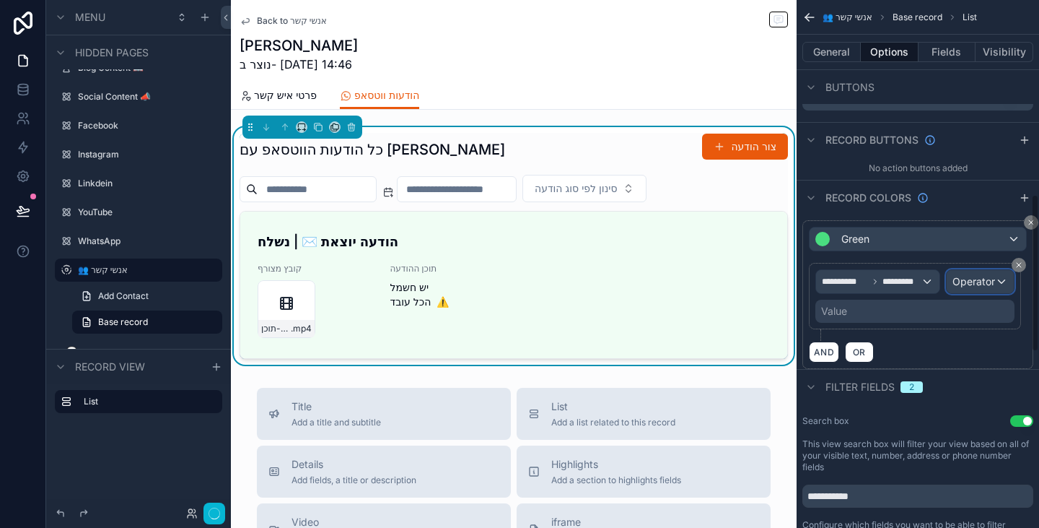
click at [991, 282] on span "Operator" at bounding box center [974, 281] width 43 height 12
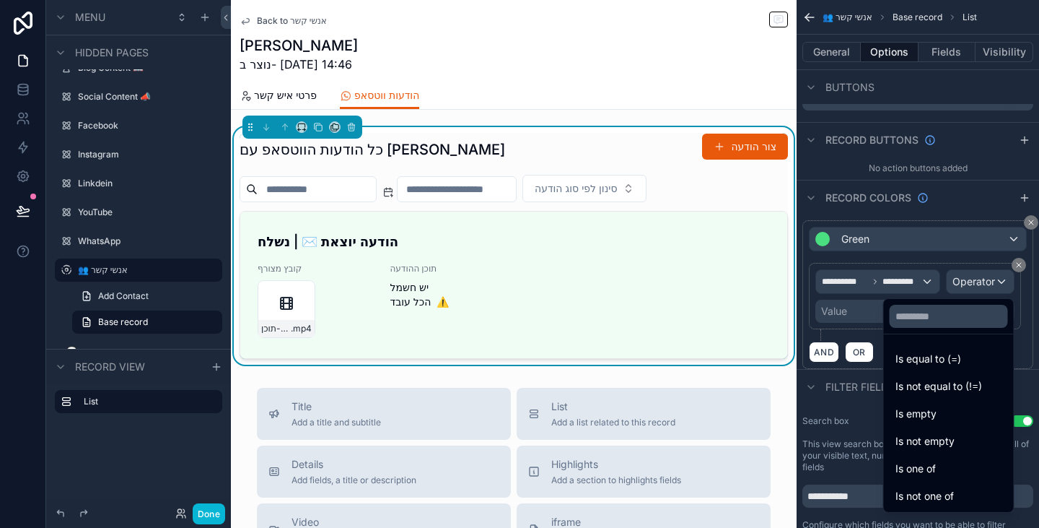
click at [912, 361] on span "Is equal to (=)" at bounding box center [929, 358] width 66 height 17
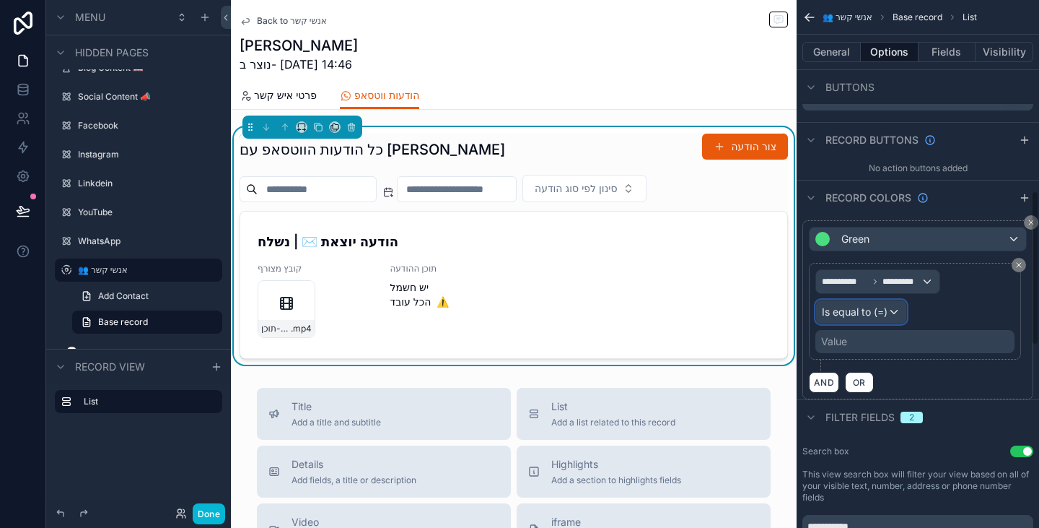
click at [855, 314] on span "Is equal to (=)" at bounding box center [855, 312] width 66 height 14
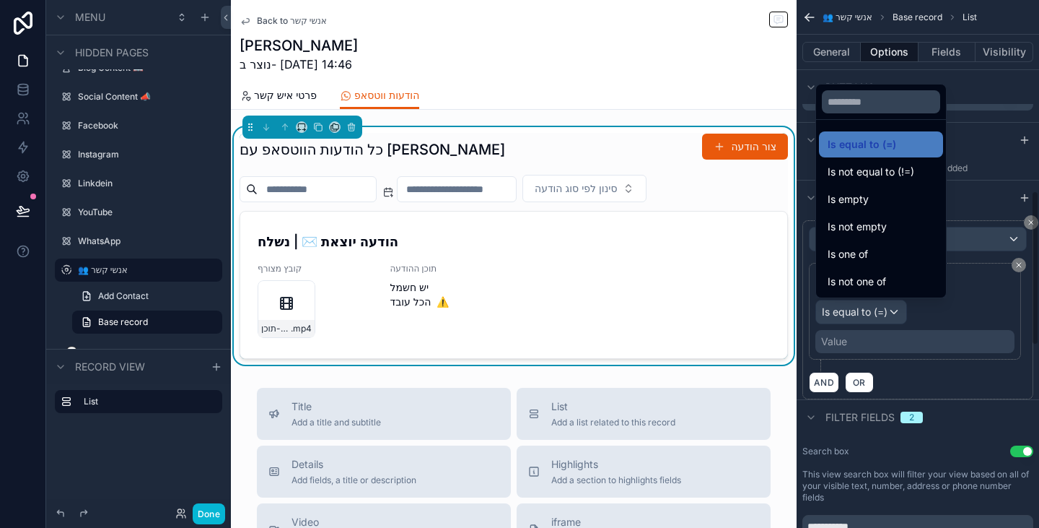
click at [879, 352] on div "scrollable content" at bounding box center [519, 264] width 1039 height 528
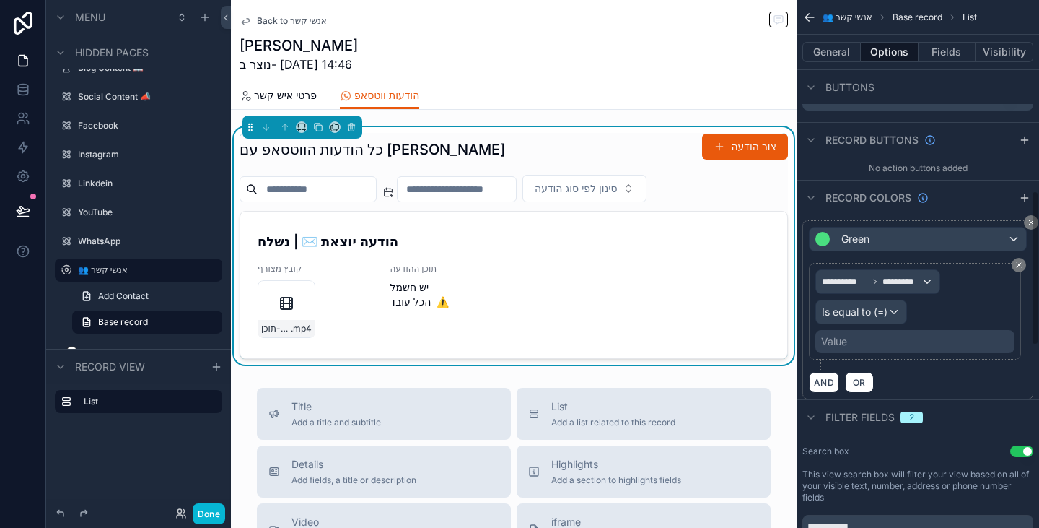
click at [863, 348] on div "Value" at bounding box center [915, 341] width 199 height 23
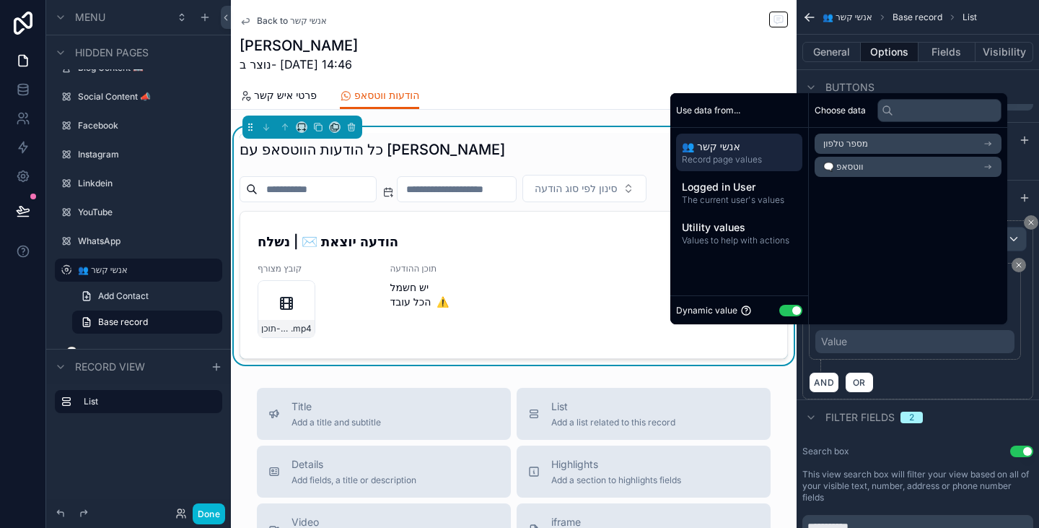
click at [784, 308] on button "Use setting" at bounding box center [791, 311] width 23 height 12
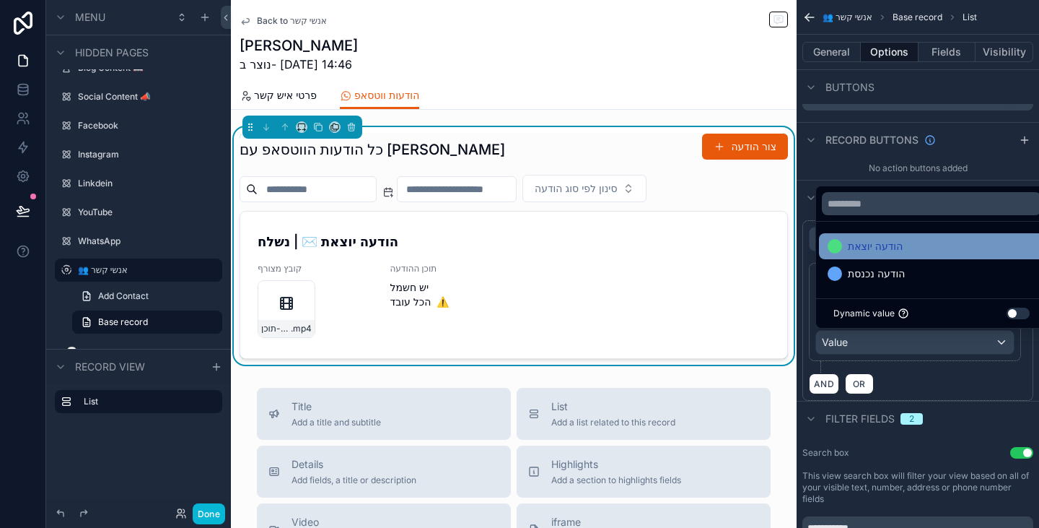
click at [890, 249] on span "הודעה יוצאת" at bounding box center [875, 245] width 55 height 17
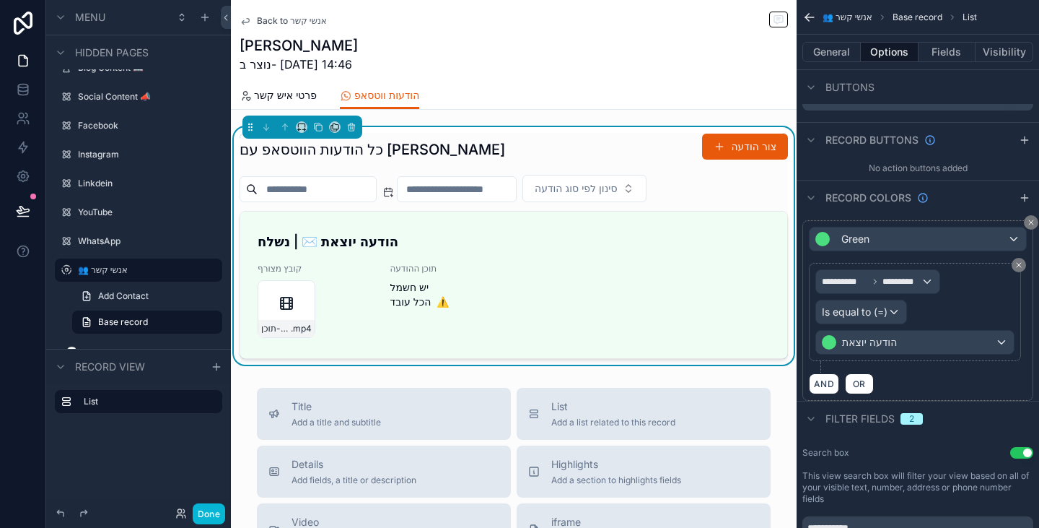
click at [949, 370] on div "**********" at bounding box center [918, 318] width 218 height 110
click at [1028, 198] on icon "scrollable content" at bounding box center [1024, 198] width 6 height 0
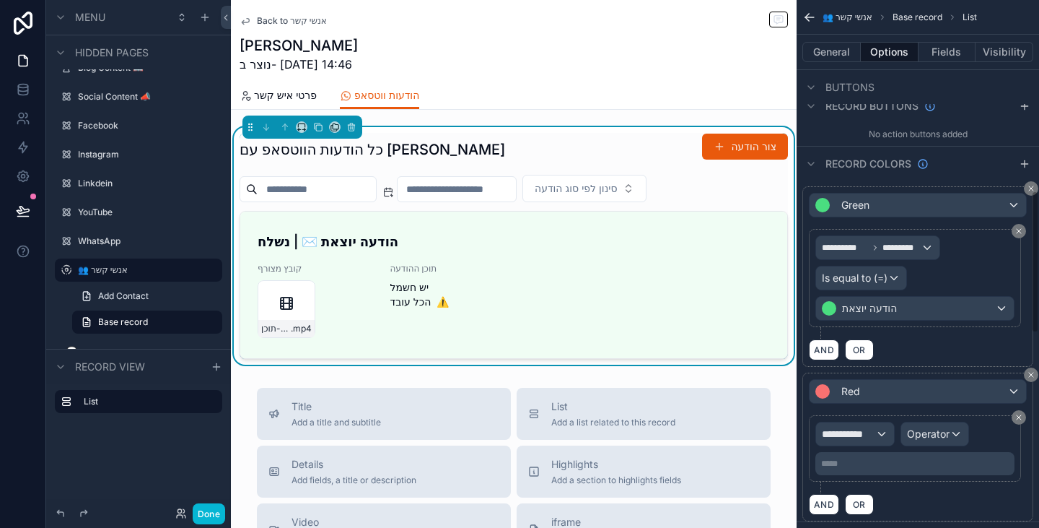
scroll to position [722, 0]
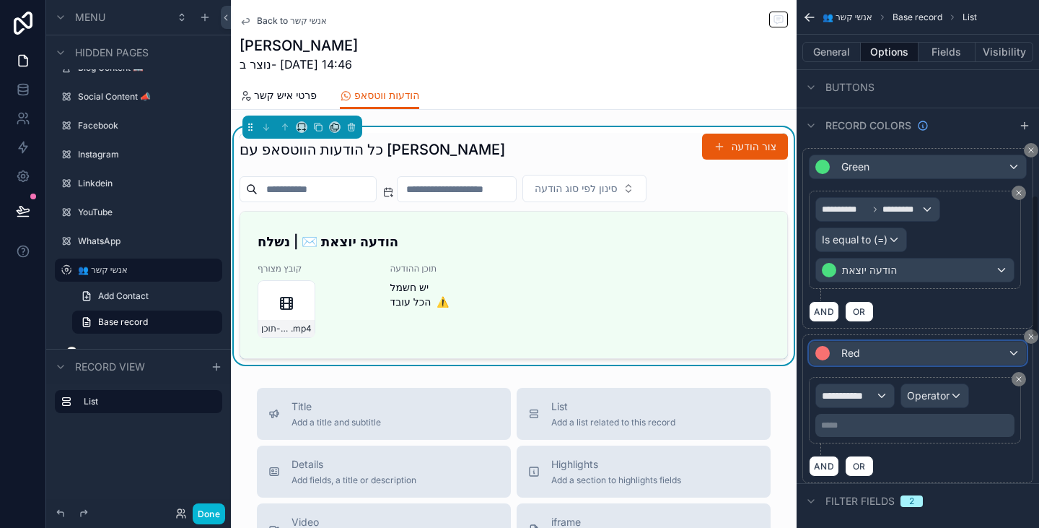
click at [925, 360] on div "Red" at bounding box center [918, 352] width 217 height 23
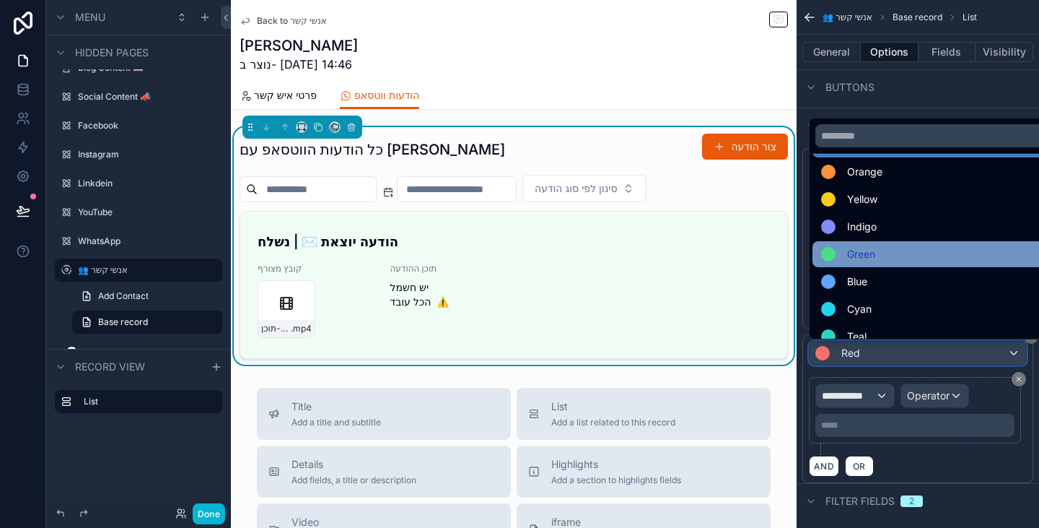
scroll to position [72, 0]
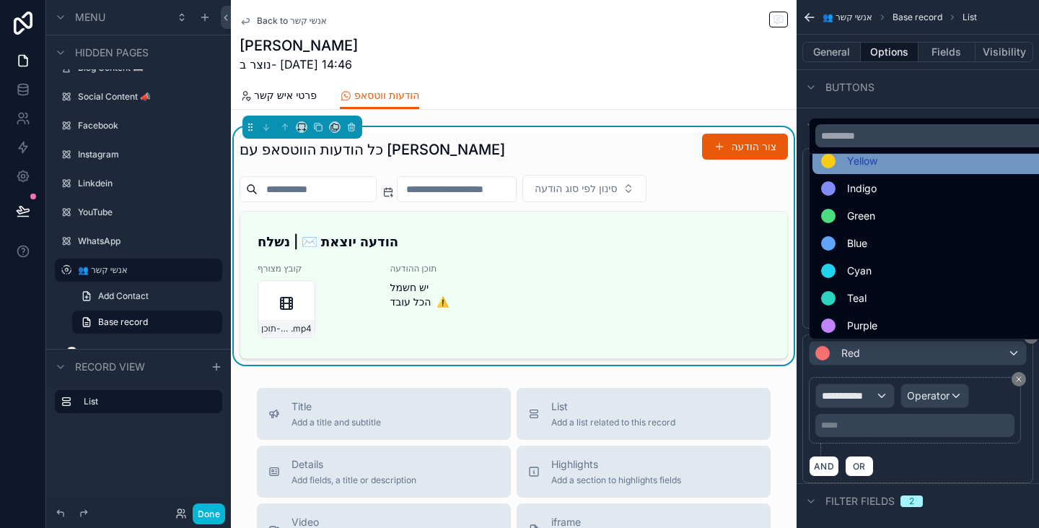
click at [900, 165] on div "Yellow" at bounding box center [934, 160] width 227 height 17
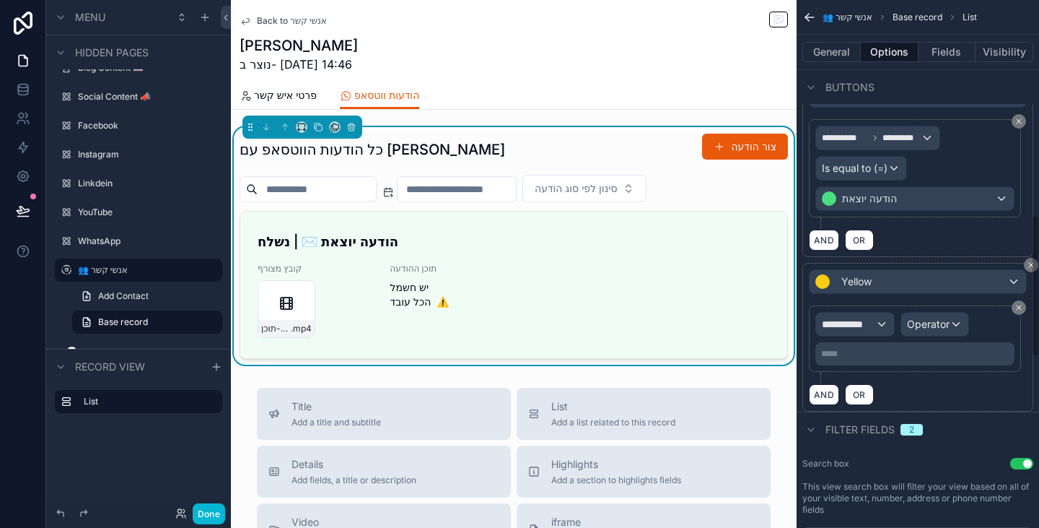
scroll to position [794, 0]
click at [879, 328] on div "**********" at bounding box center [855, 323] width 78 height 23
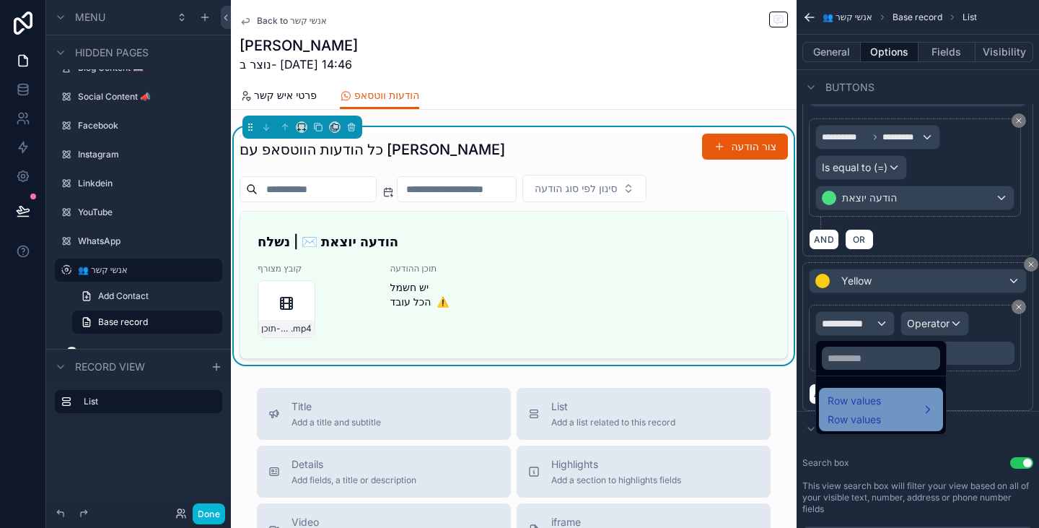
click at [889, 399] on div "Row values Row values" at bounding box center [881, 409] width 107 height 35
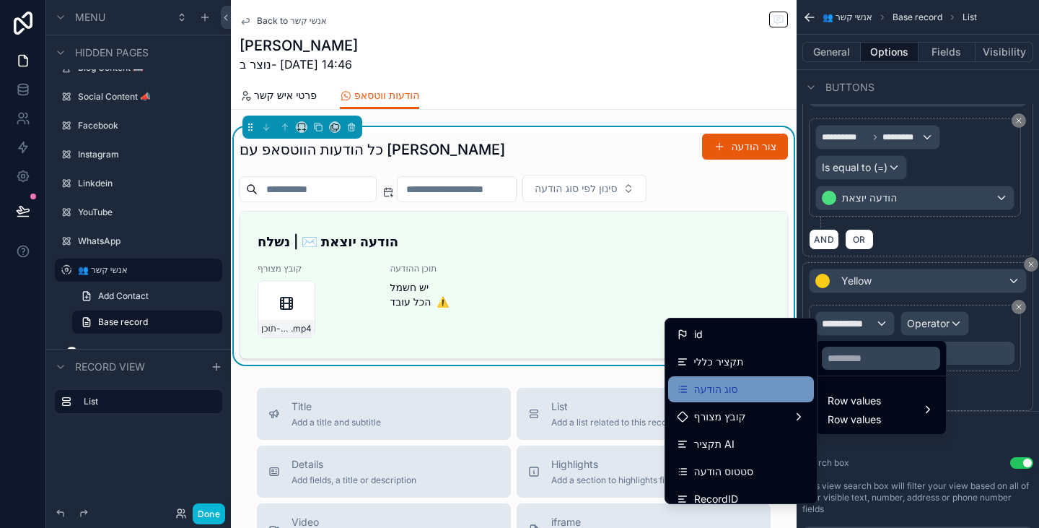
click at [750, 396] on div "סוג הודעה" at bounding box center [741, 388] width 128 height 17
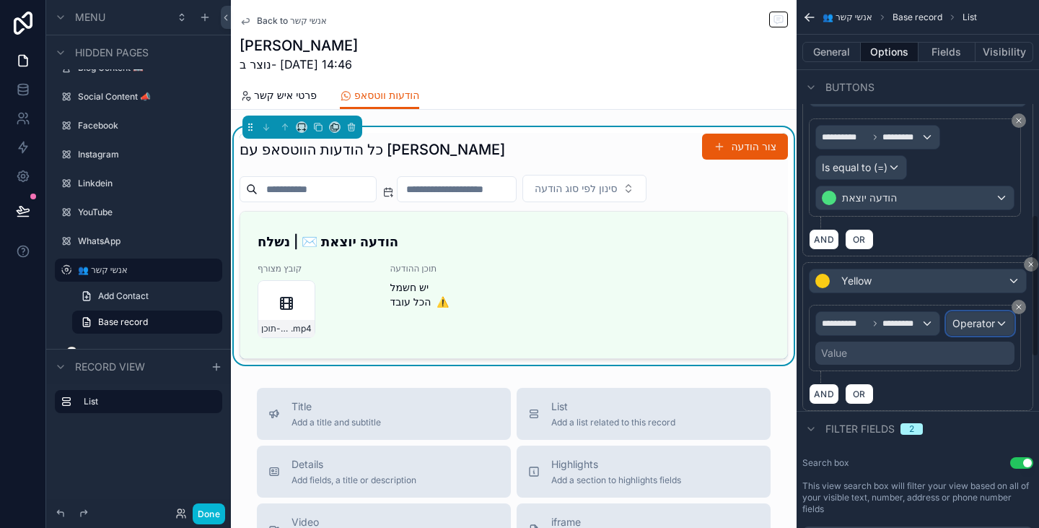
click at [985, 326] on span "Operator" at bounding box center [974, 323] width 43 height 12
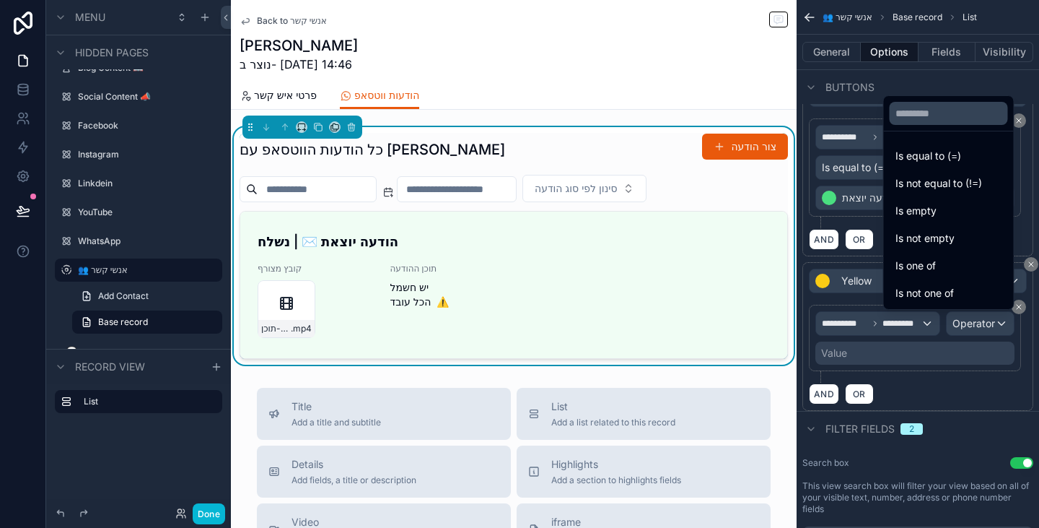
drag, startPoint x: 917, startPoint y: 164, endPoint x: 915, endPoint y: 224, distance: 60.7
click at [917, 164] on span "Is equal to (=)" at bounding box center [929, 155] width 66 height 17
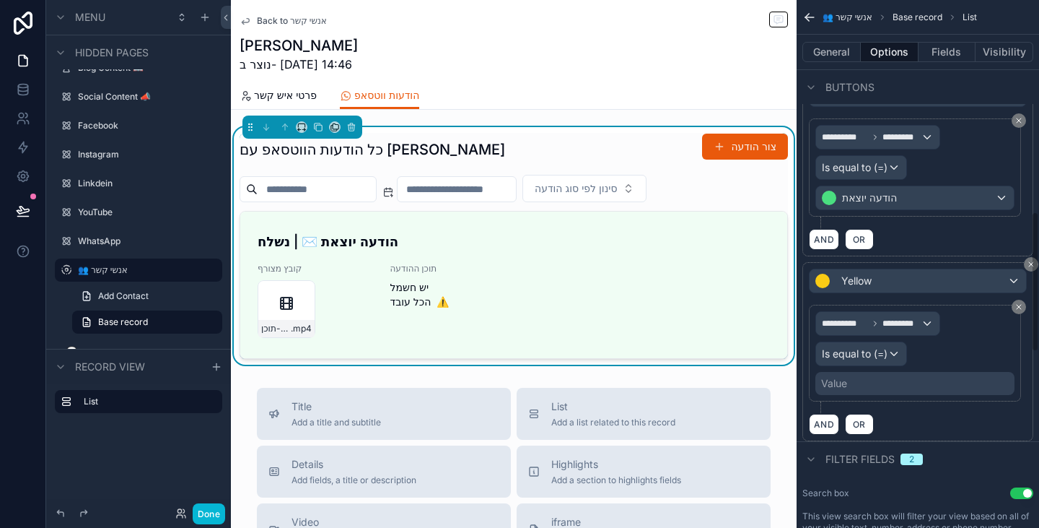
click at [857, 388] on div "Value" at bounding box center [915, 383] width 199 height 23
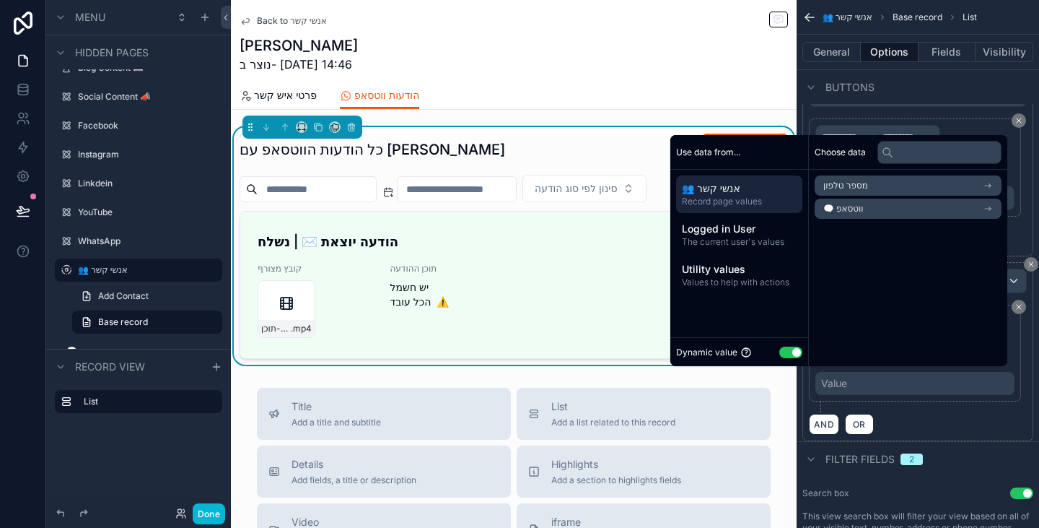
click at [784, 352] on button "Use setting" at bounding box center [791, 352] width 23 height 12
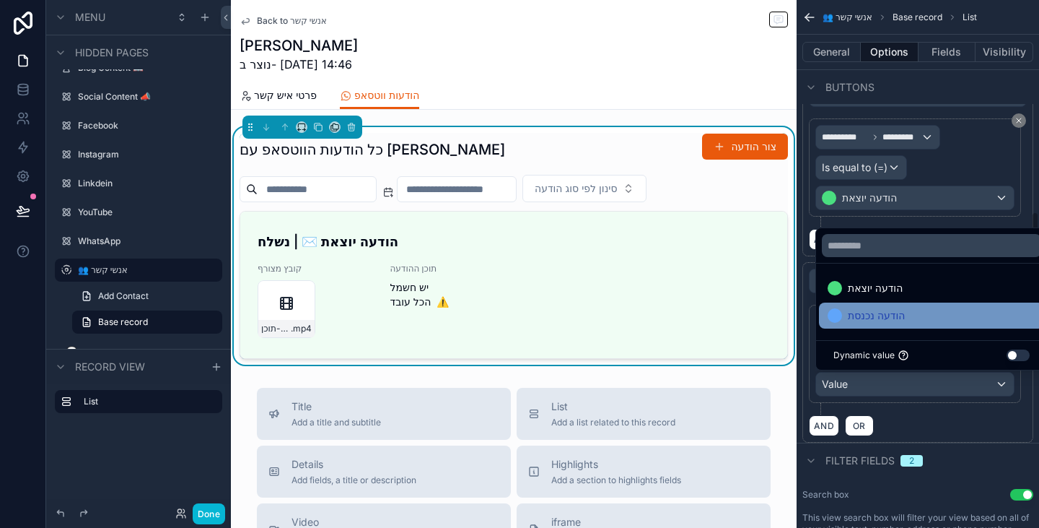
drag, startPoint x: 895, startPoint y: 315, endPoint x: 899, endPoint y: 324, distance: 10.1
click at [896, 315] on span "הודעה נכנסת" at bounding box center [876, 315] width 57 height 17
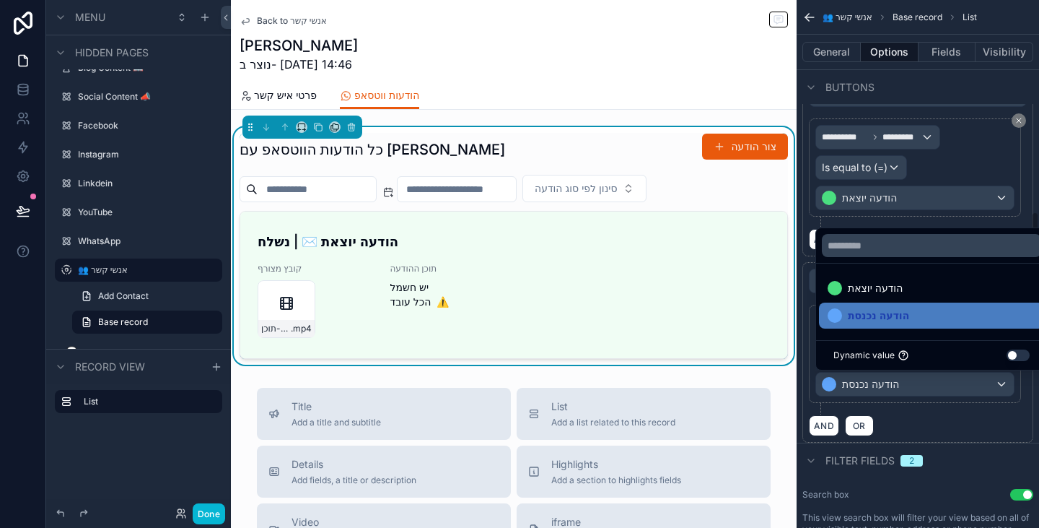
click at [954, 425] on div "AND OR" at bounding box center [918, 425] width 218 height 22
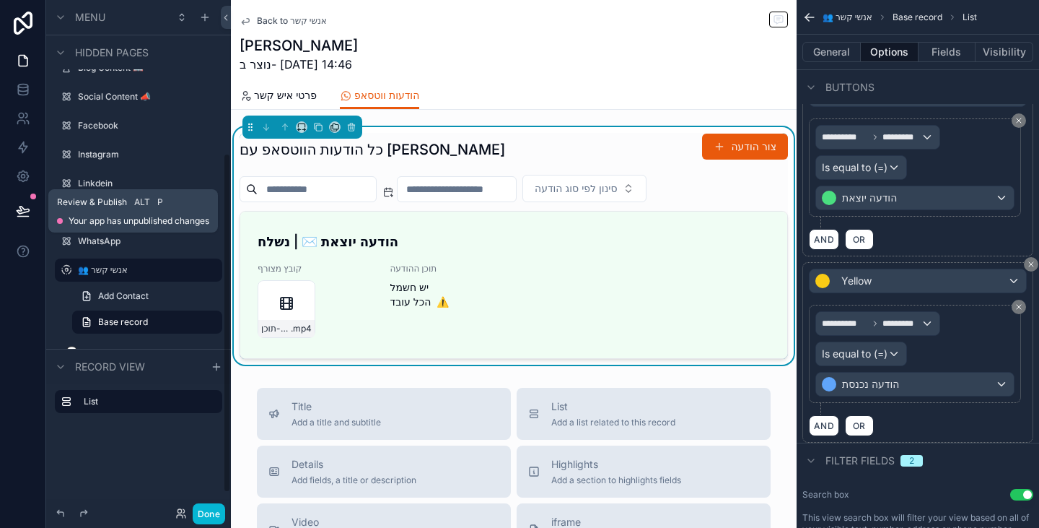
click at [27, 209] on icon at bounding box center [23, 209] width 12 height 7
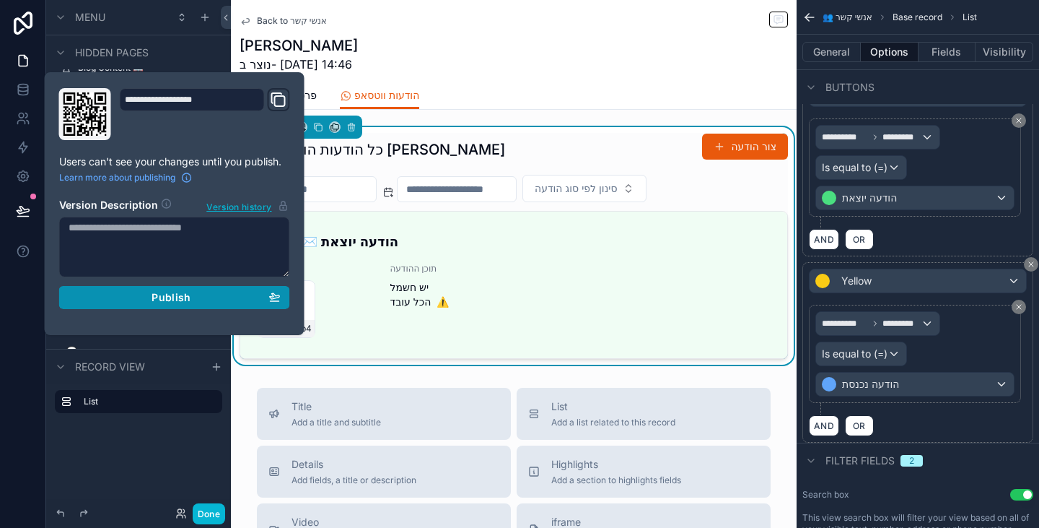
click at [154, 297] on span "Publish" at bounding box center [171, 297] width 39 height 13
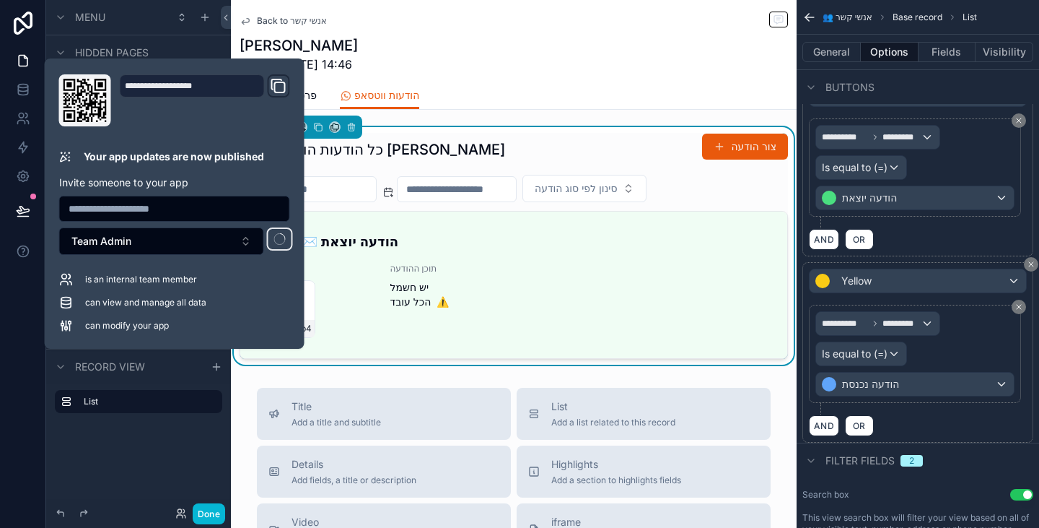
drag, startPoint x: 0, startPoint y: 329, endPoint x: 27, endPoint y: 326, distance: 27.7
click at [1, 328] on div at bounding box center [23, 264] width 46 height 528
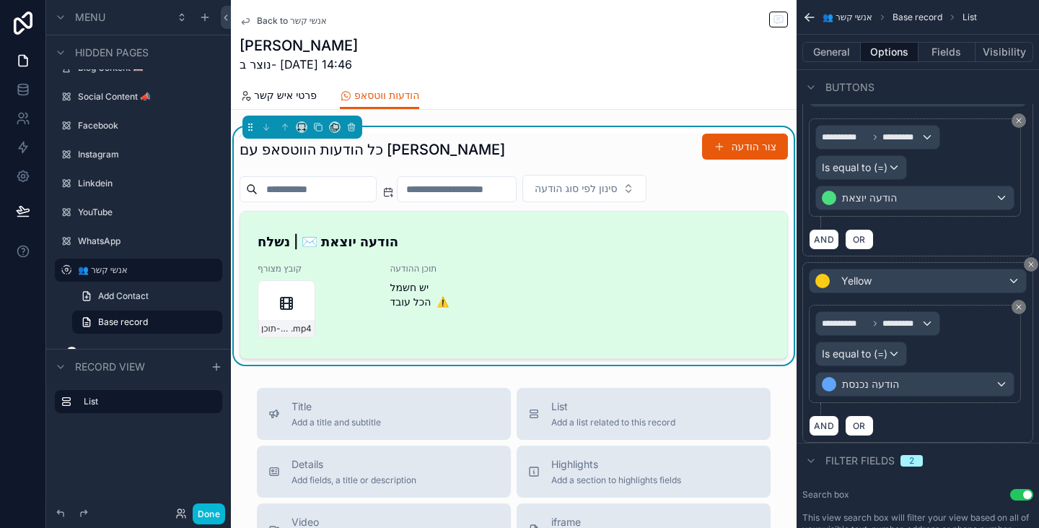
click at [611, 281] on span "יש חשמל הכל עובד ⚠️" at bounding box center [580, 294] width 380 height 29
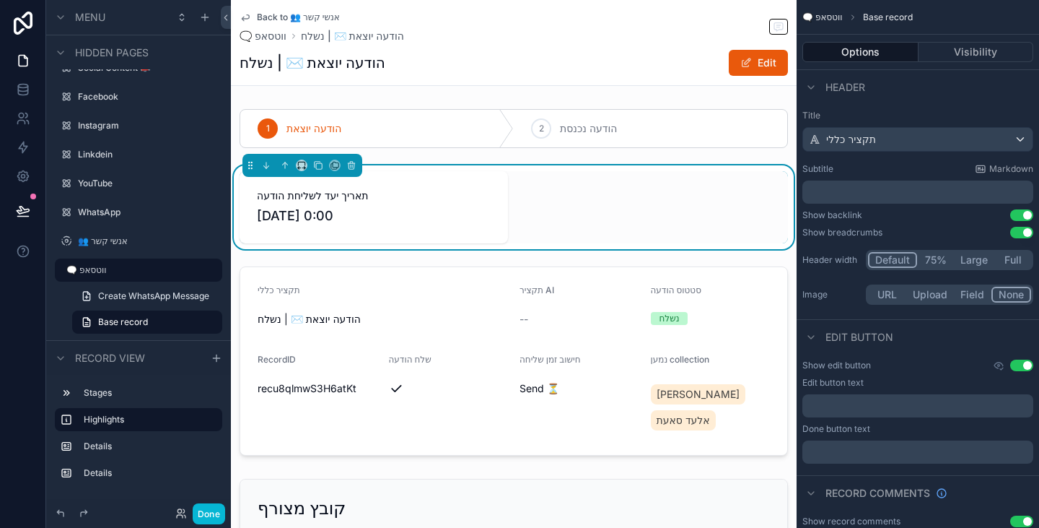
click at [525, 61] on div "הודעה יוצאת ✉️ | נשלח Edit" at bounding box center [514, 62] width 549 height 27
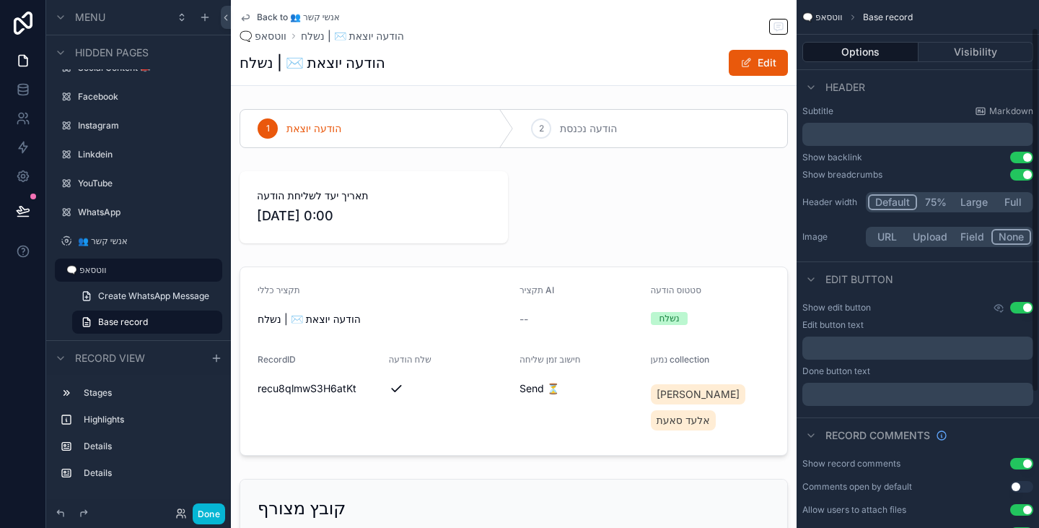
scroll to position [19, 0]
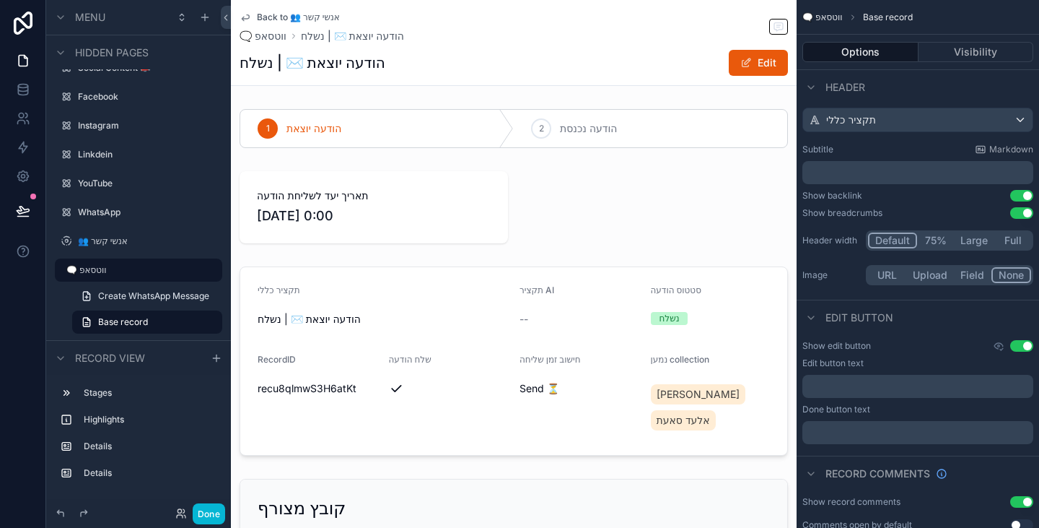
click at [1021, 214] on button "Use setting" at bounding box center [1022, 213] width 23 height 12
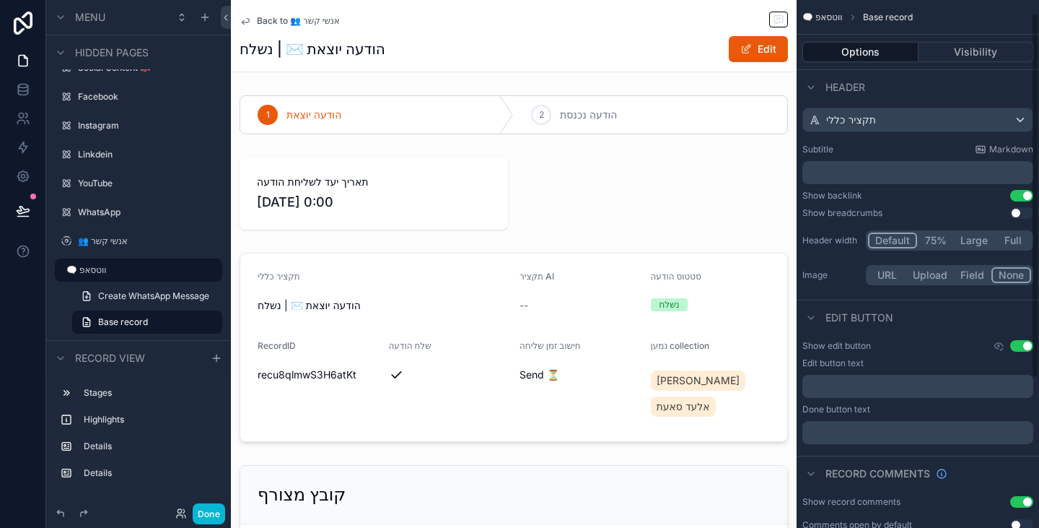
click at [1015, 351] on button "Use setting" at bounding box center [1022, 346] width 23 height 12
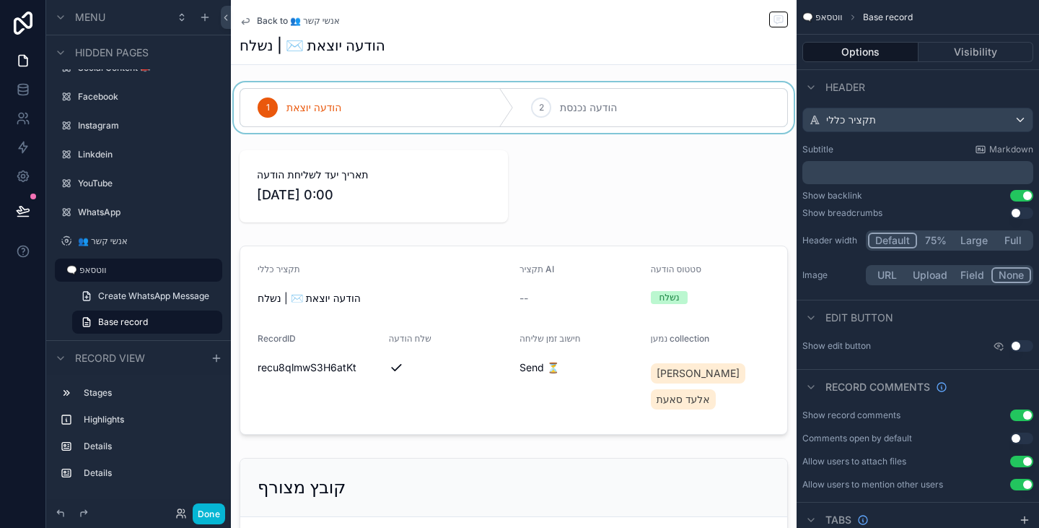
click at [655, 123] on div "scrollable content" at bounding box center [514, 107] width 566 height 51
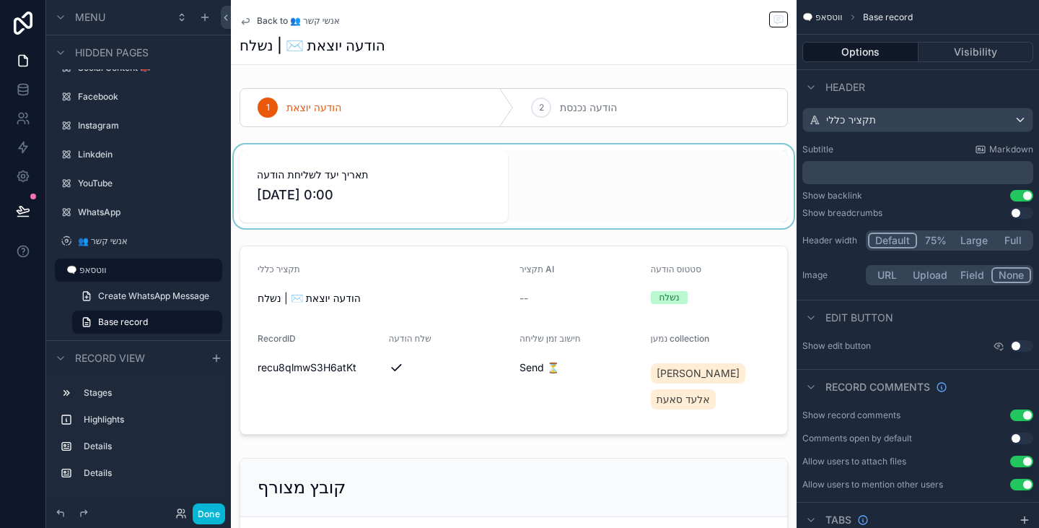
scroll to position [0, 0]
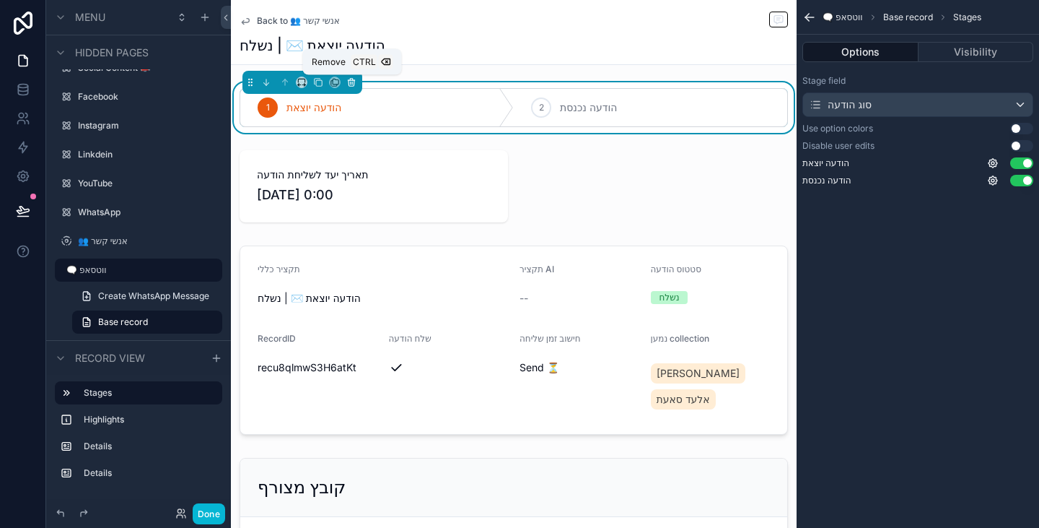
click at [353, 85] on icon "scrollable content" at bounding box center [351, 82] width 10 height 10
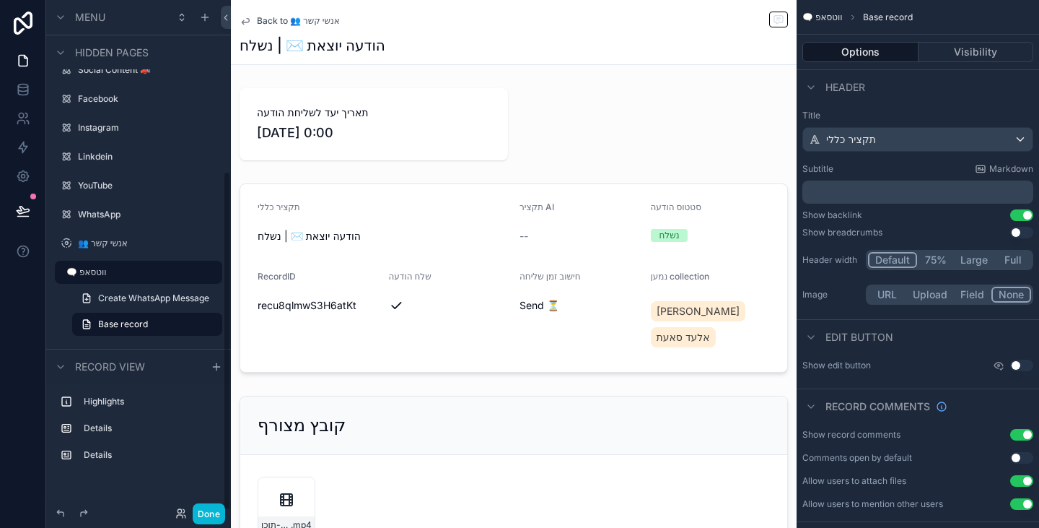
scroll to position [256, 0]
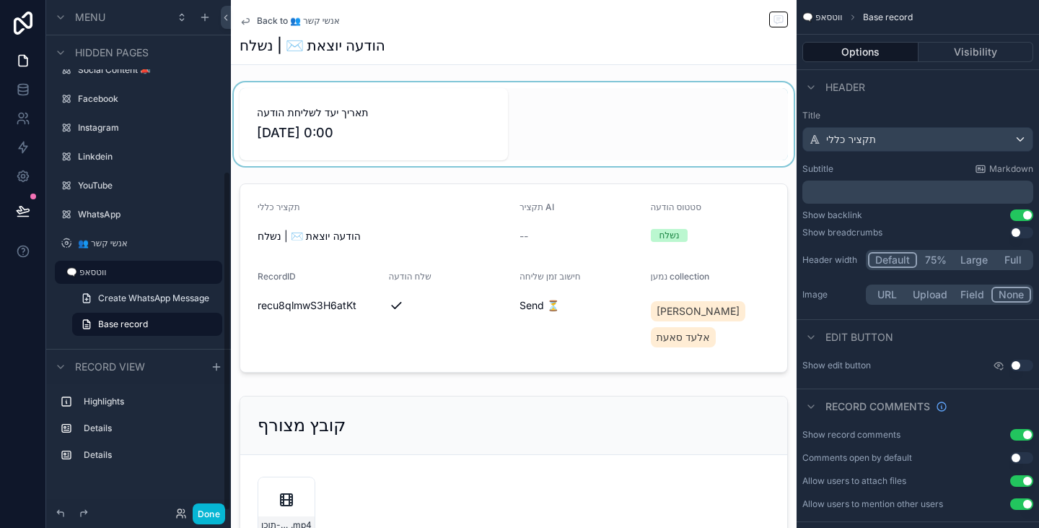
click at [549, 116] on div "scrollable content" at bounding box center [514, 124] width 566 height 84
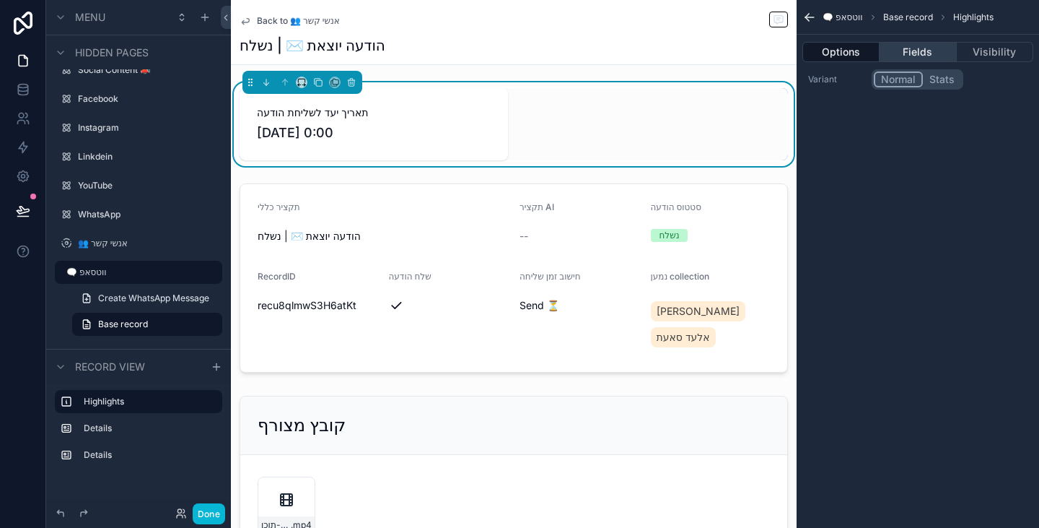
click at [922, 51] on button "Fields" at bounding box center [918, 52] width 77 height 20
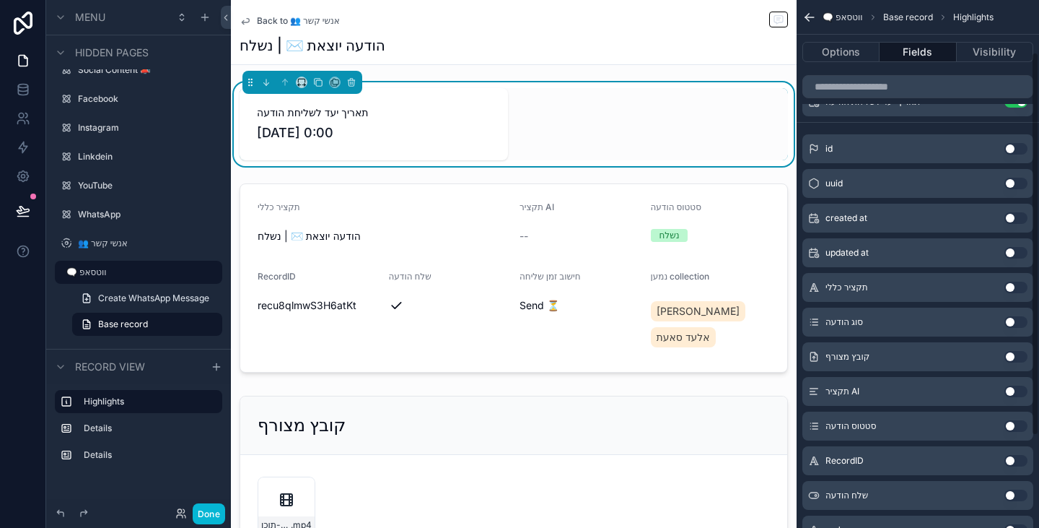
scroll to position [72, 0]
click at [1021, 324] on button "Use setting" at bounding box center [1016, 321] width 23 height 12
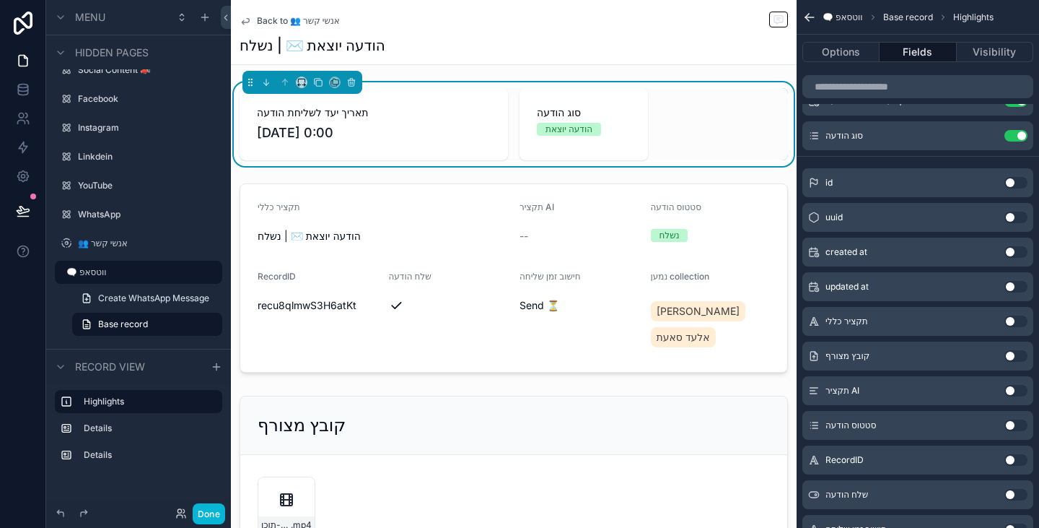
click at [1021, 427] on button "Use setting" at bounding box center [1016, 425] width 23 height 12
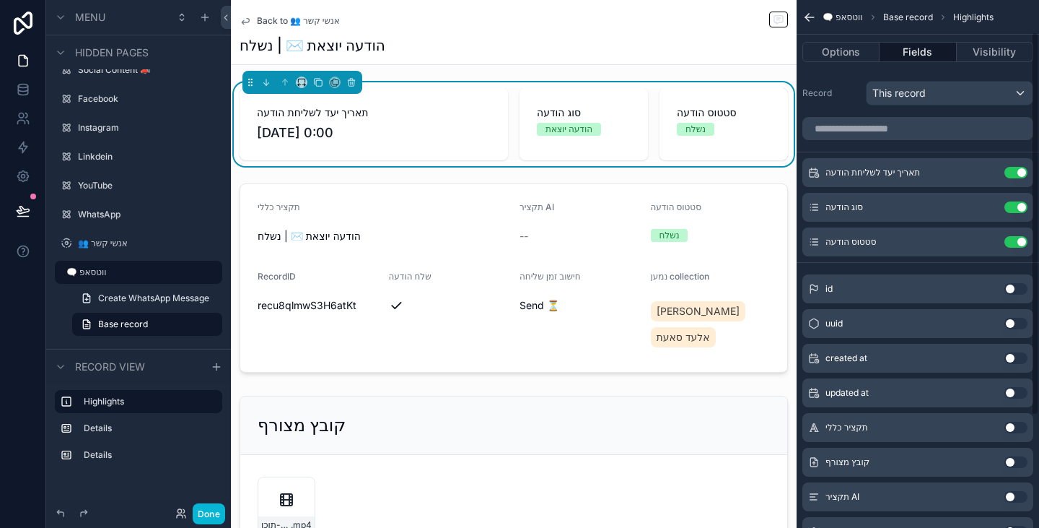
scroll to position [0, 0]
